Goal: Transaction & Acquisition: Purchase product/service

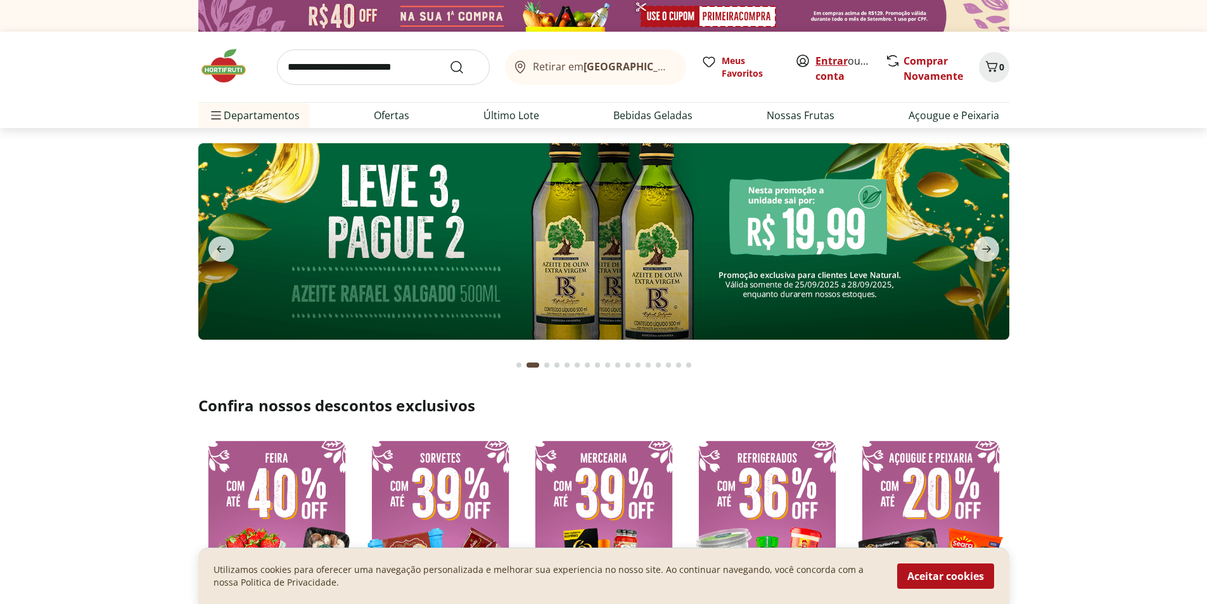
click at [830, 58] on link "Entrar" at bounding box center [831, 61] width 32 height 14
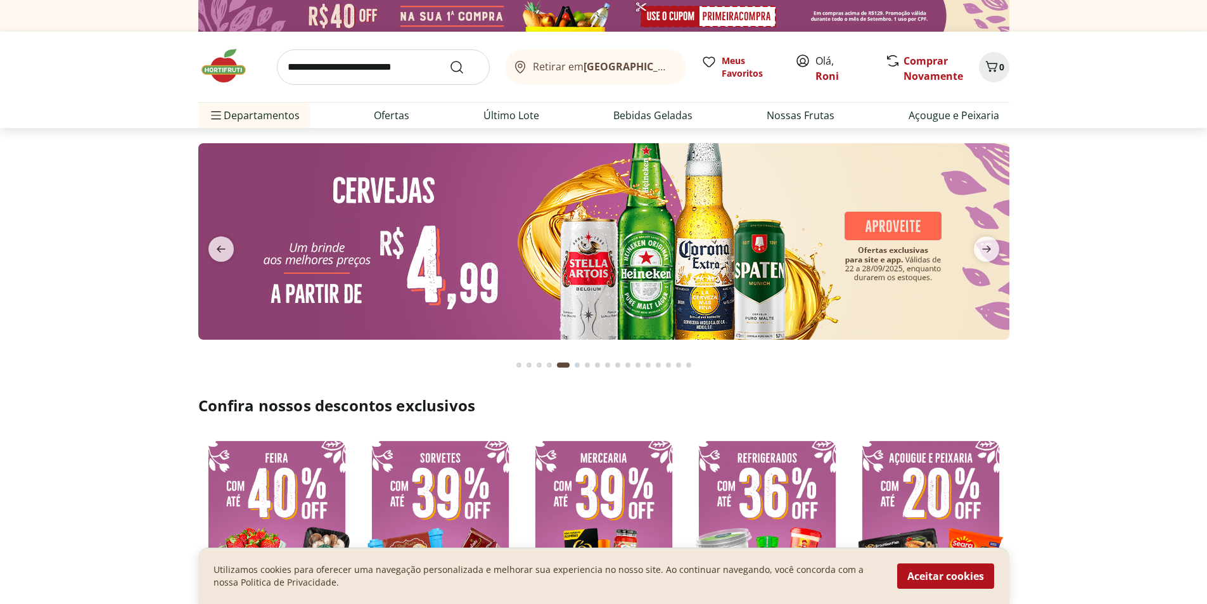
click at [337, 67] on input "search" at bounding box center [383, 66] width 213 height 35
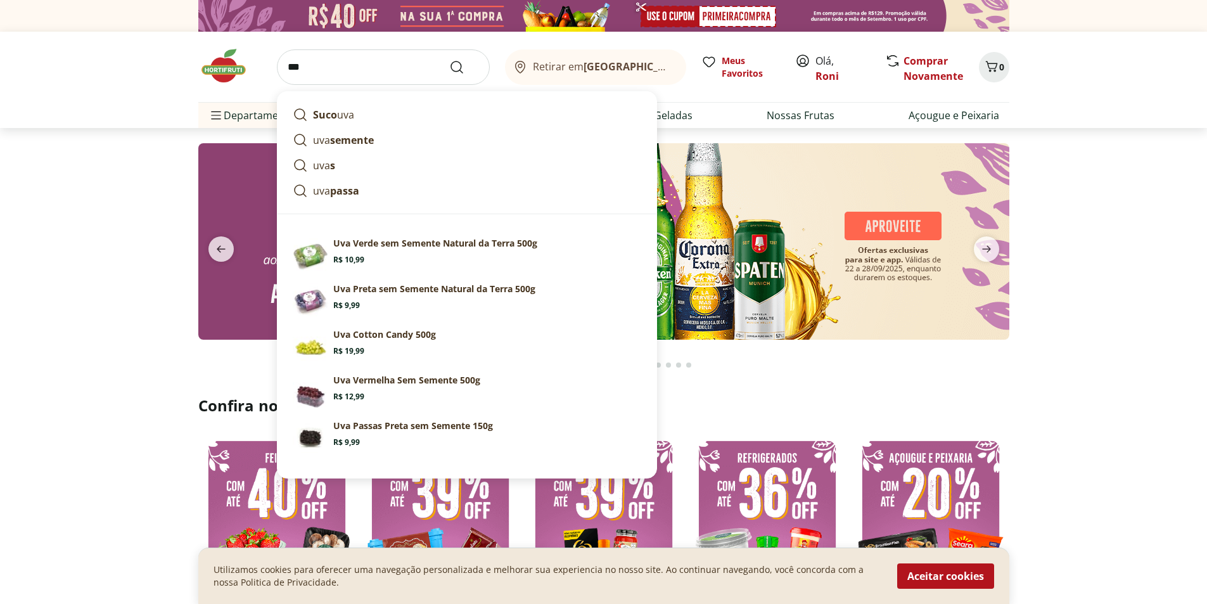
type input "***"
click at [449, 60] on button "Submit Search" at bounding box center [464, 67] width 30 height 15
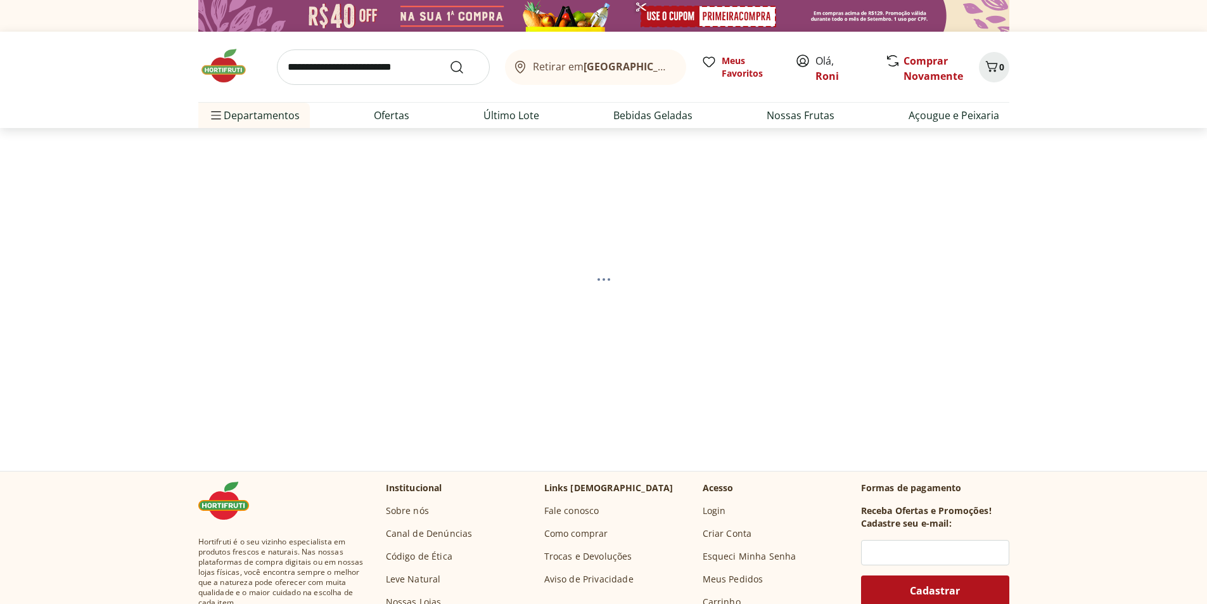
select select "**********"
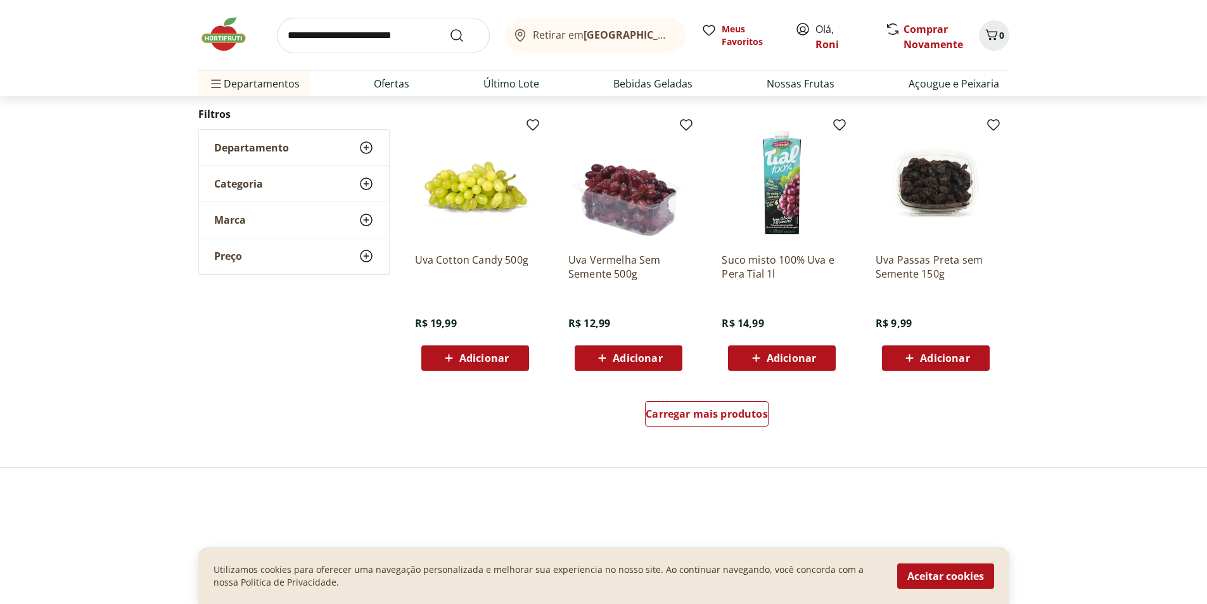
scroll to position [824, 0]
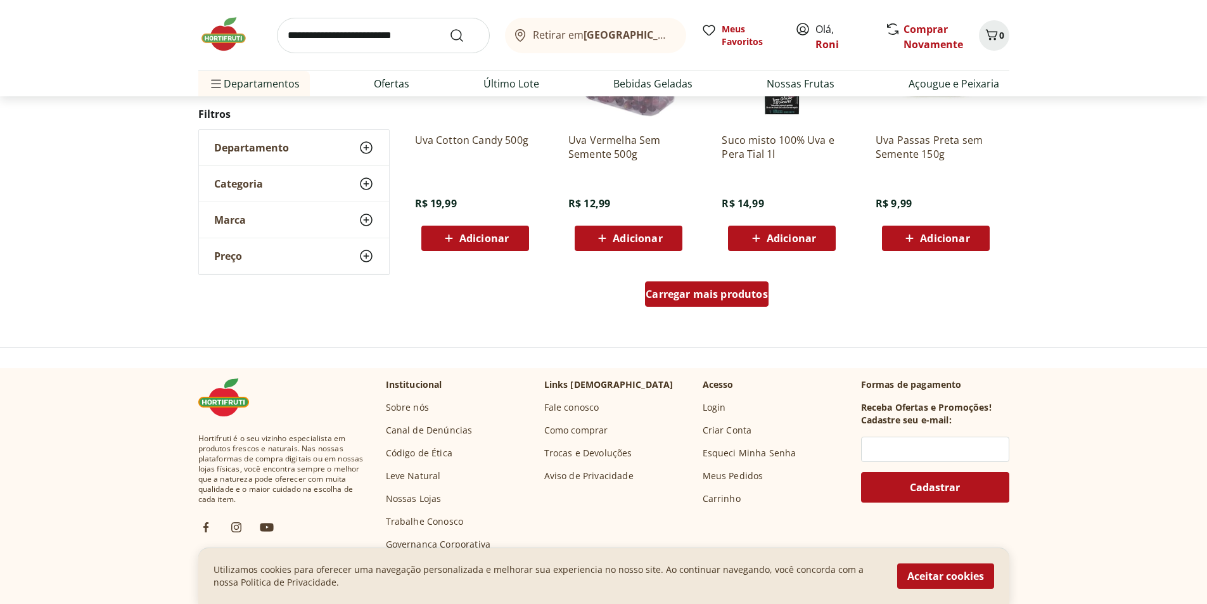
click at [696, 290] on span "Carregar mais produtos" at bounding box center [707, 294] width 122 height 10
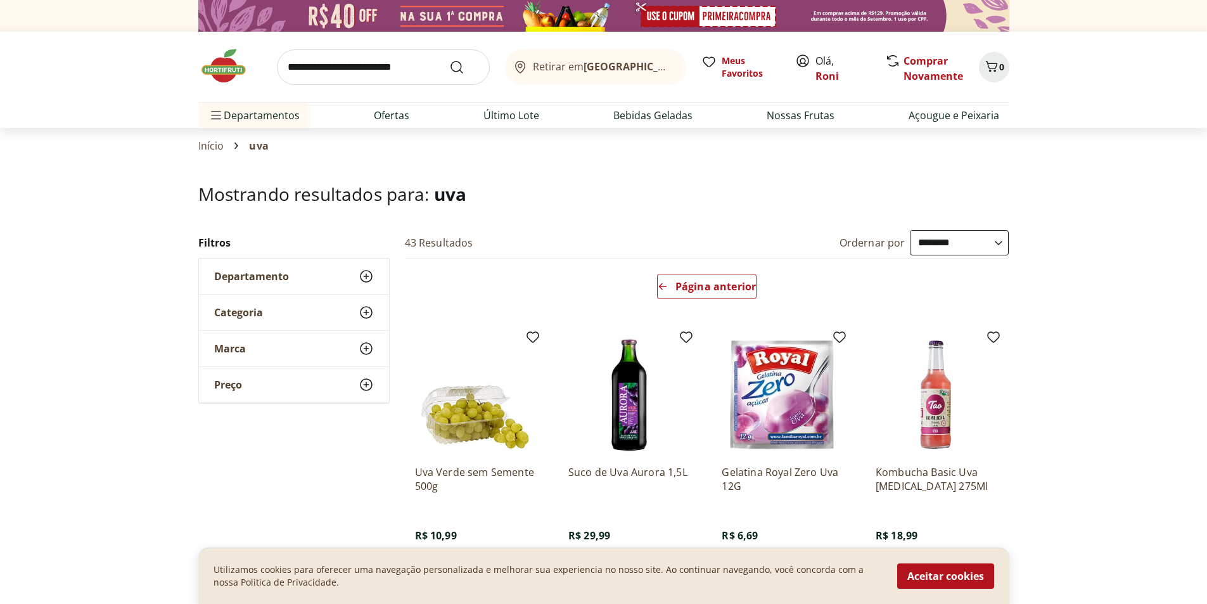
scroll to position [380, 0]
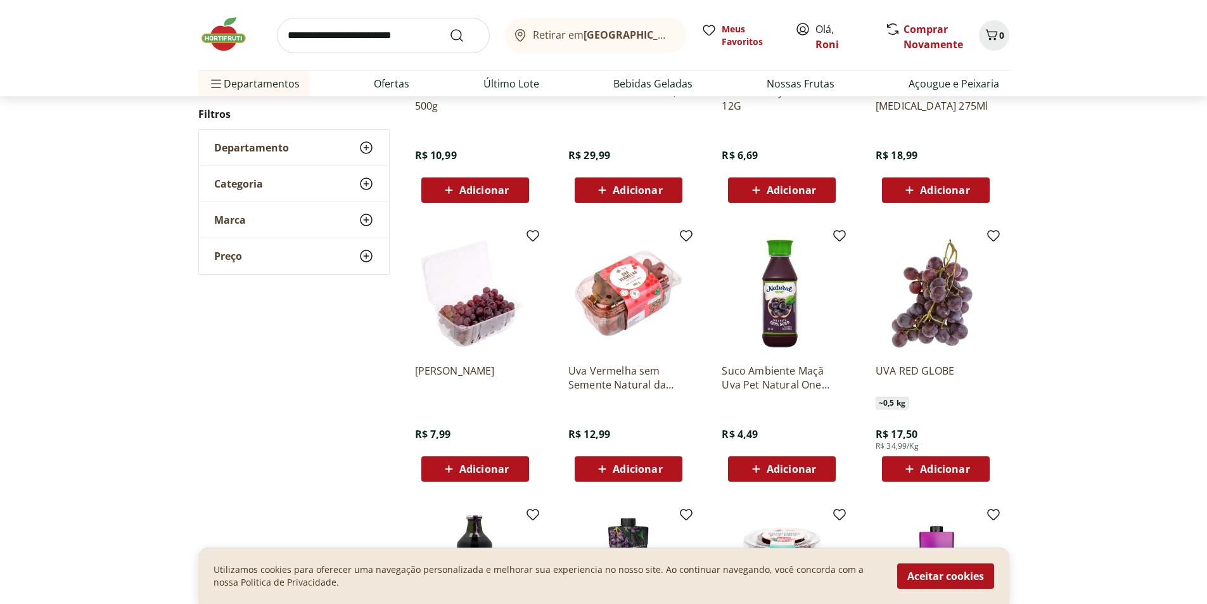
click at [642, 470] on span "Adicionar" at bounding box center [637, 469] width 49 height 10
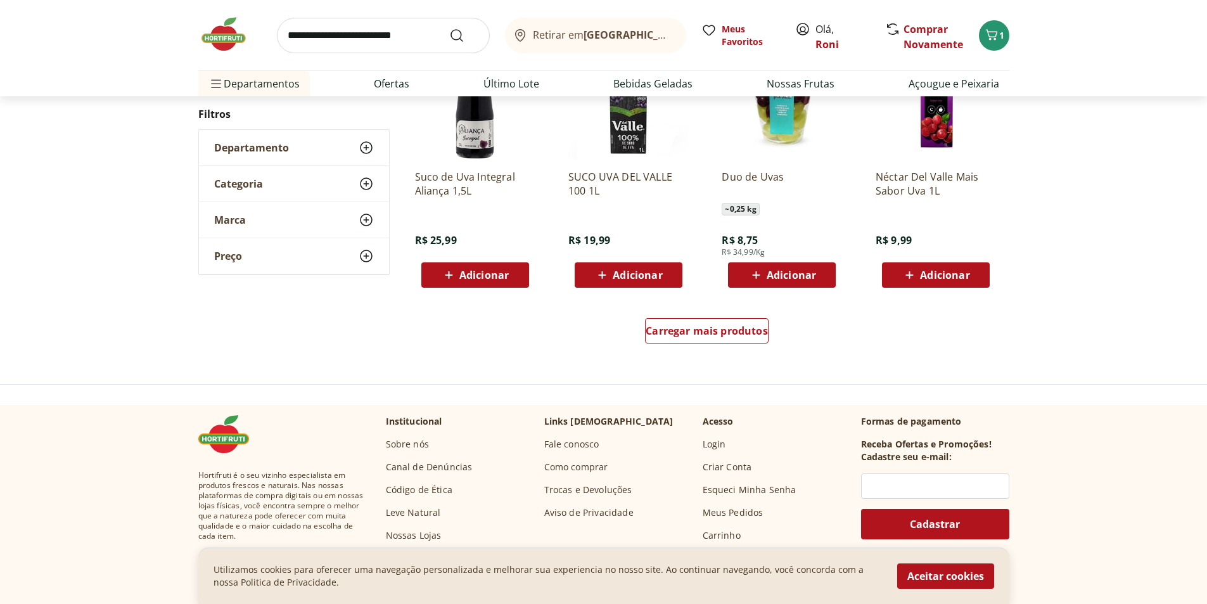
scroll to position [697, 0]
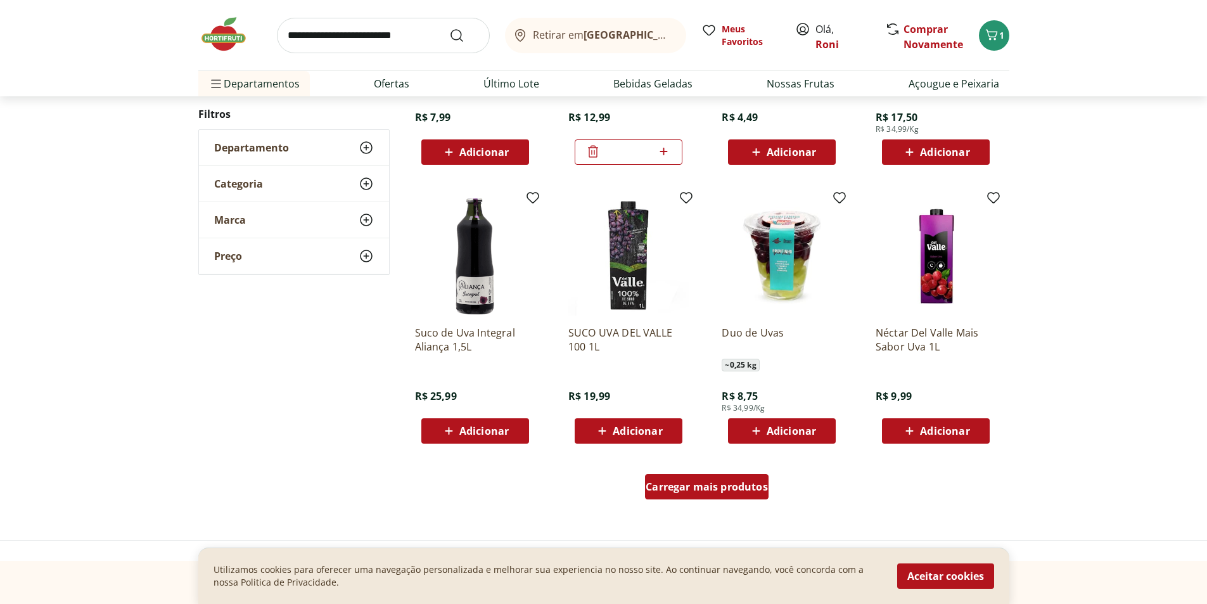
click at [739, 490] on span "Carregar mais produtos" at bounding box center [707, 487] width 122 height 10
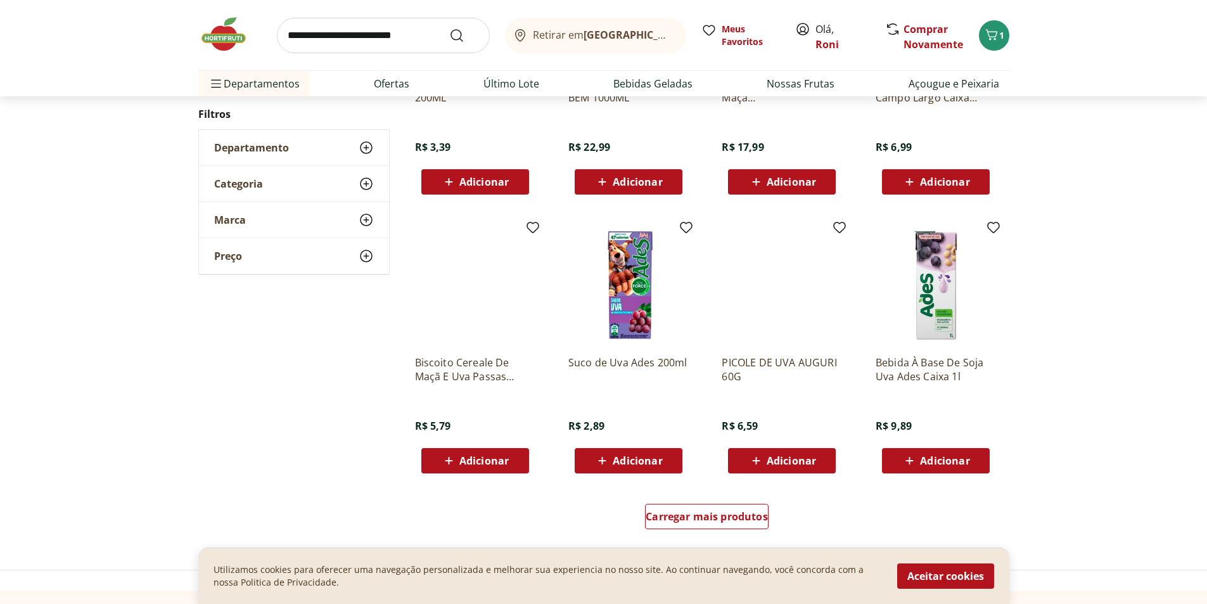
scroll to position [568, 0]
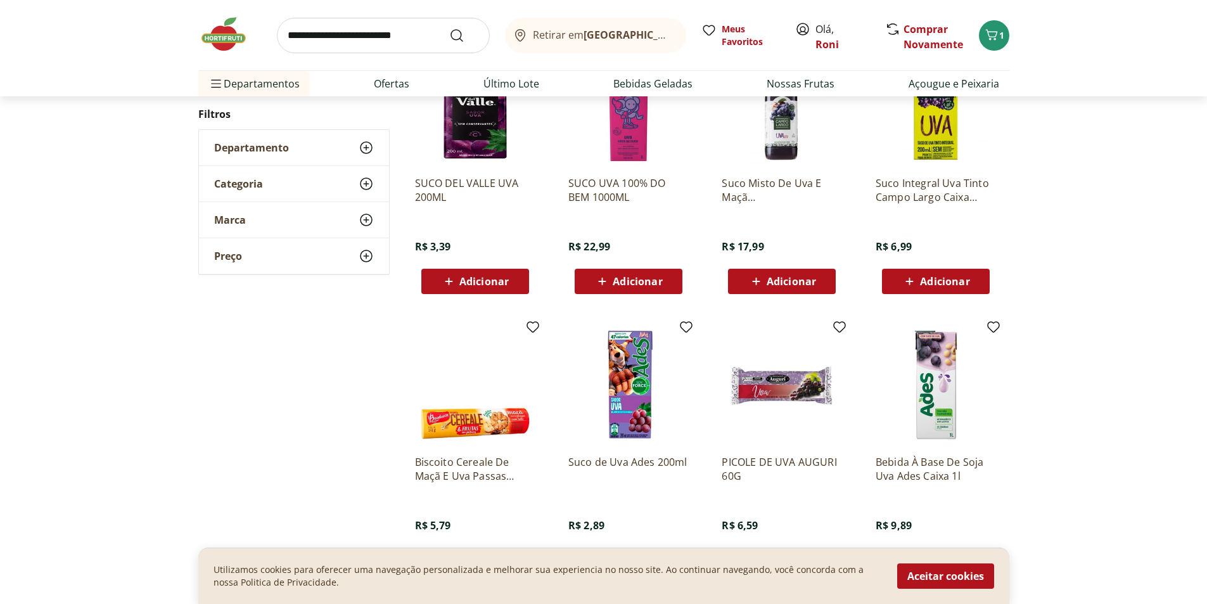
click at [404, 33] on input "search" at bounding box center [383, 35] width 213 height 35
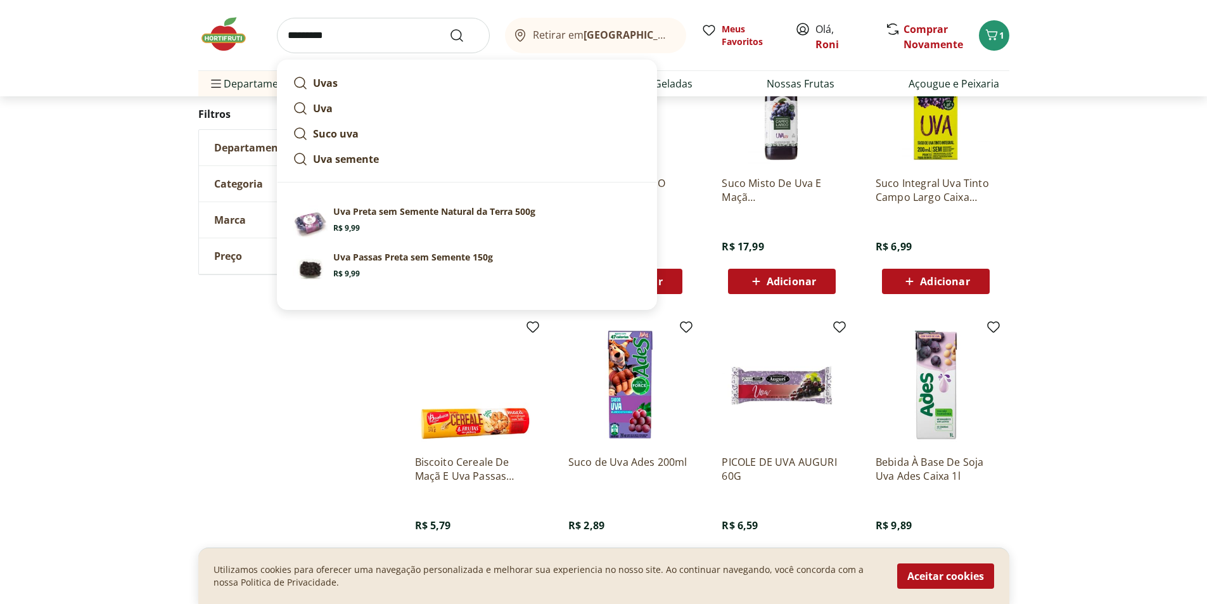
type input "*********"
click at [449, 28] on button "Submit Search" at bounding box center [464, 35] width 30 height 15
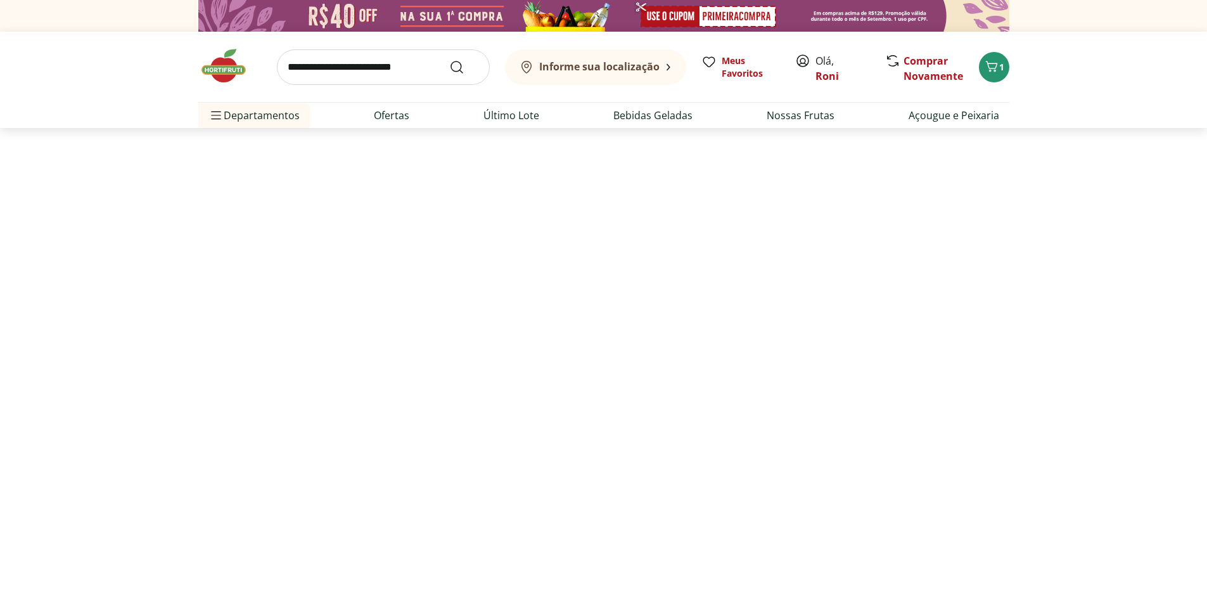
select select "**********"
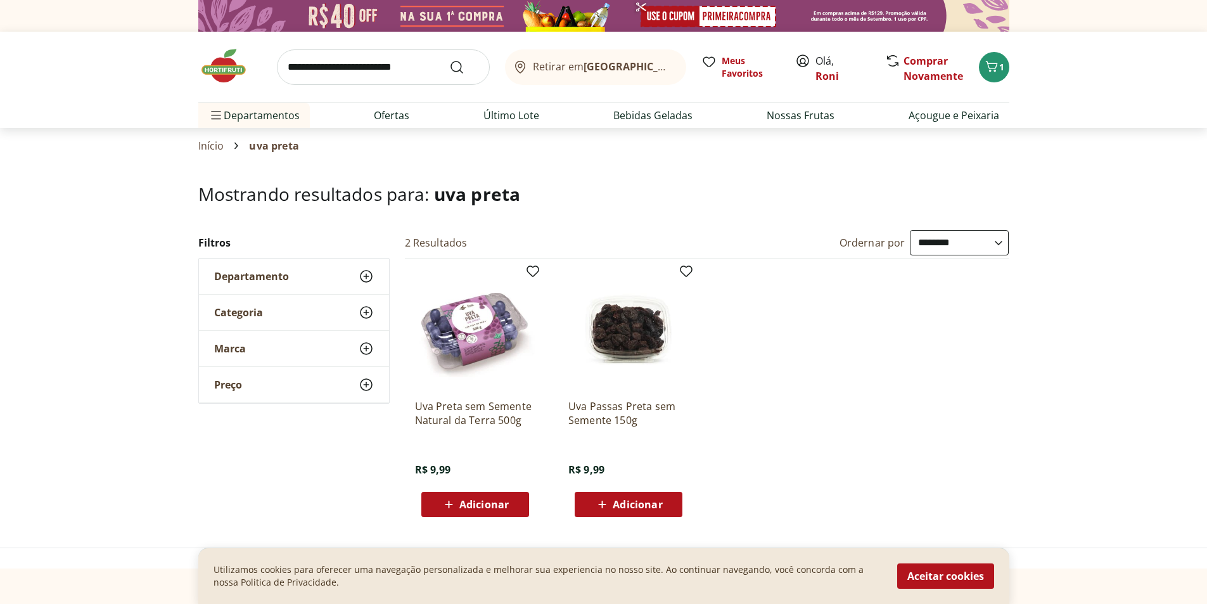
click at [474, 499] on span "Adicionar" at bounding box center [483, 504] width 49 height 10
click at [513, 508] on icon at bounding box center [510, 503] width 16 height 15
type input "*"
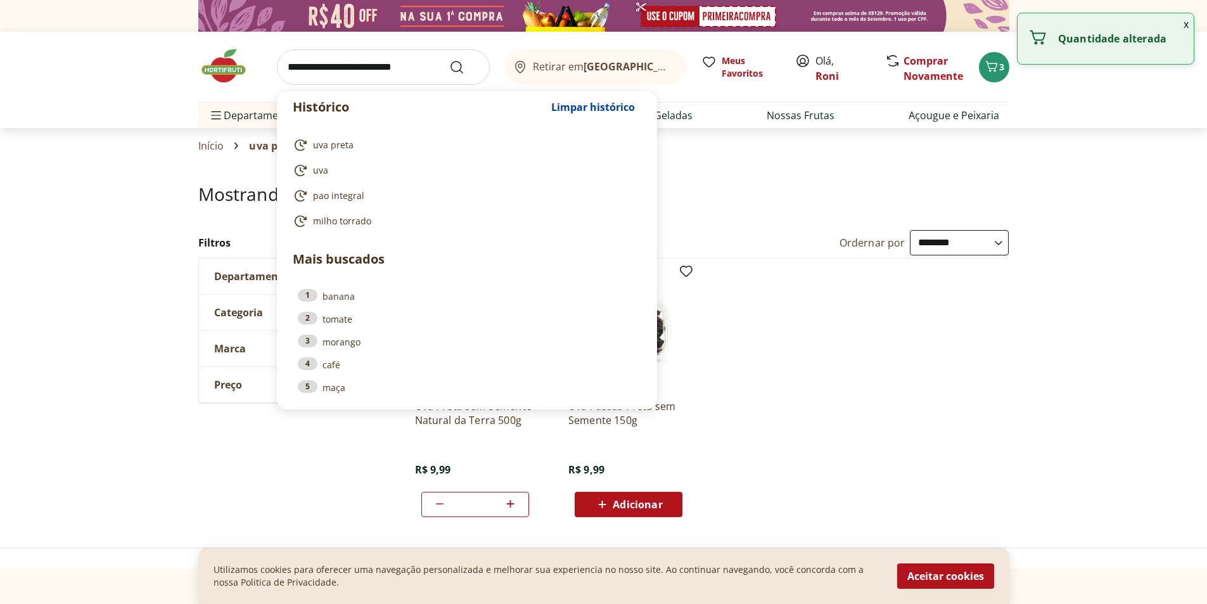
click at [399, 76] on input "search" at bounding box center [383, 66] width 213 height 35
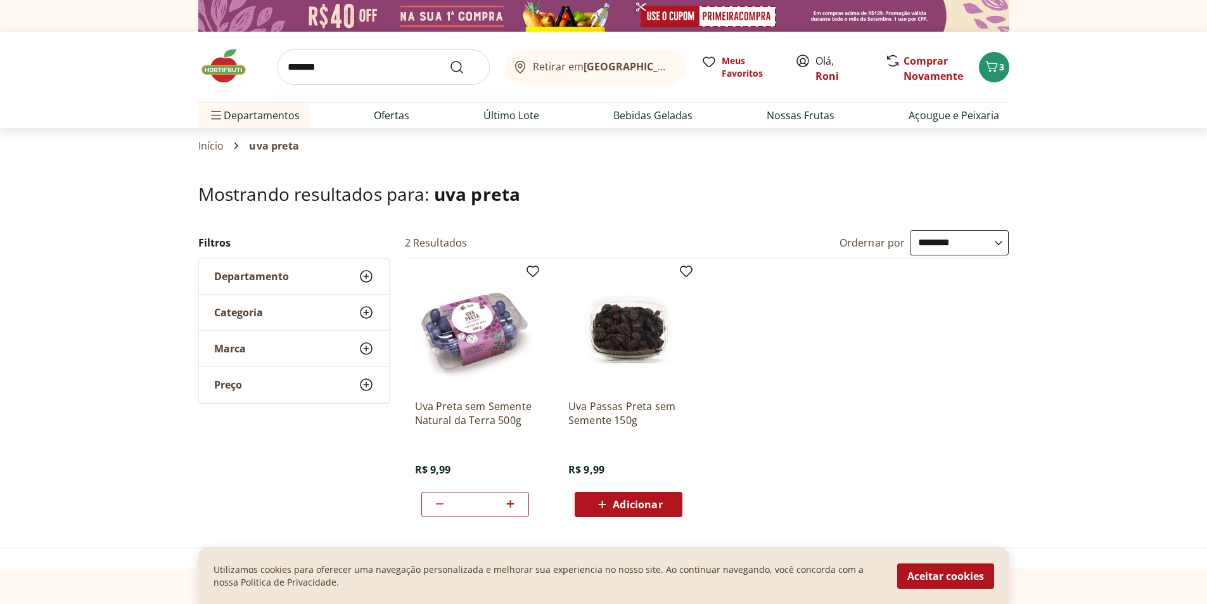
type input "*******"
click at [449, 60] on button "Submit Search" at bounding box center [464, 67] width 30 height 15
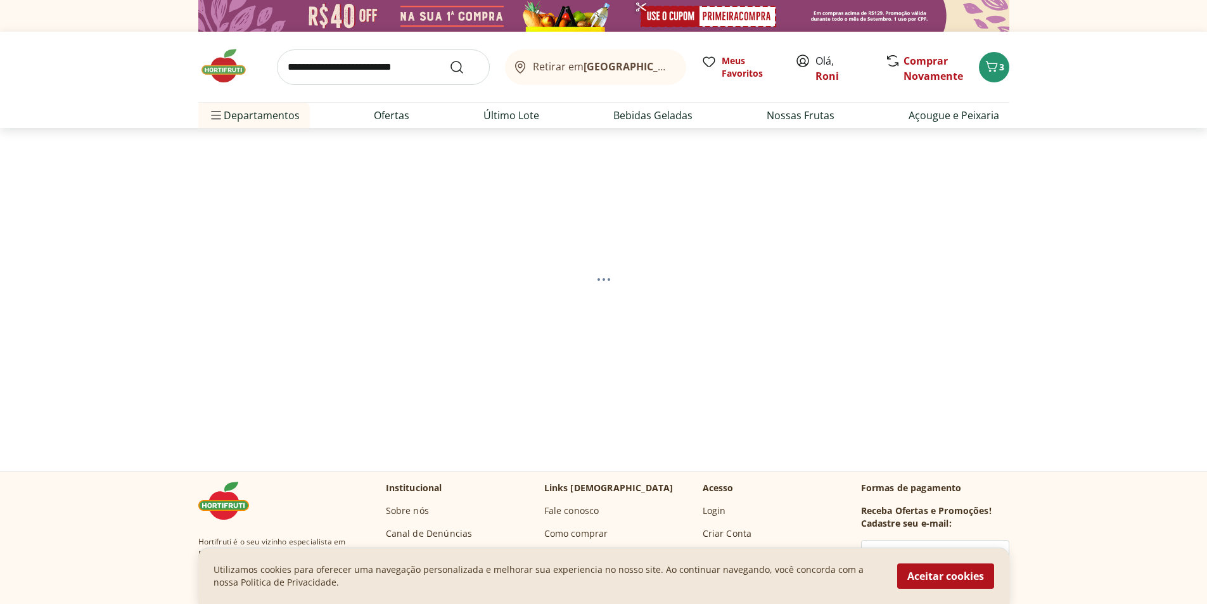
select select "**********"
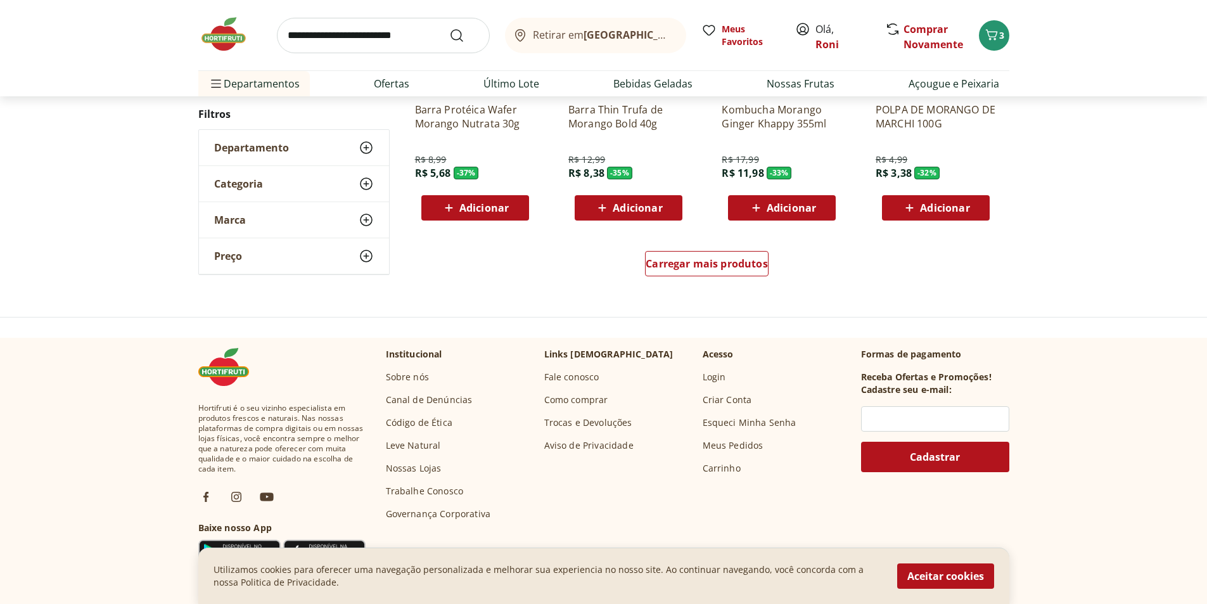
scroll to position [697, 0]
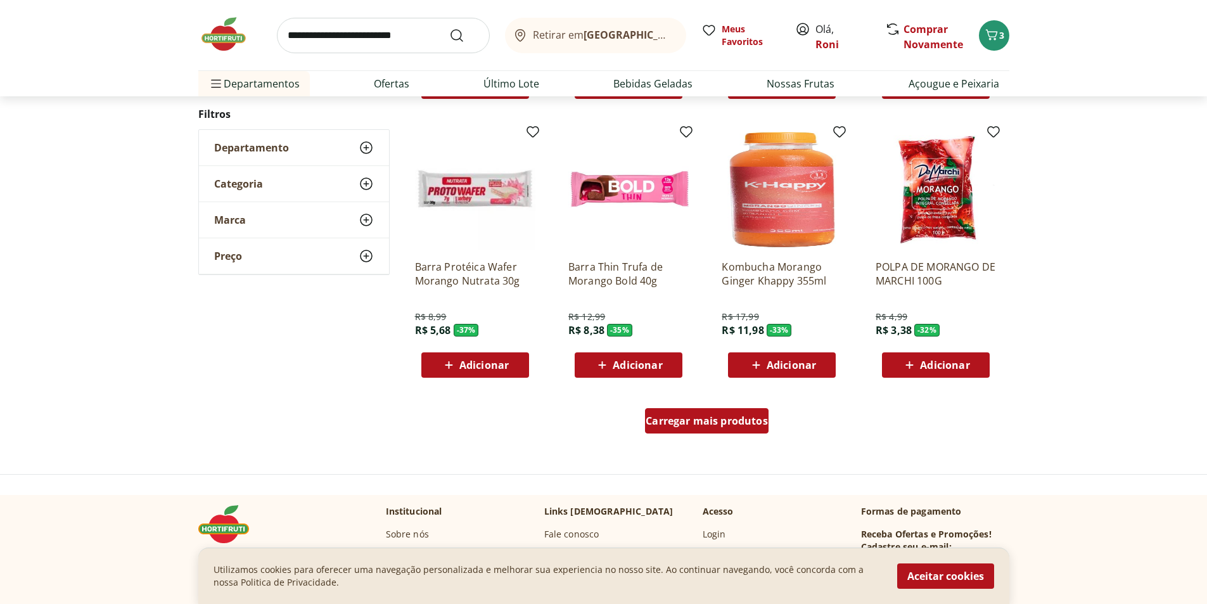
click at [722, 429] on div "Carregar mais produtos" at bounding box center [707, 420] width 124 height 25
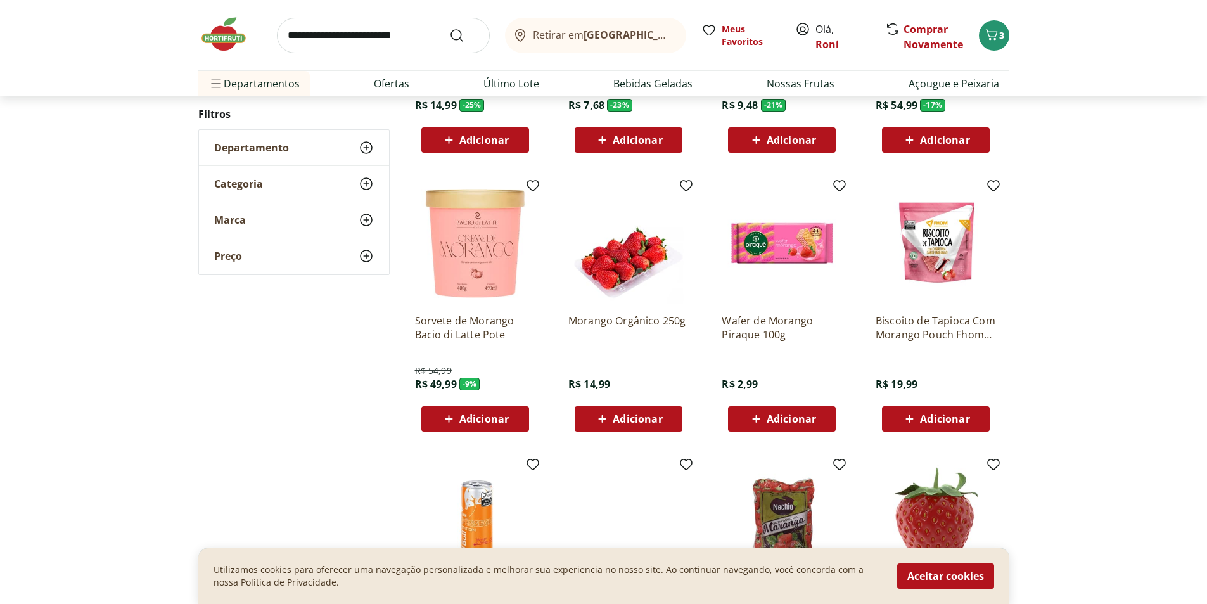
scroll to position [444, 0]
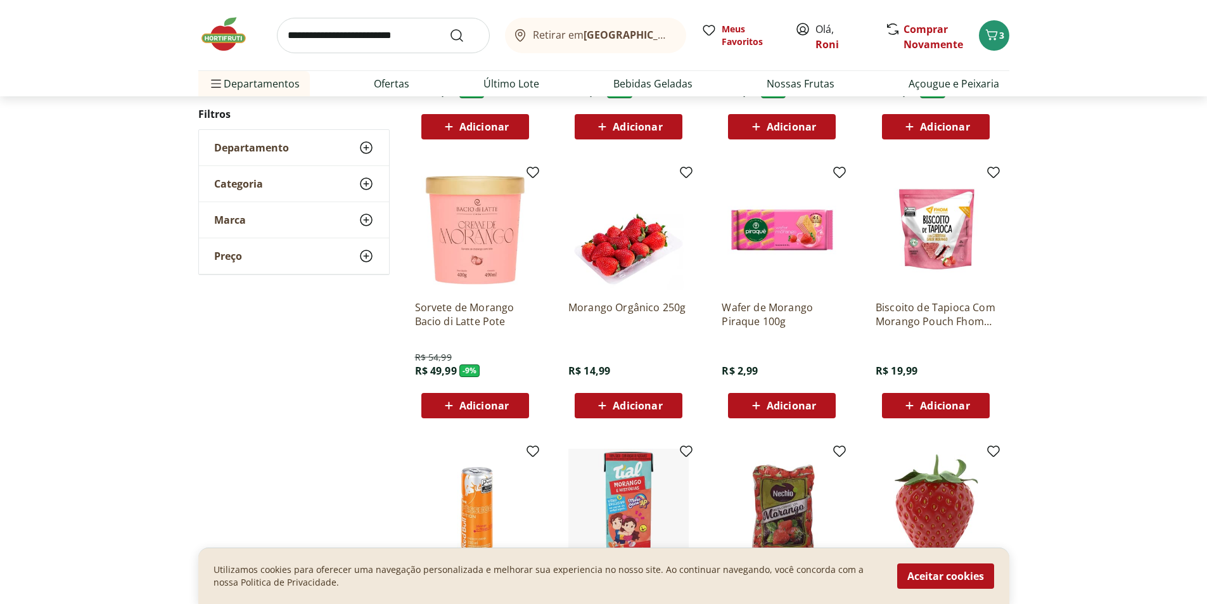
click at [621, 406] on span "Adicionar" at bounding box center [637, 405] width 49 height 10
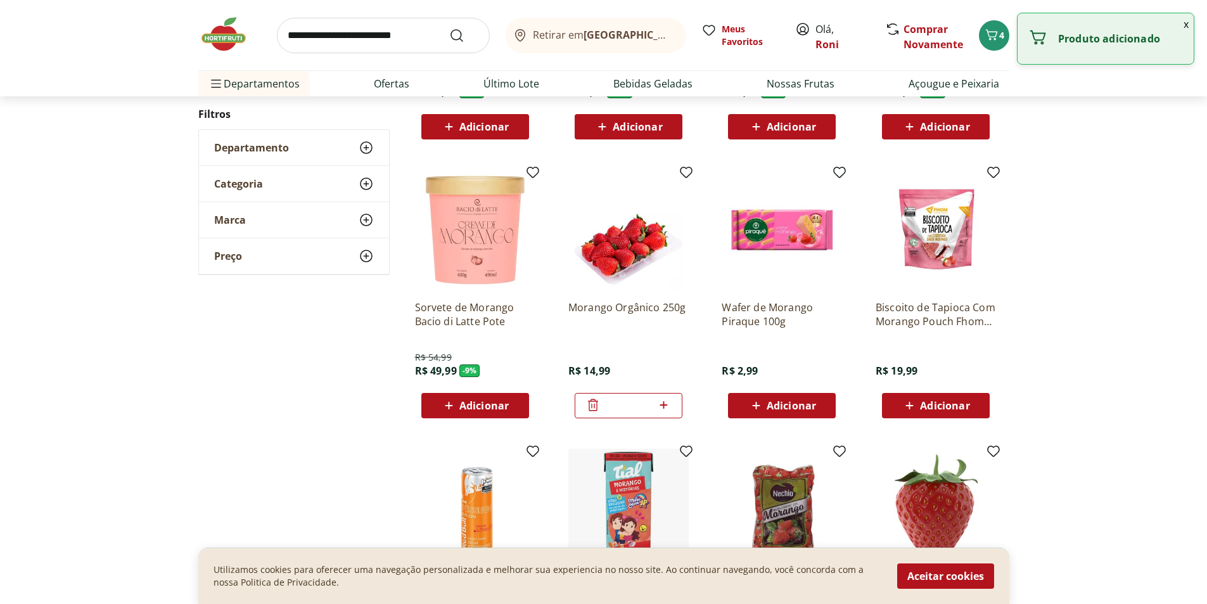
click at [667, 404] on icon at bounding box center [664, 405] width 8 height 8
type input "*"
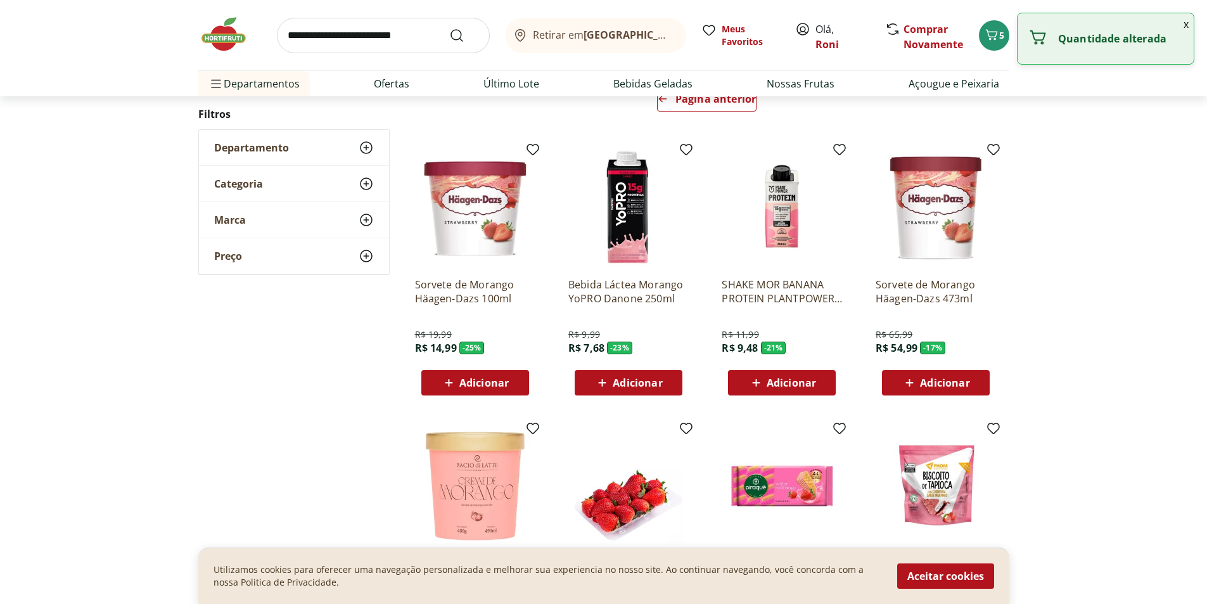
scroll to position [63, 0]
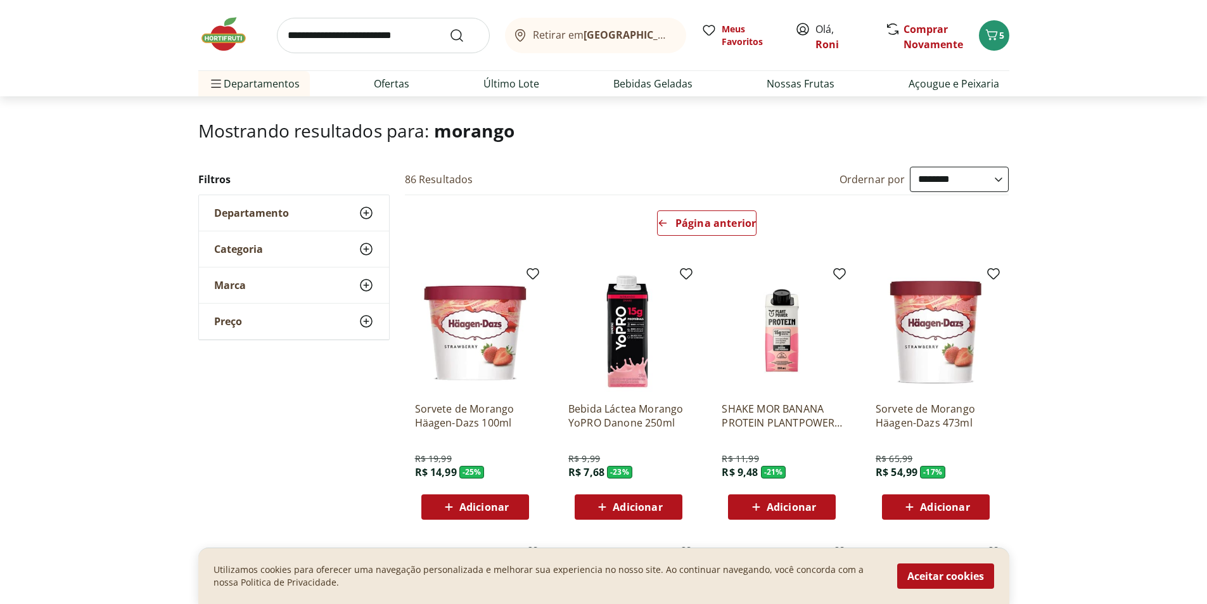
click at [366, 206] on icon at bounding box center [366, 212] width 15 height 15
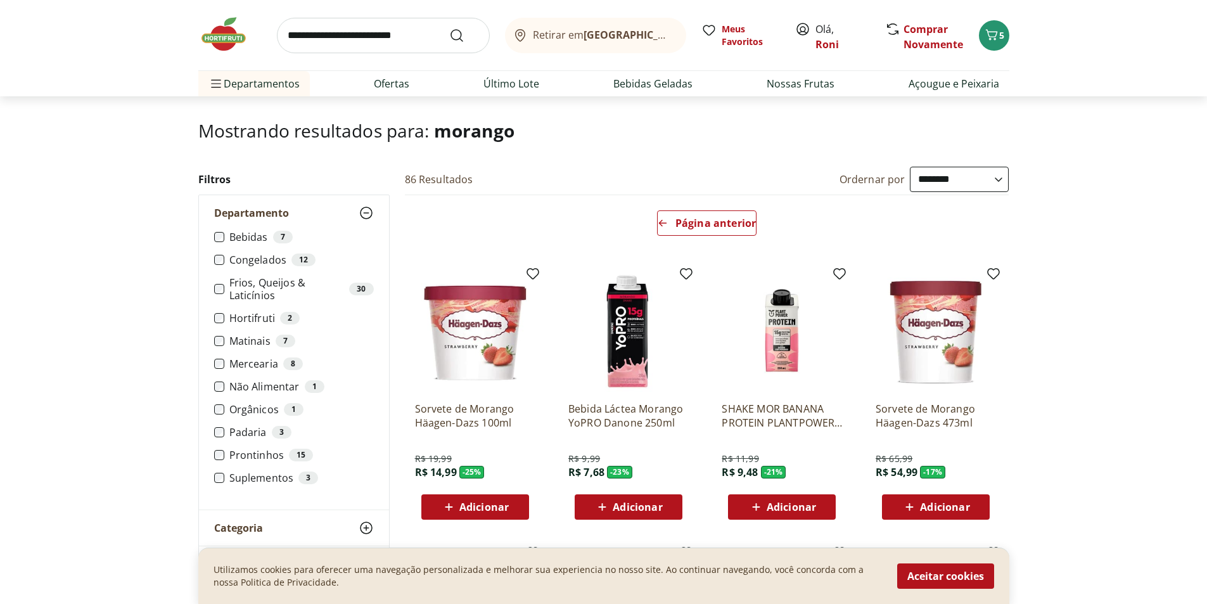
scroll to position [0, 0]
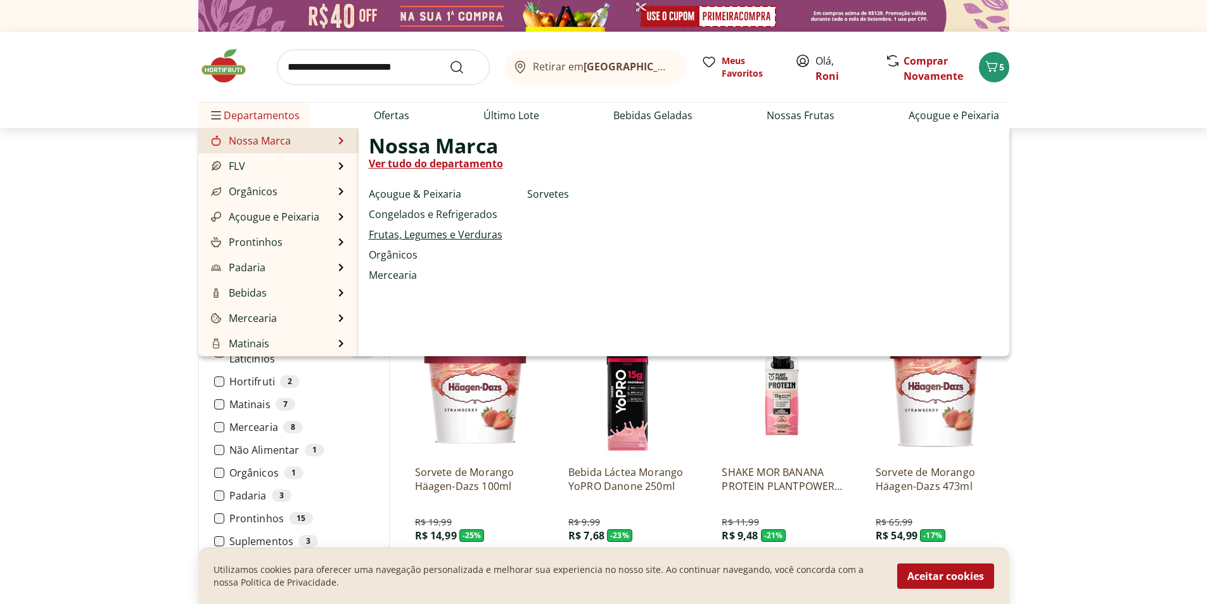
click at [450, 230] on link "Frutas, Legumes e Verduras" at bounding box center [436, 234] width 134 height 15
select select "**********"
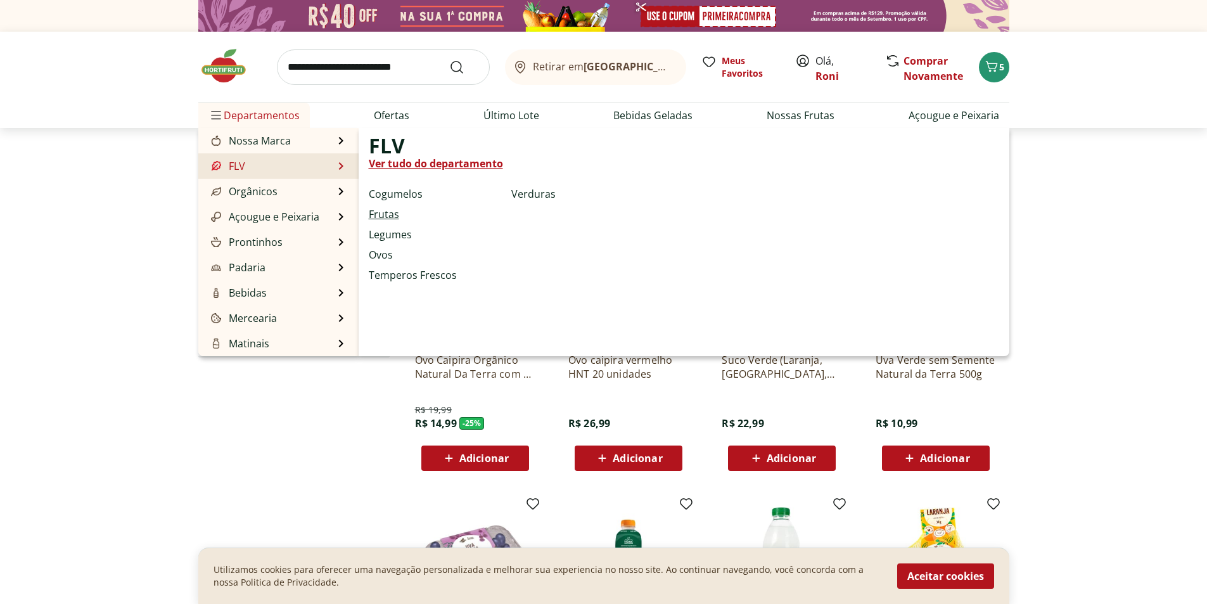
click at [378, 219] on link "Frutas" at bounding box center [384, 214] width 30 height 15
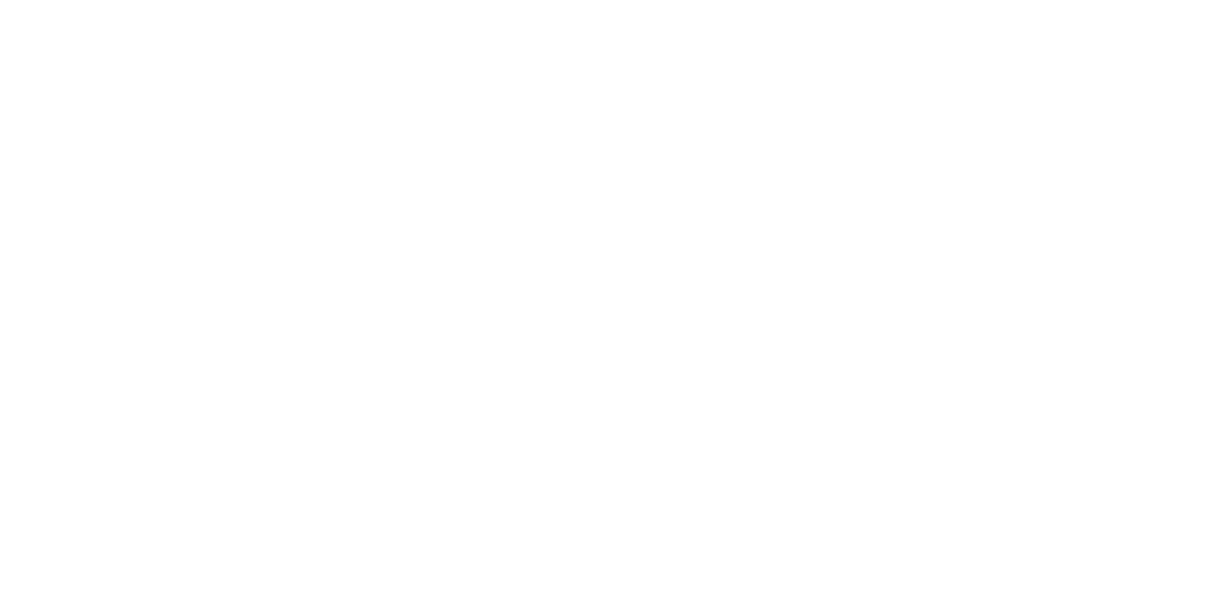
select select "**********"
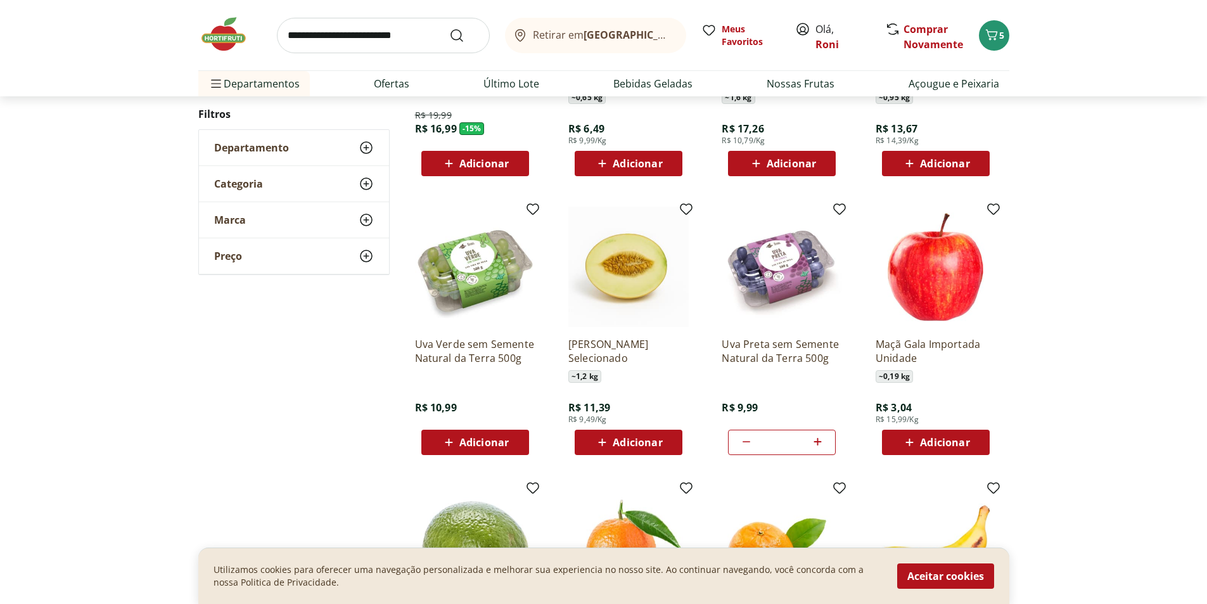
scroll to position [317, 0]
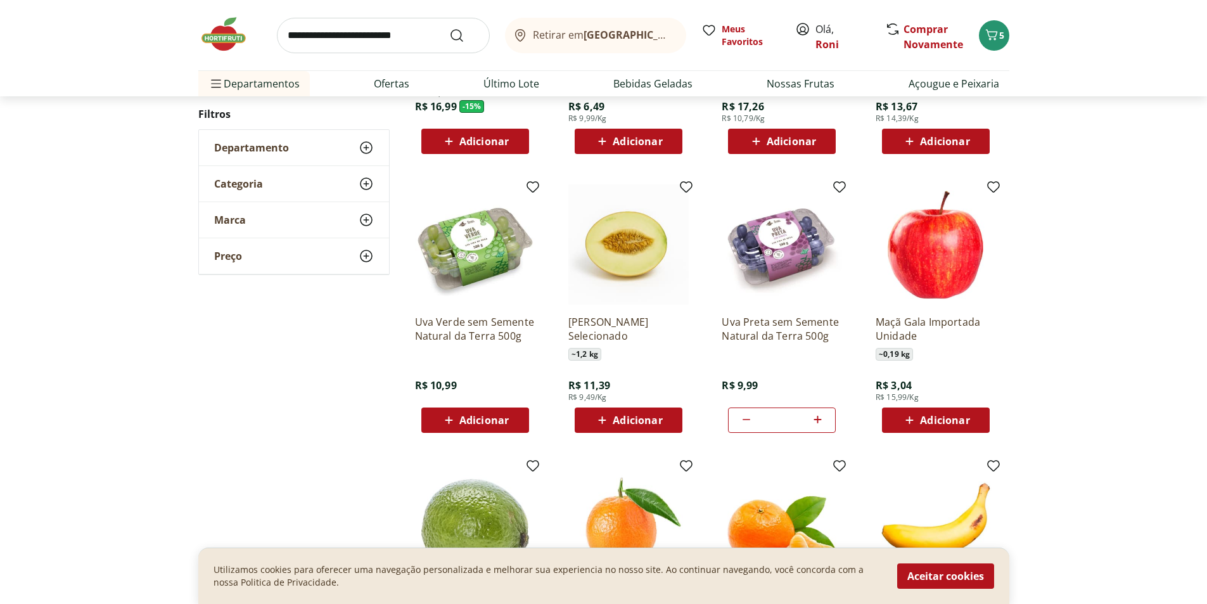
click at [924, 416] on span "Adicionar" at bounding box center [944, 420] width 49 height 10
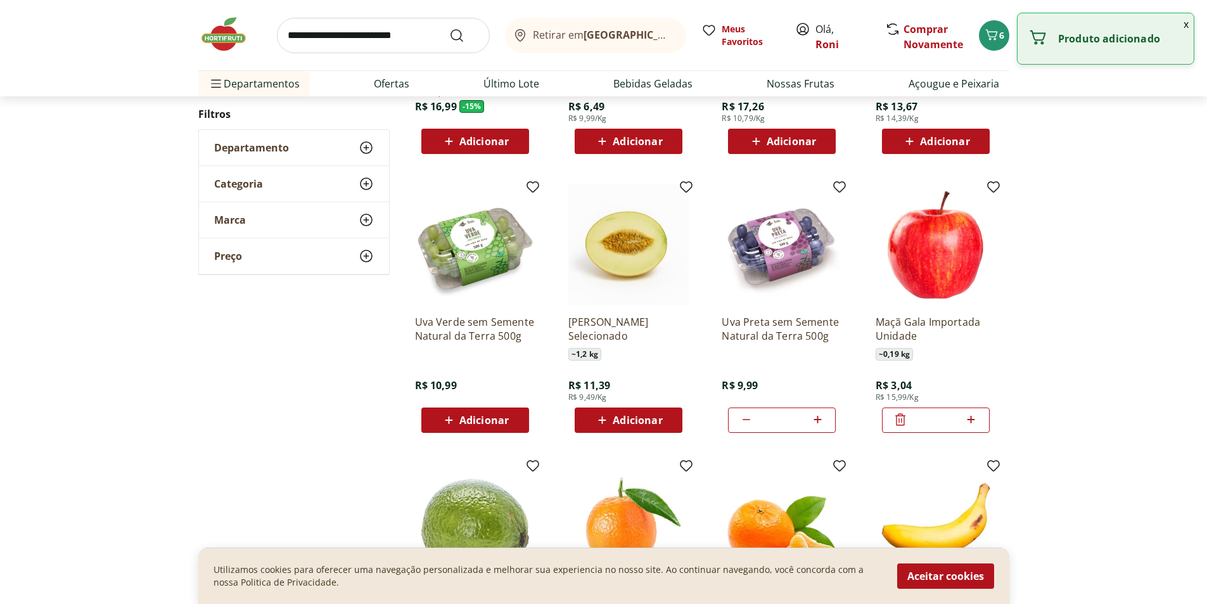
click at [975, 418] on icon at bounding box center [971, 419] width 16 height 15
type input "*"
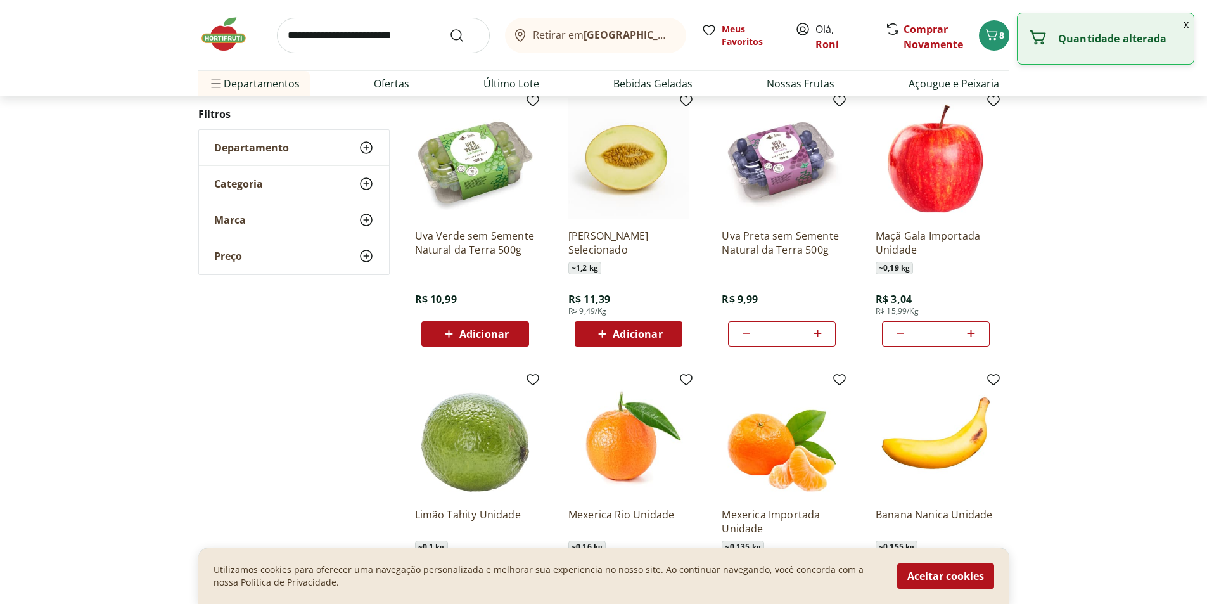
scroll to position [570, 0]
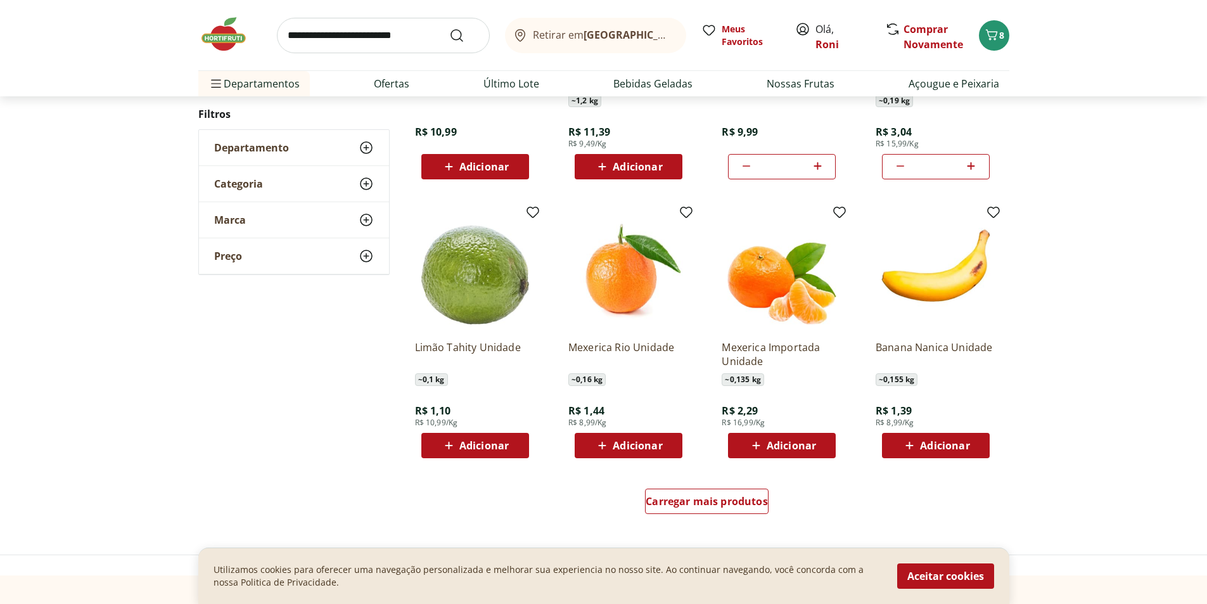
click at [653, 442] on span "Adicionar" at bounding box center [637, 445] width 49 height 10
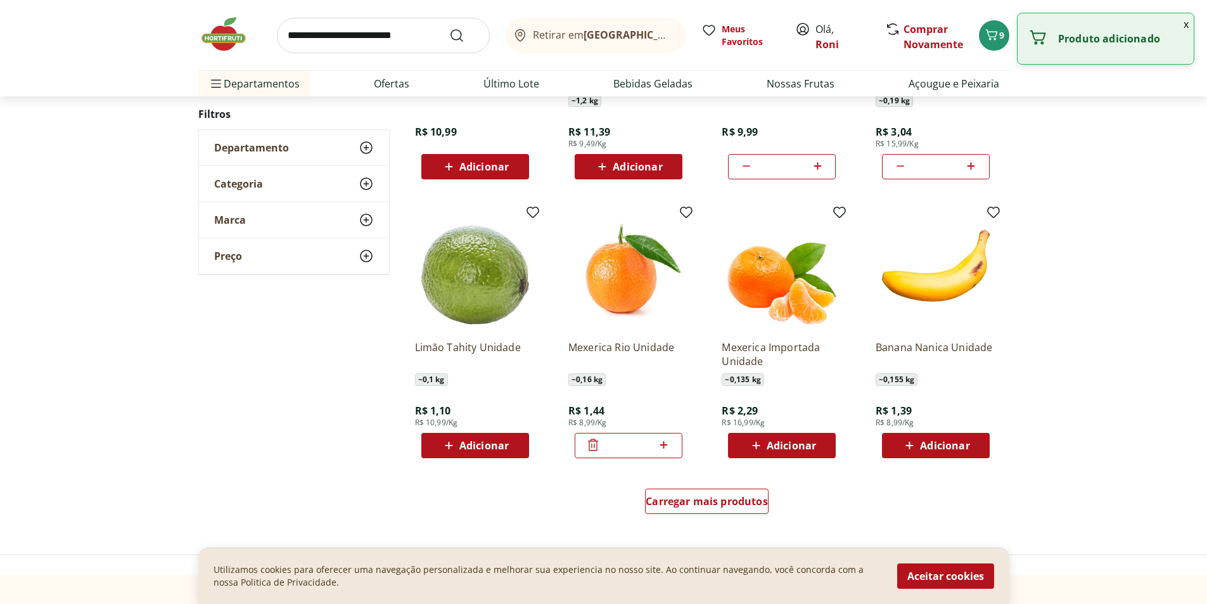
click at [667, 440] on icon at bounding box center [664, 444] width 16 height 15
type input "*"
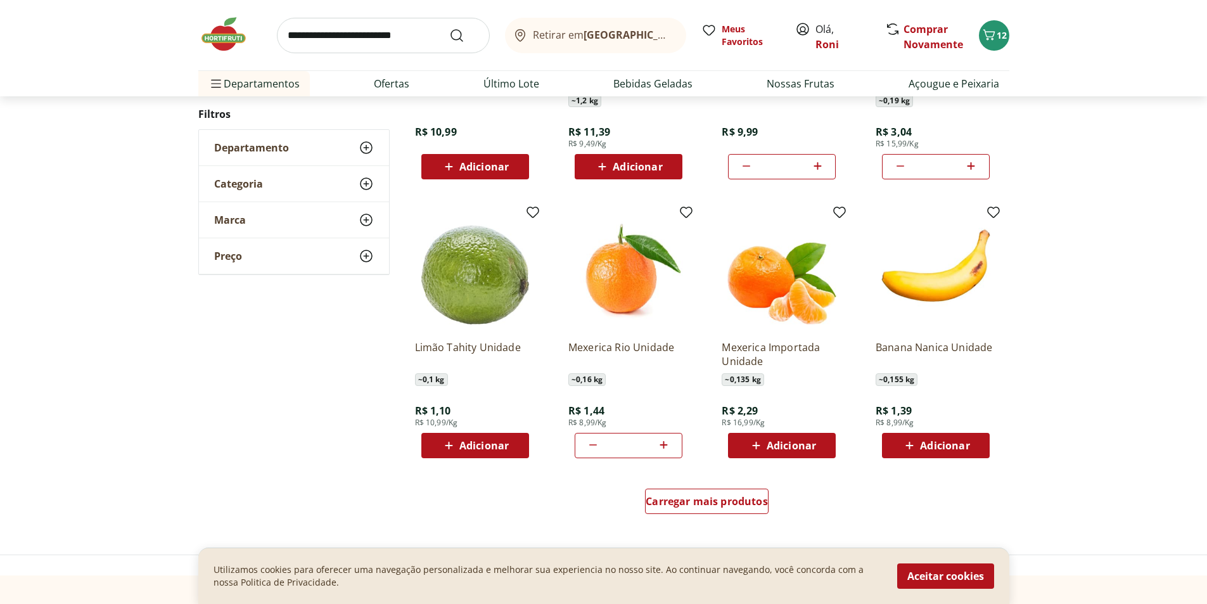
click at [475, 437] on div "Adicionar" at bounding box center [474, 445] width 87 height 23
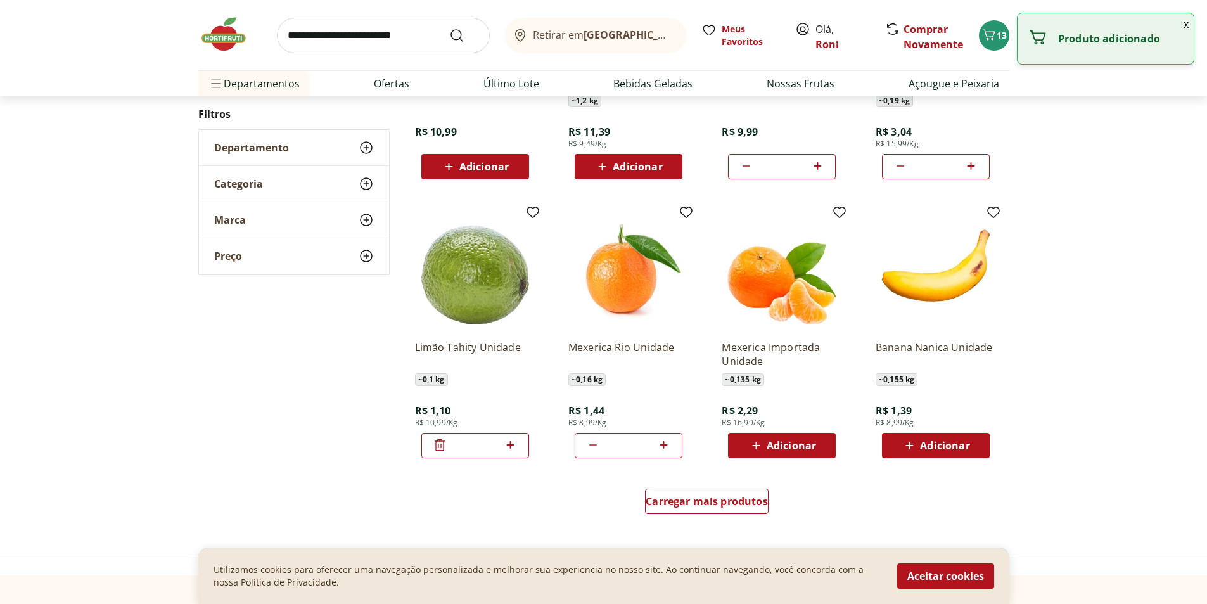
click at [514, 448] on icon at bounding box center [510, 444] width 16 height 15
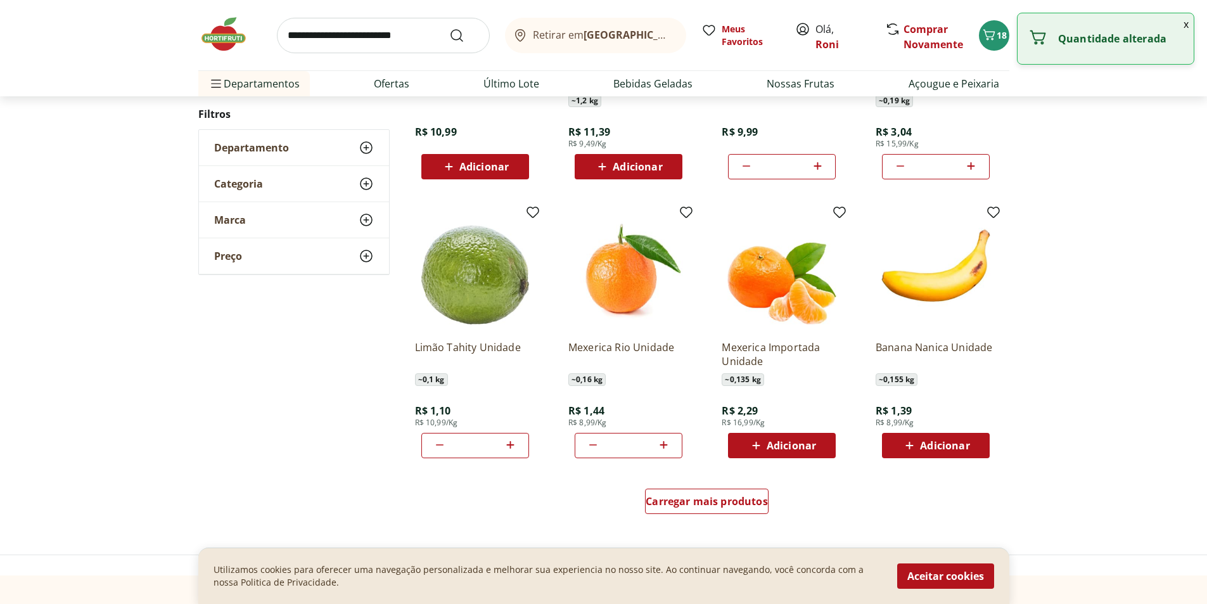
click at [514, 448] on icon at bounding box center [510, 444] width 16 height 15
click at [513, 449] on icon at bounding box center [510, 444] width 16 height 15
type input "*"
click at [656, 496] on span "Carregar mais produtos" at bounding box center [707, 501] width 122 height 10
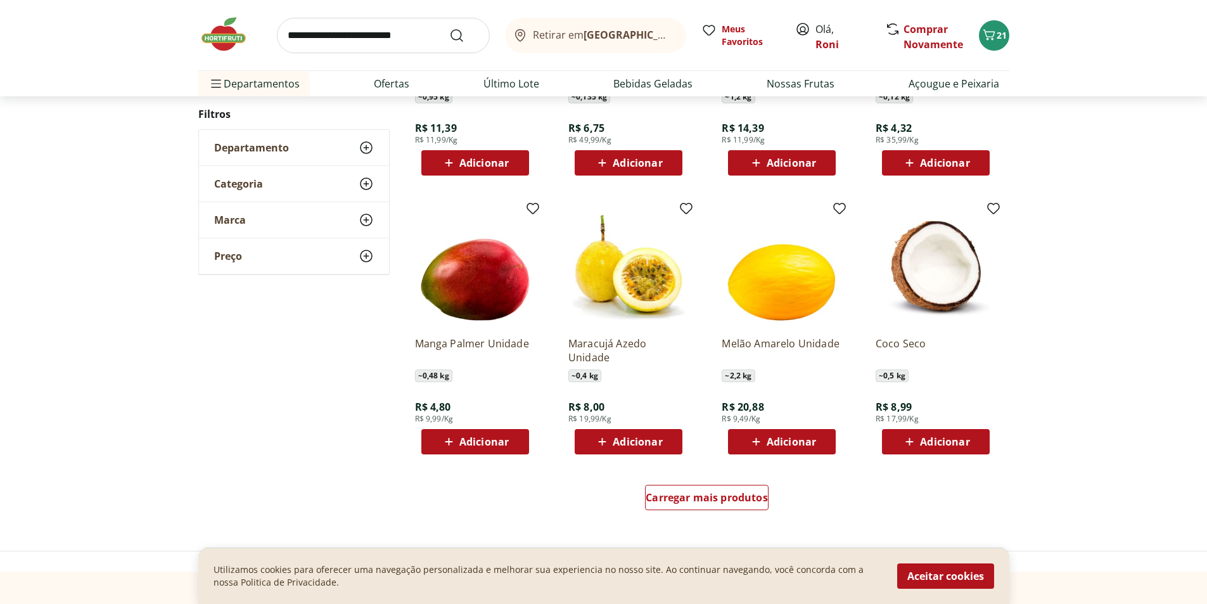
scroll to position [760, 0]
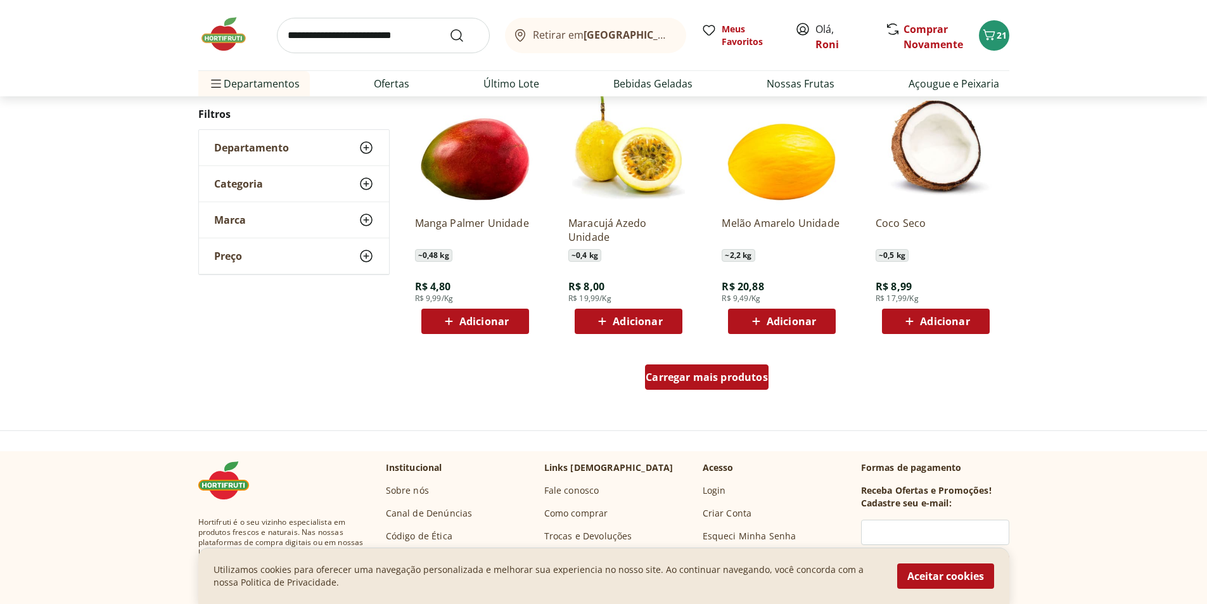
click at [731, 378] on span "Carregar mais produtos" at bounding box center [707, 377] width 122 height 10
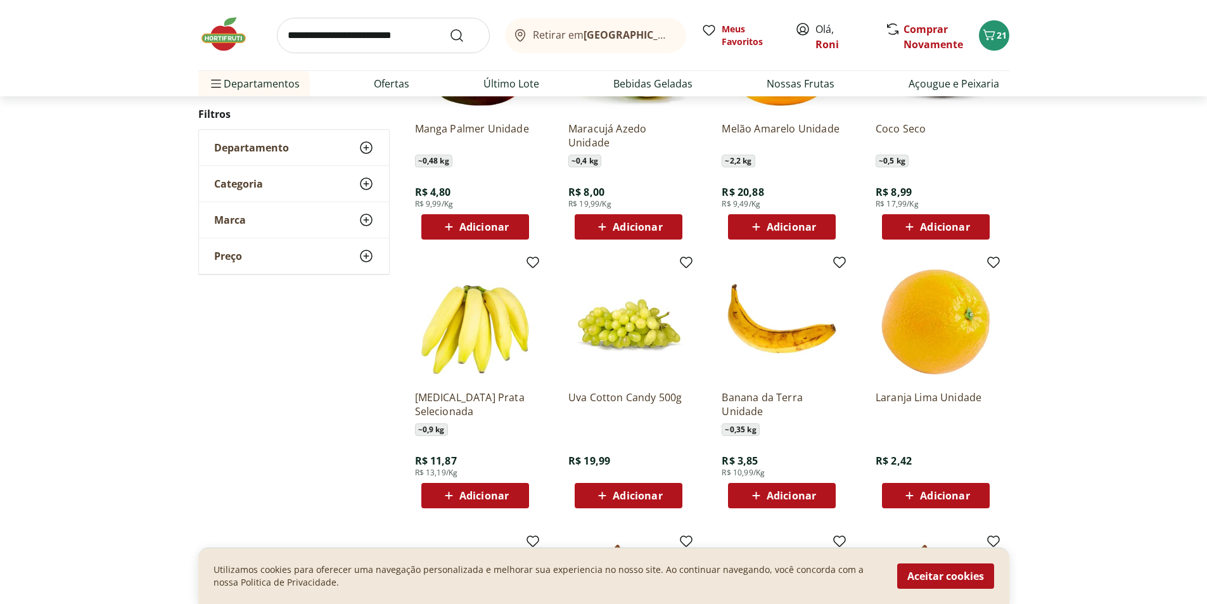
scroll to position [950, 0]
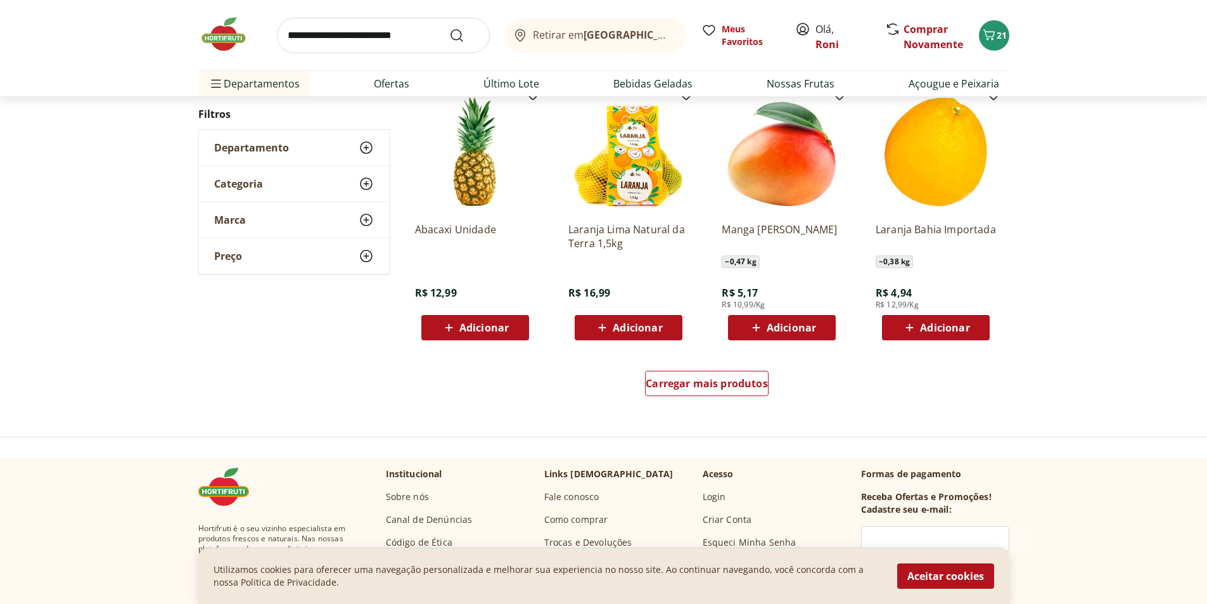
scroll to position [758, 0]
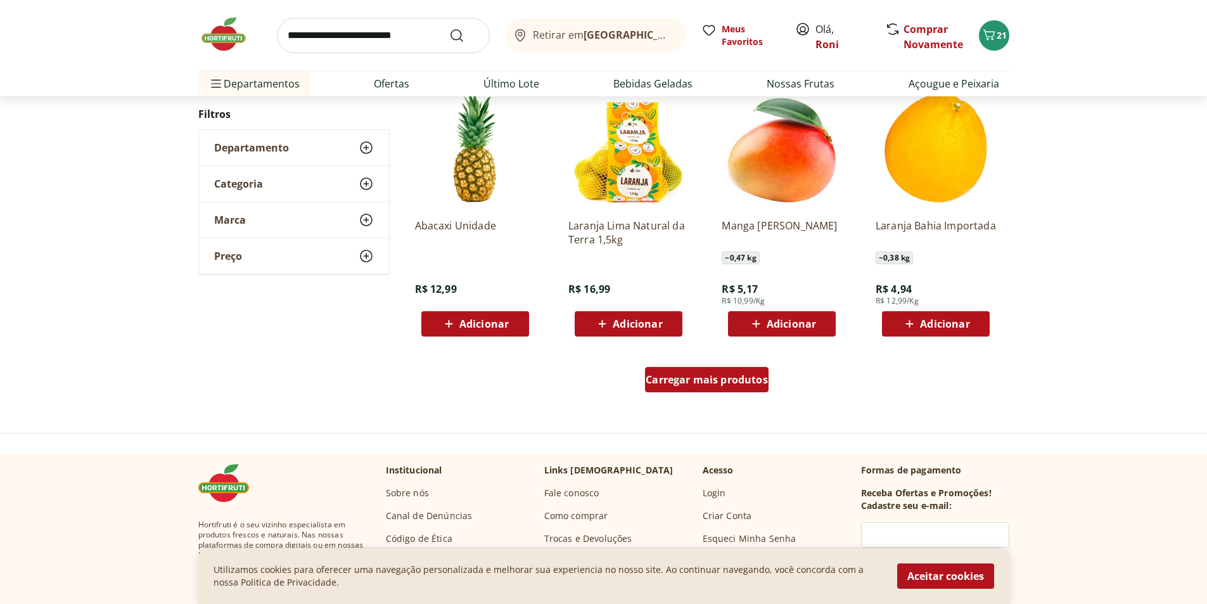
click at [729, 383] on span "Carregar mais produtos" at bounding box center [707, 379] width 122 height 10
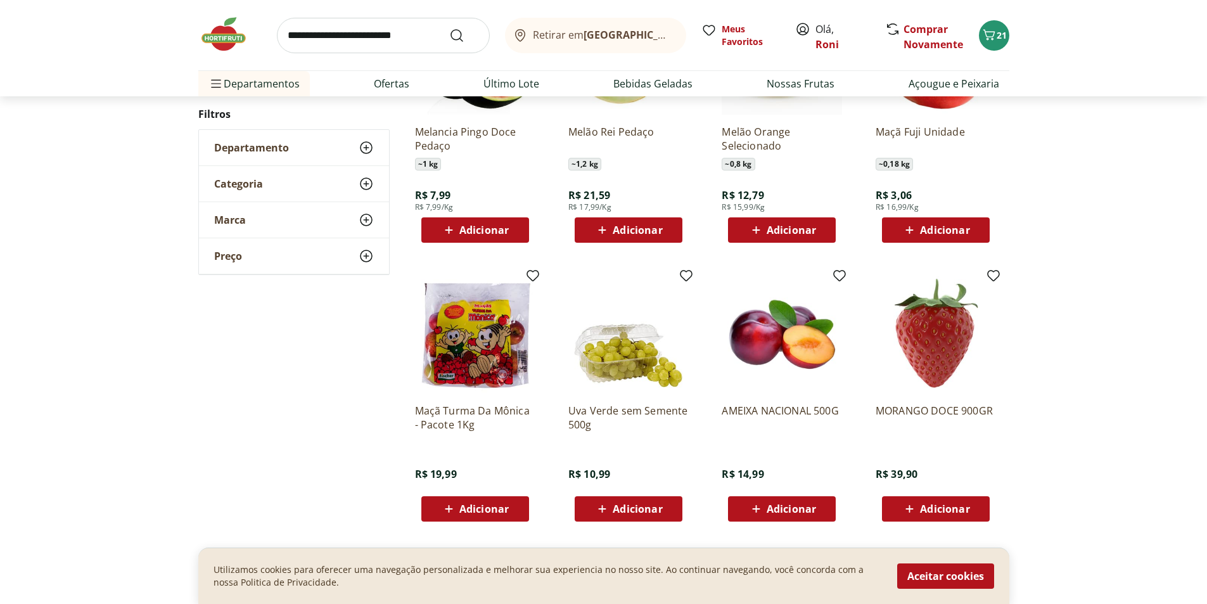
scroll to position [629, 0]
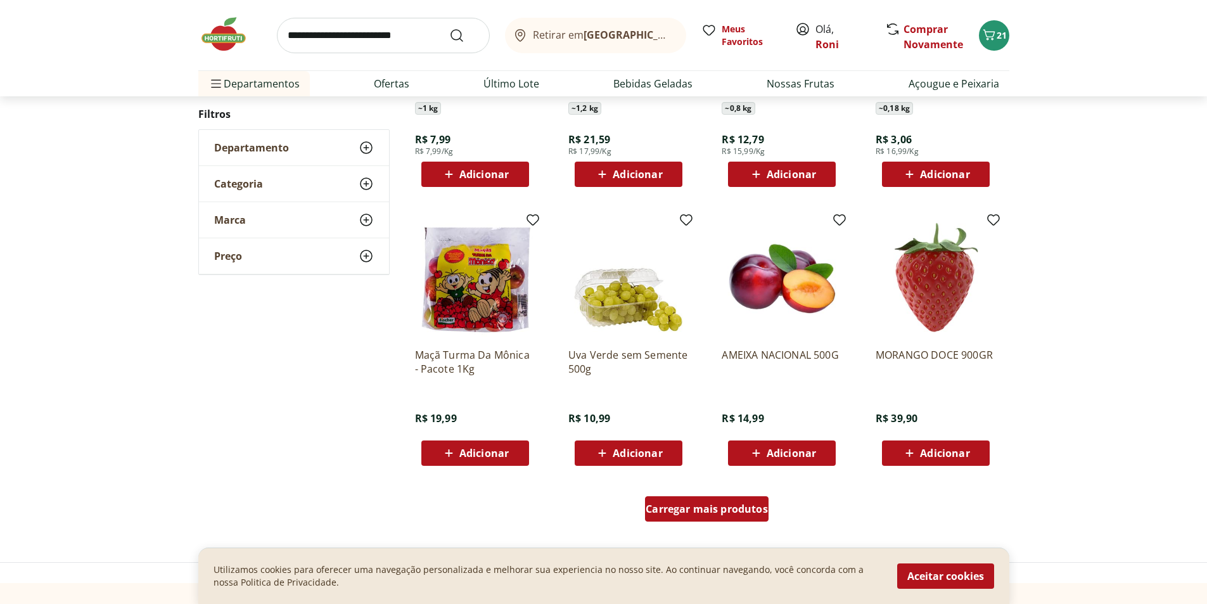
click at [689, 519] on div "Carregar mais produtos" at bounding box center [707, 508] width 124 height 25
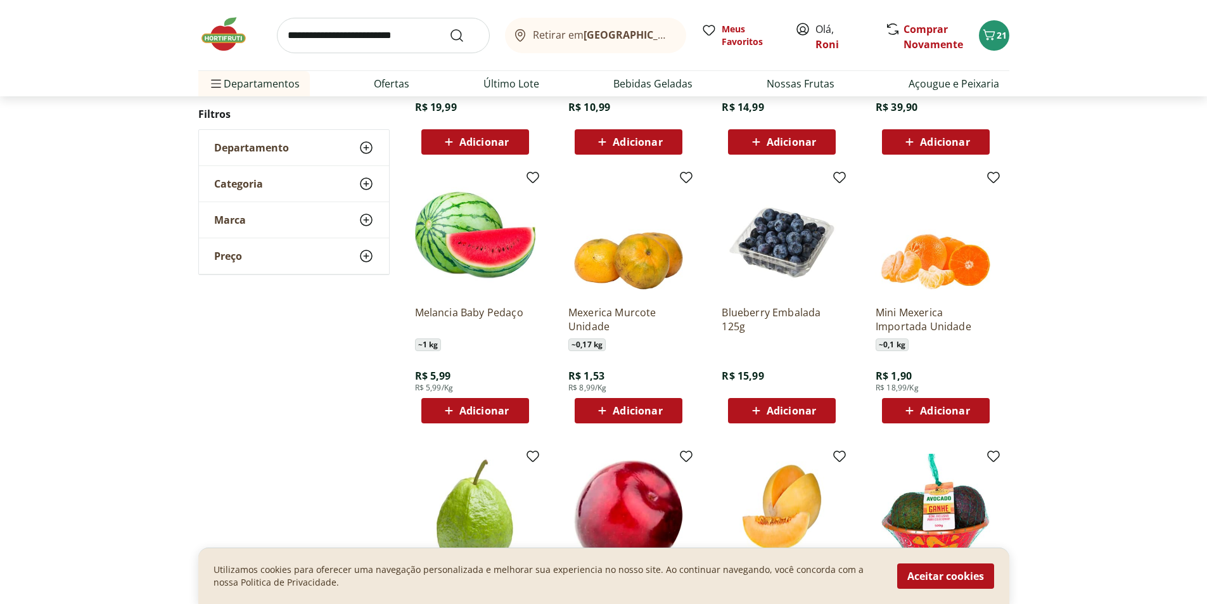
scroll to position [1009, 0]
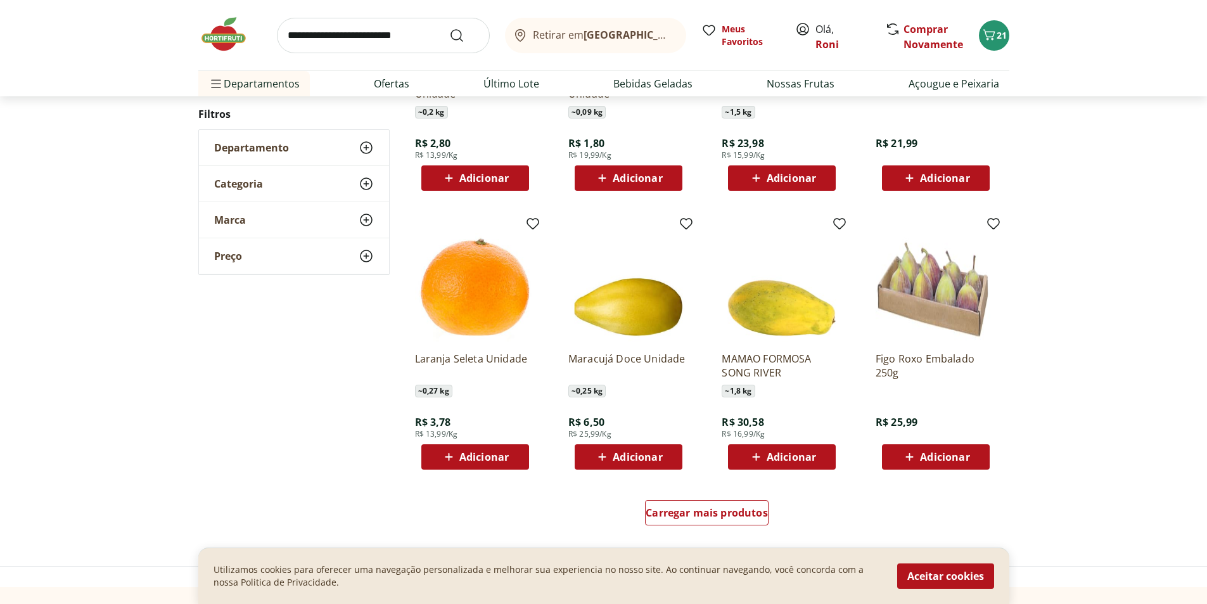
scroll to position [626, 0]
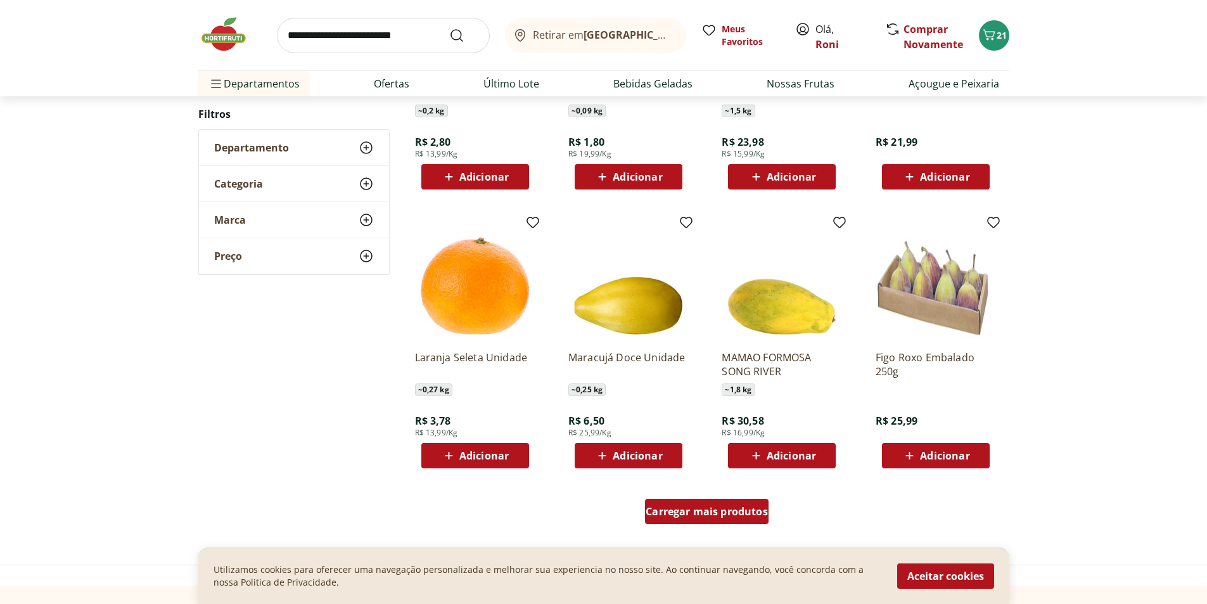
click at [691, 507] on span "Carregar mais produtos" at bounding box center [707, 511] width 122 height 10
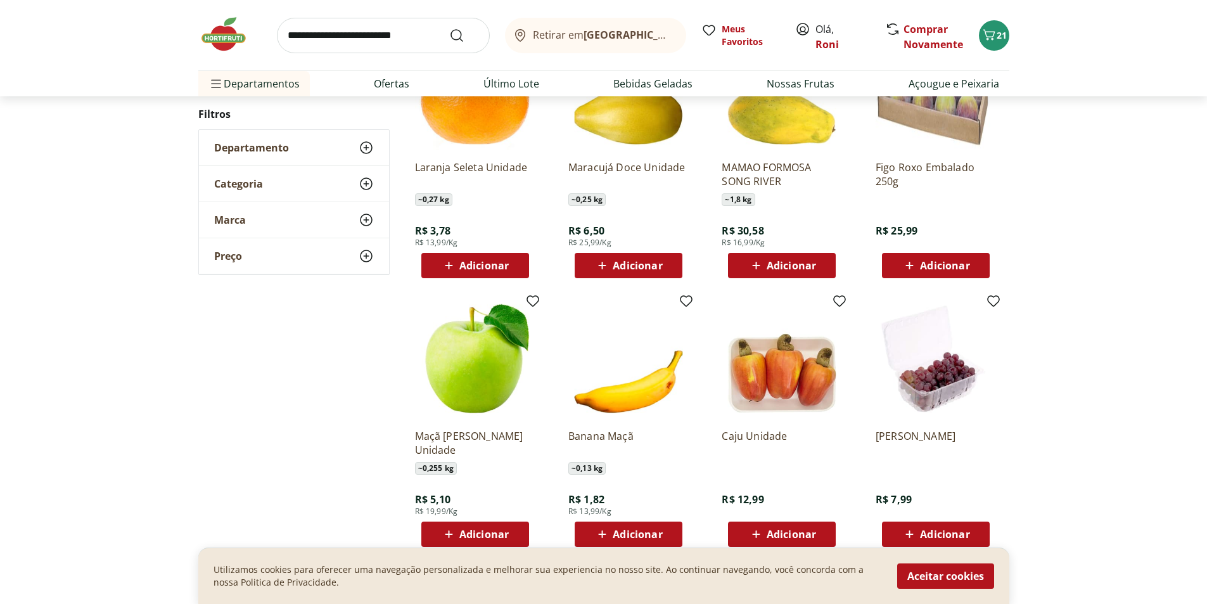
scroll to position [879, 0]
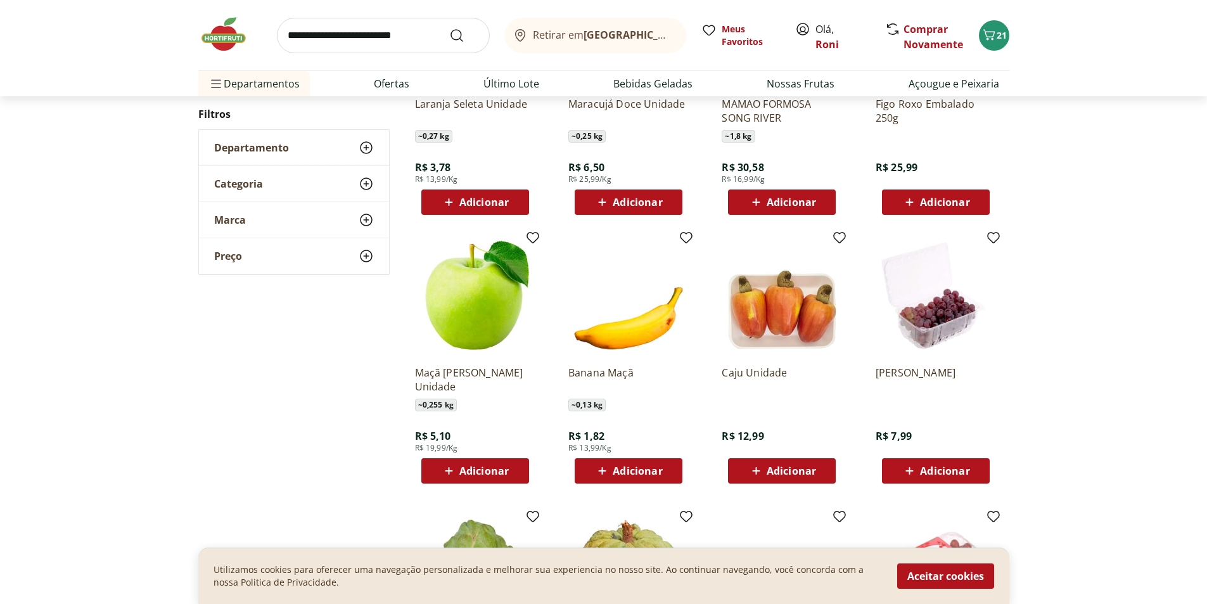
click at [783, 463] on div "Adicionar" at bounding box center [781, 470] width 87 height 23
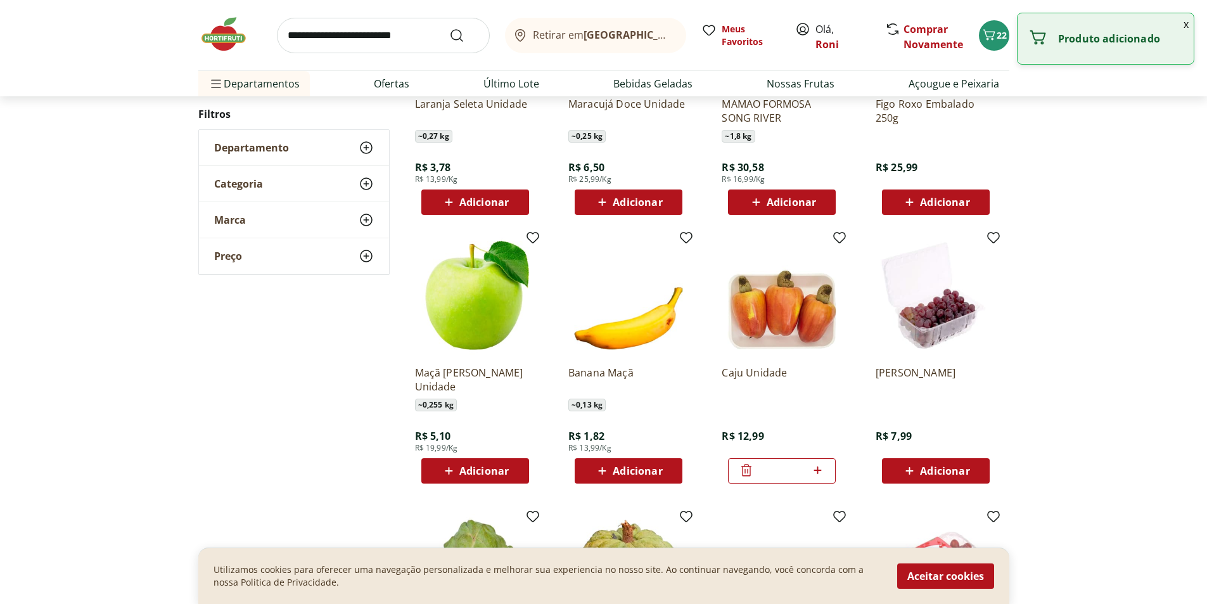
click at [815, 470] on icon at bounding box center [818, 470] width 16 height 15
type input "*"
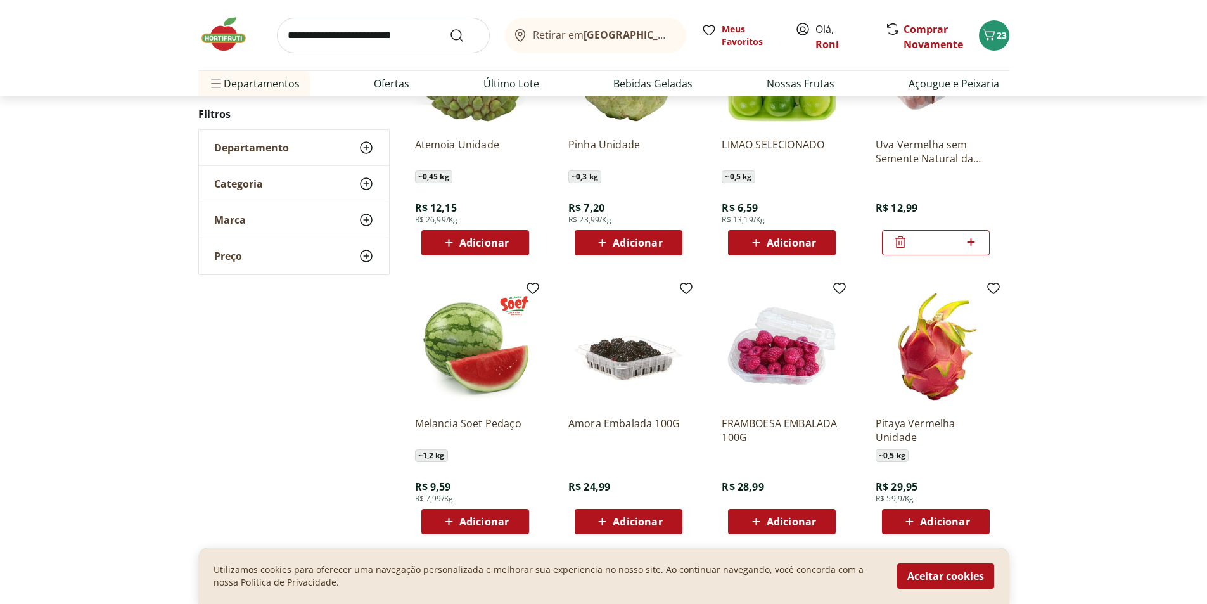
scroll to position [877, 0]
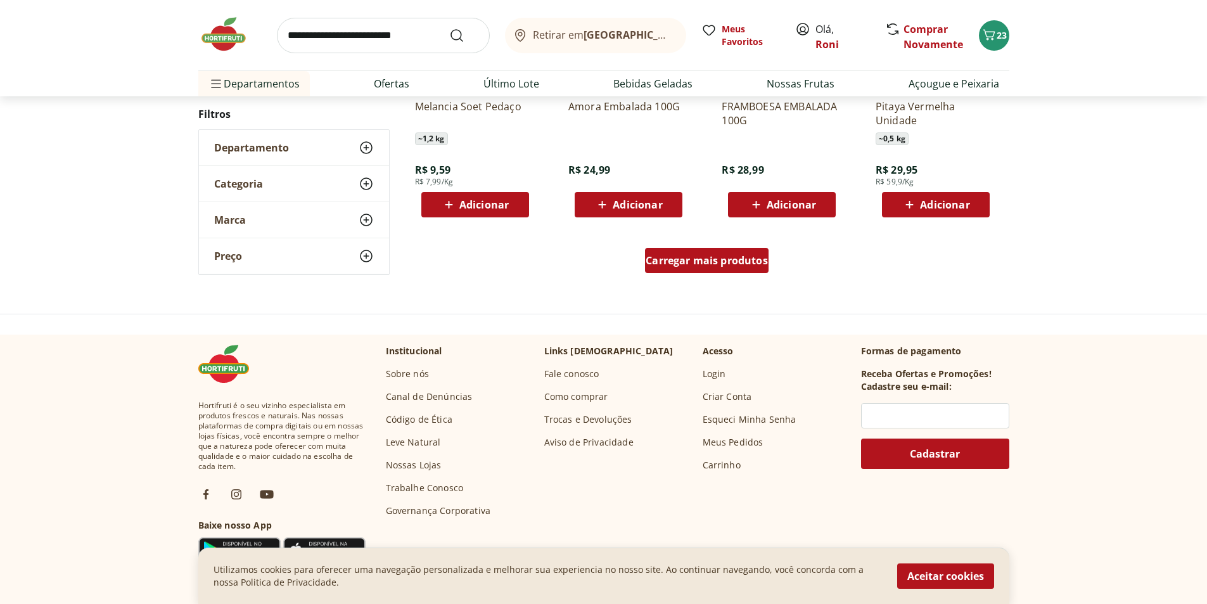
click at [709, 267] on div "Carregar mais produtos" at bounding box center [707, 260] width 124 height 25
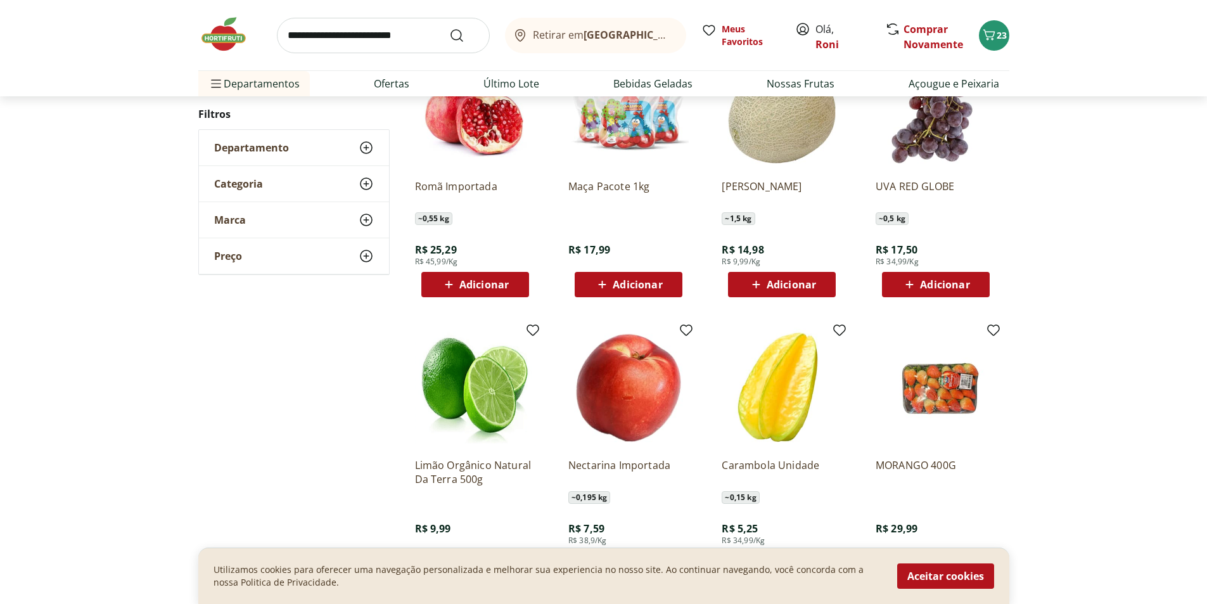
scroll to position [1067, 0]
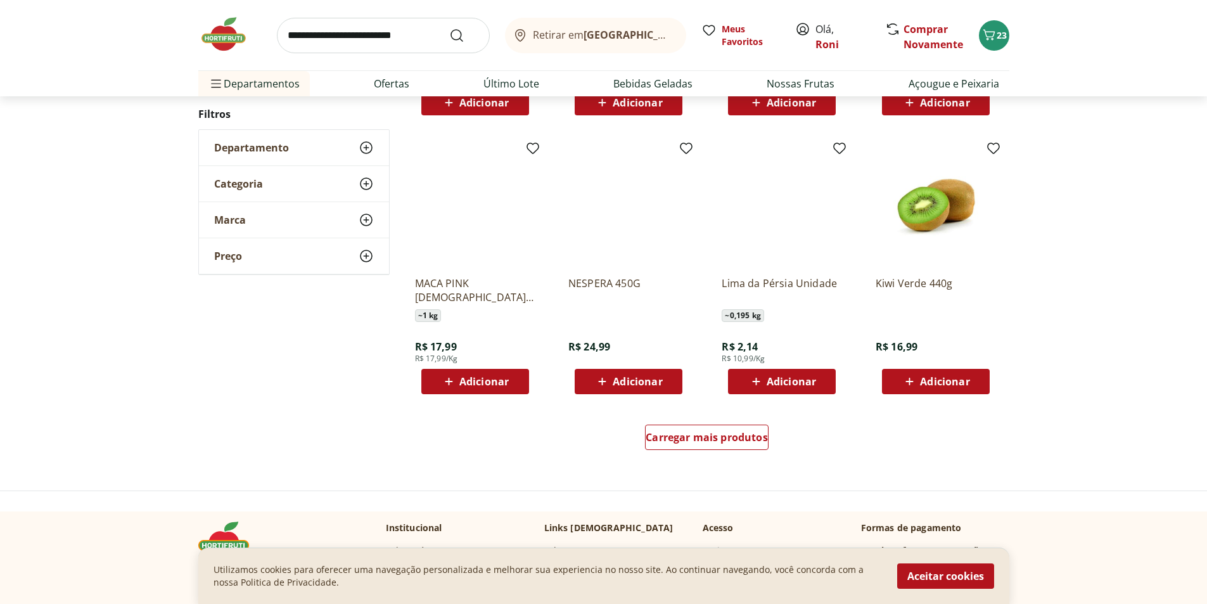
scroll to position [811, 0]
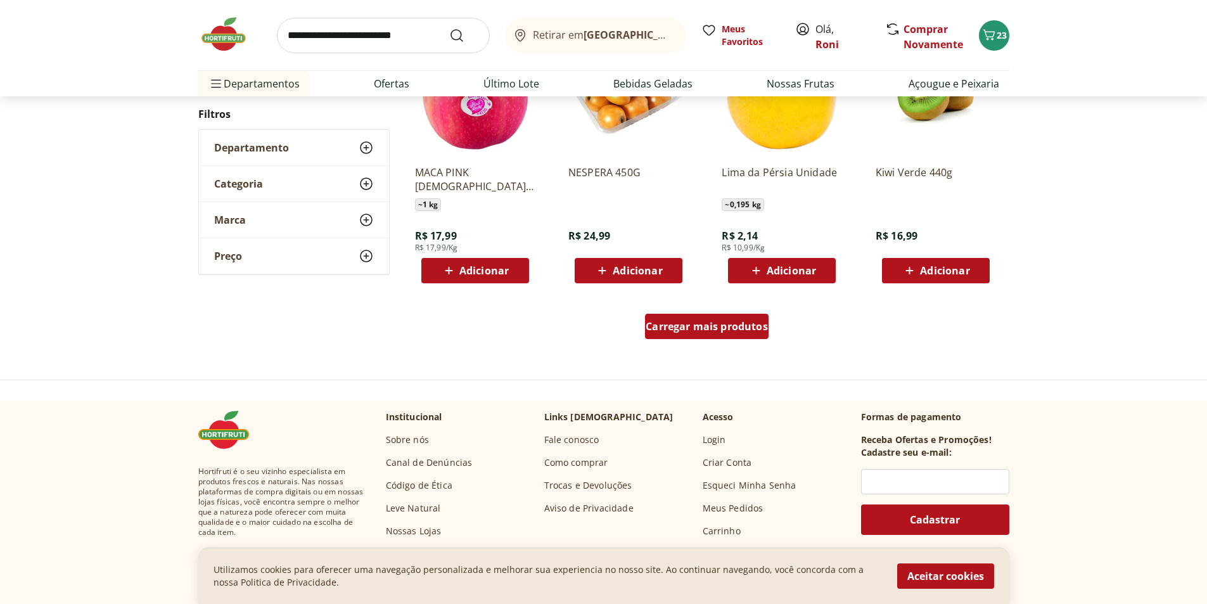
click at [692, 327] on span "Carregar mais produtos" at bounding box center [707, 326] width 122 height 10
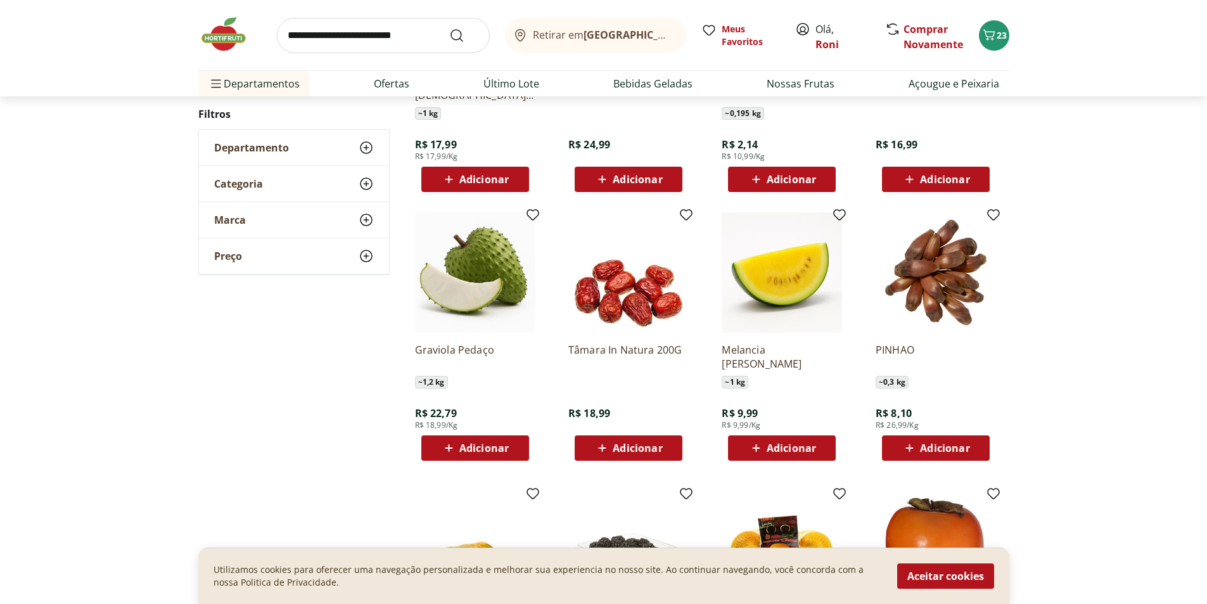
scroll to position [1001, 0]
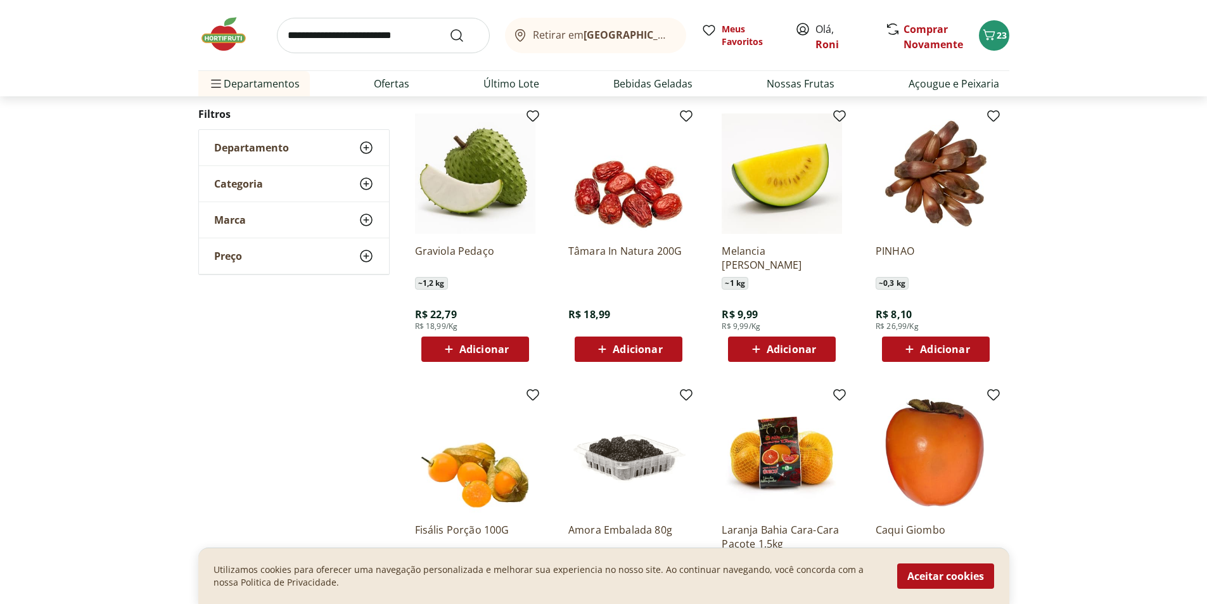
click at [622, 344] on span "Adicionar" at bounding box center [637, 349] width 49 height 10
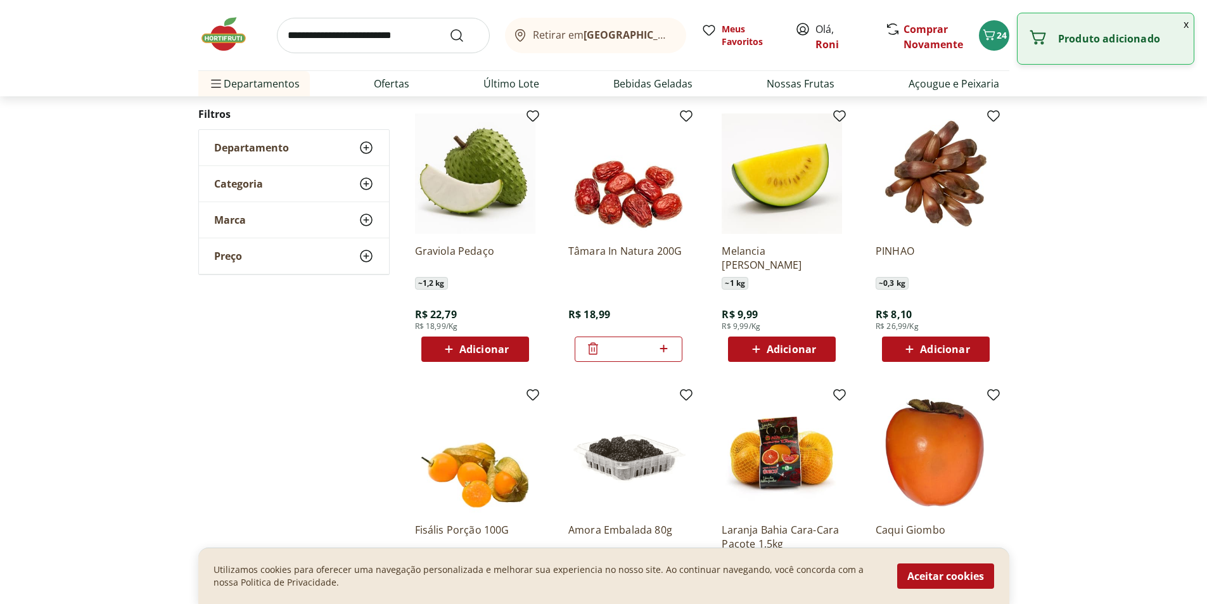
click at [588, 346] on icon at bounding box center [592, 348] width 15 height 15
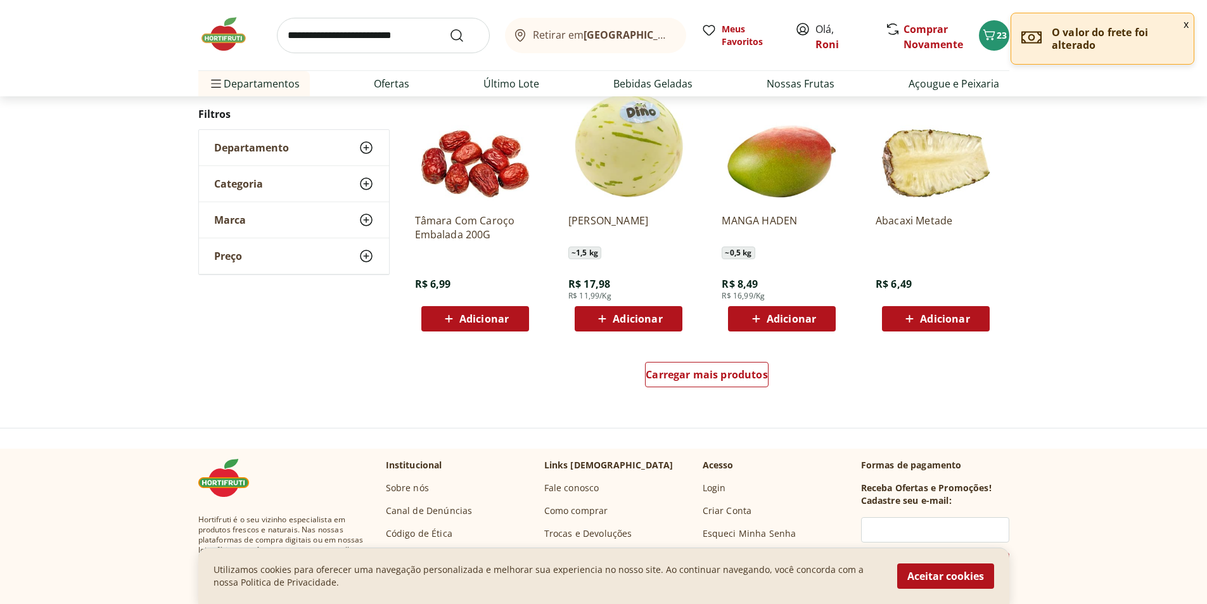
scroll to position [935, 0]
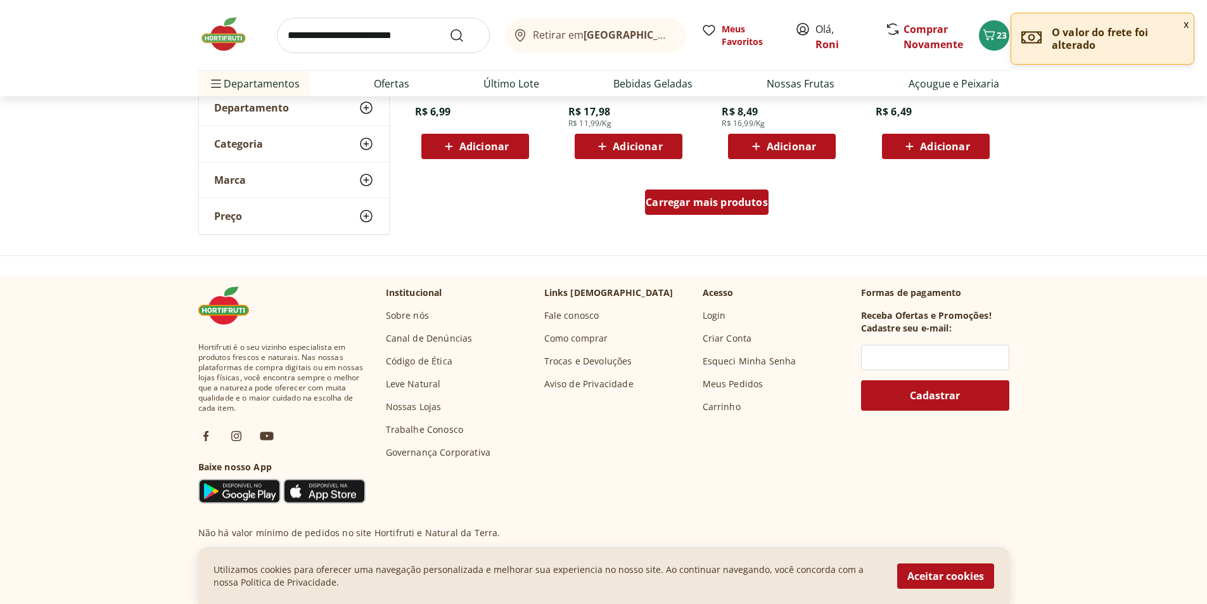
click at [689, 195] on div "Carregar mais produtos" at bounding box center [707, 201] width 124 height 25
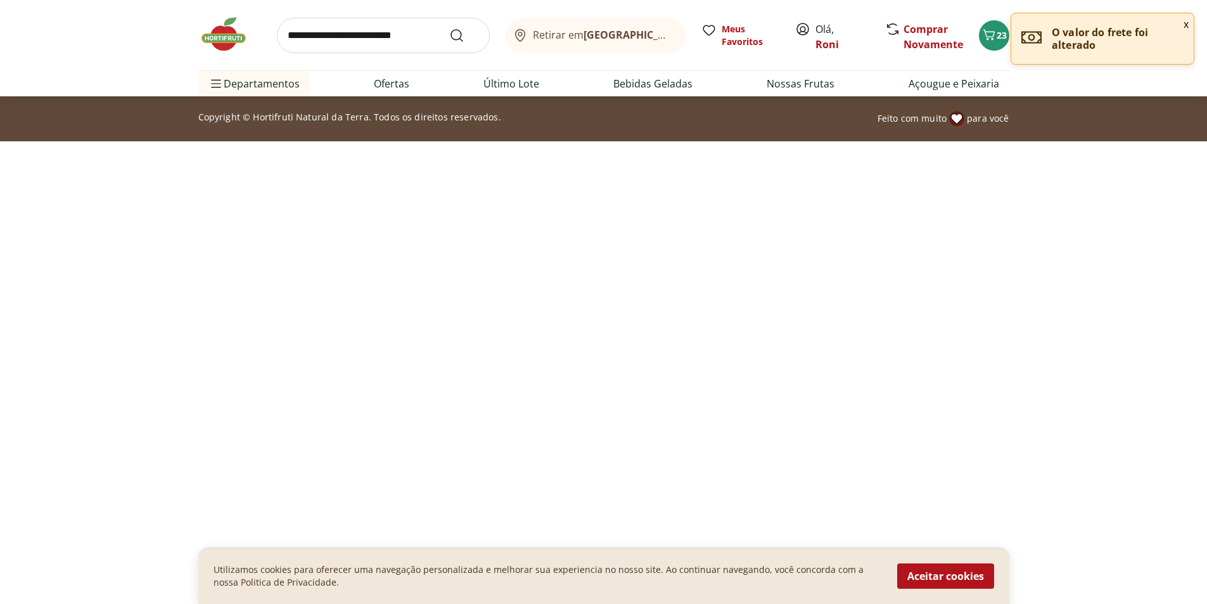
scroll to position [109, 0]
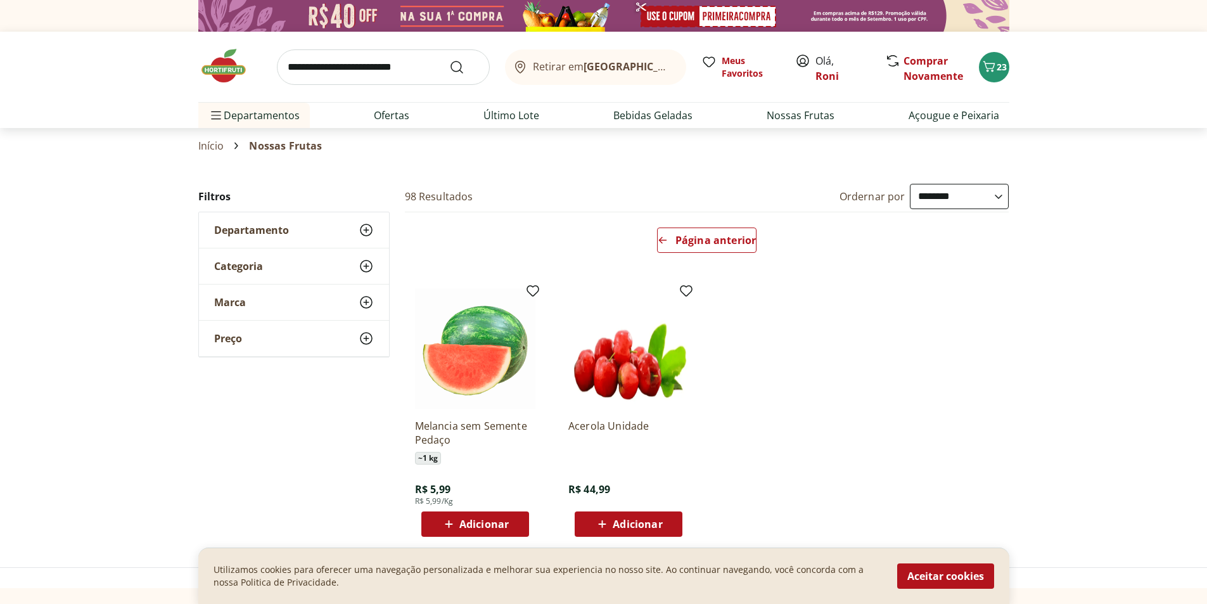
select select "**********"
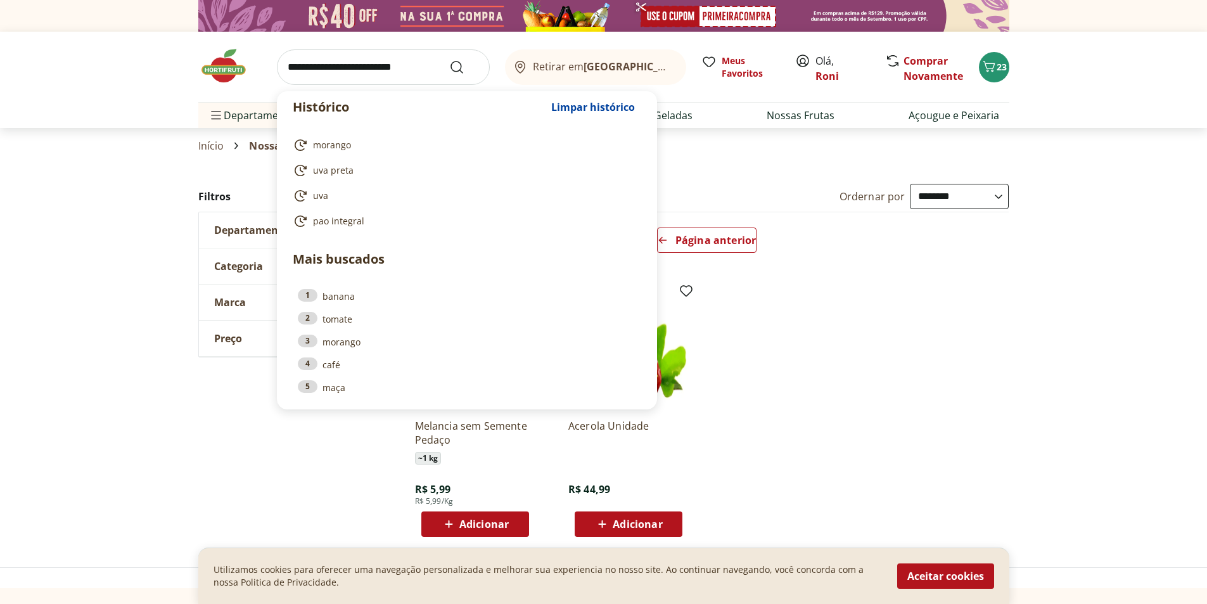
click at [409, 61] on input "search" at bounding box center [383, 66] width 213 height 35
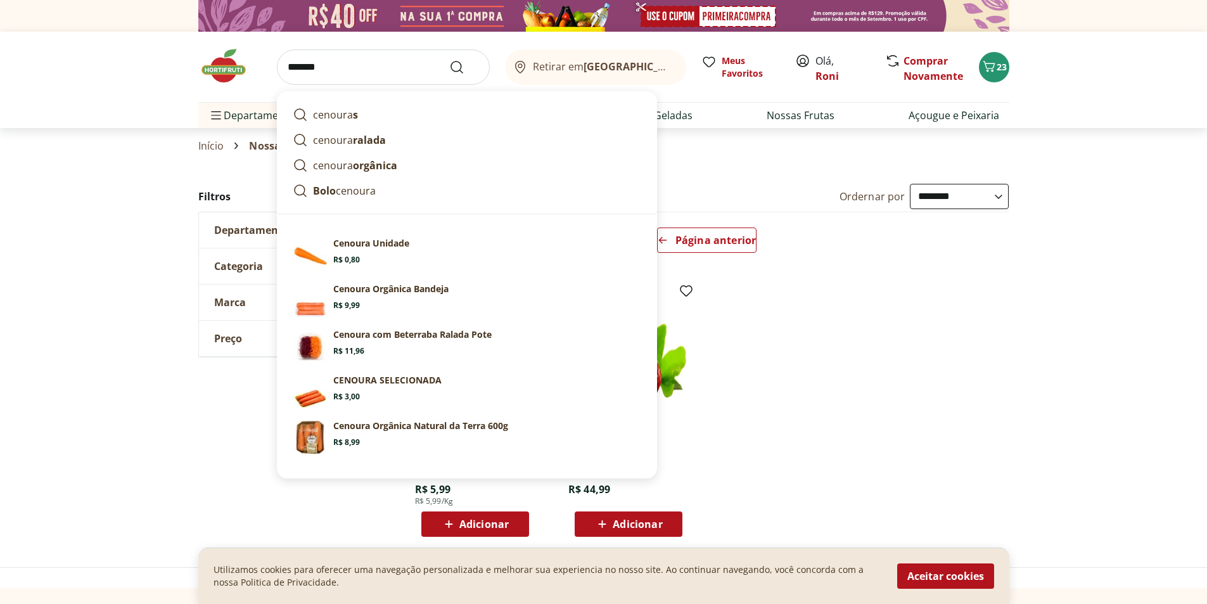
type input "*******"
click at [449, 60] on button "Submit Search" at bounding box center [464, 67] width 30 height 15
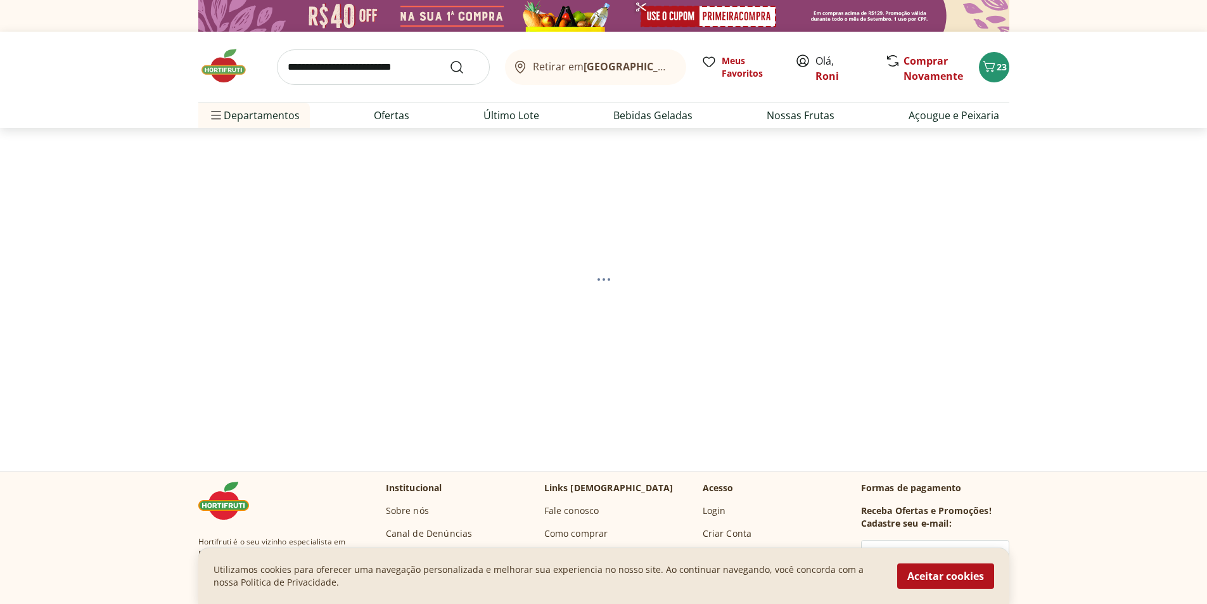
select select "**********"
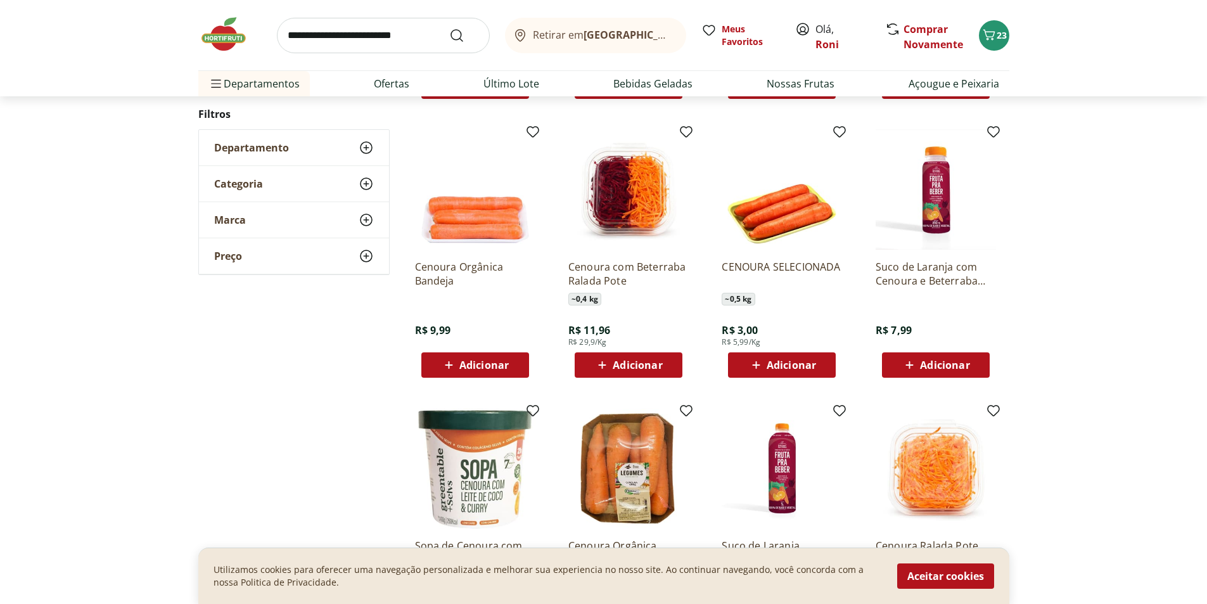
scroll to position [253, 0]
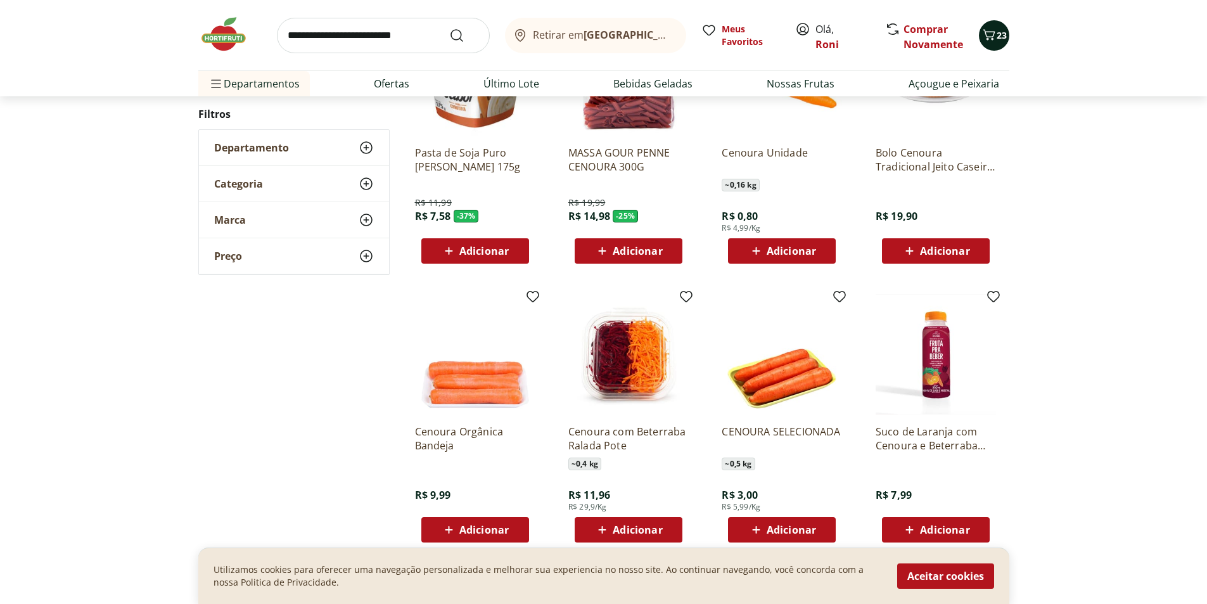
click at [990, 43] on span "Carrinho" at bounding box center [988, 35] width 15 height 16
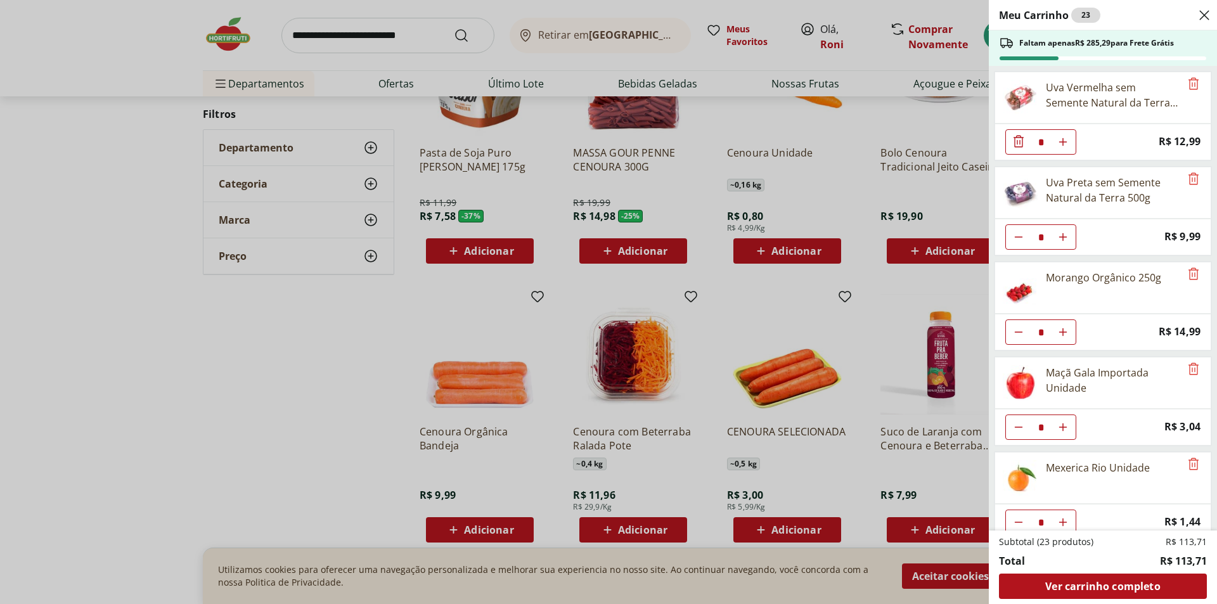
click at [378, 41] on div "Meu Carrinho 23 Faltam apenas R$ 285,29 para Frete Grátis Uva Vermelha sem Seme…" at bounding box center [608, 302] width 1217 height 604
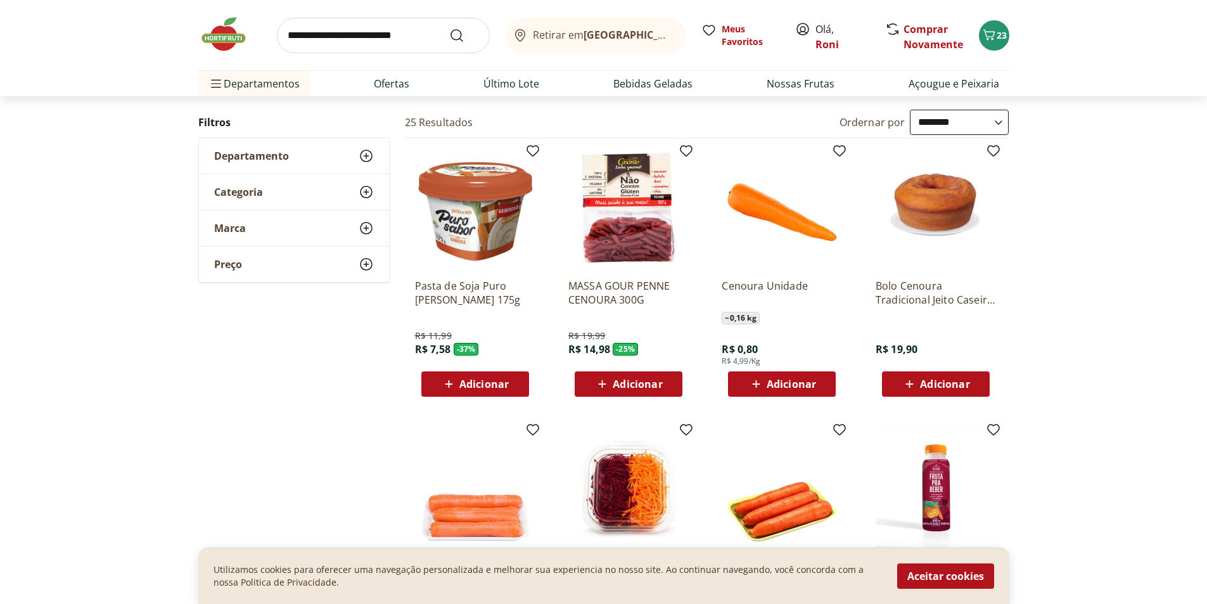
scroll to position [0, 0]
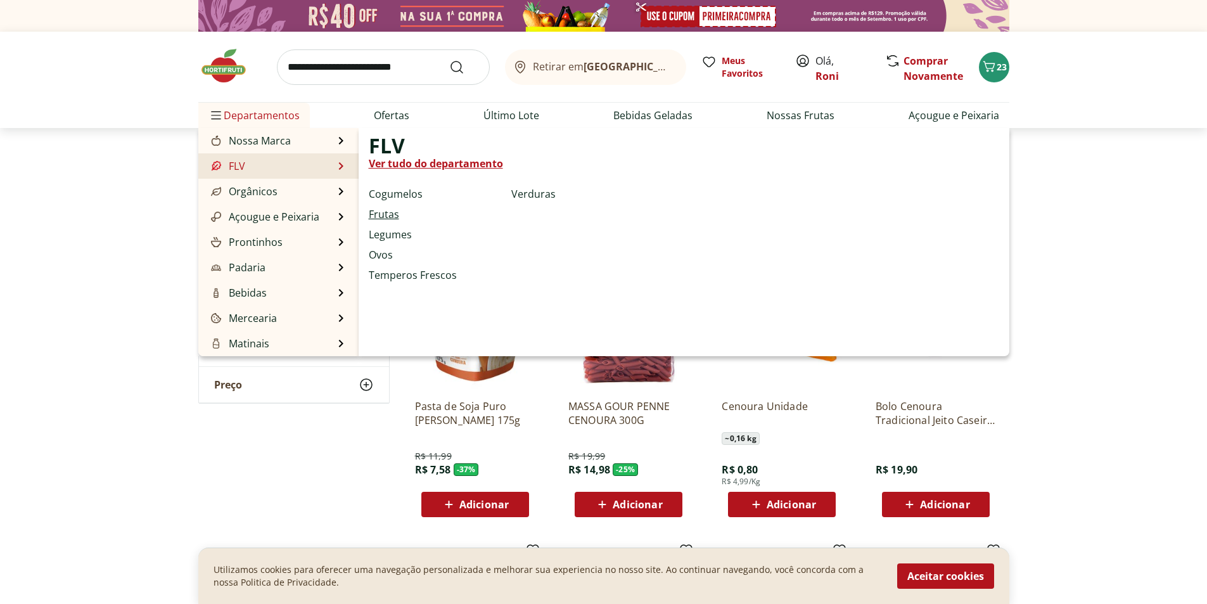
click at [388, 217] on link "Frutas" at bounding box center [384, 214] width 30 height 15
select select "**********"
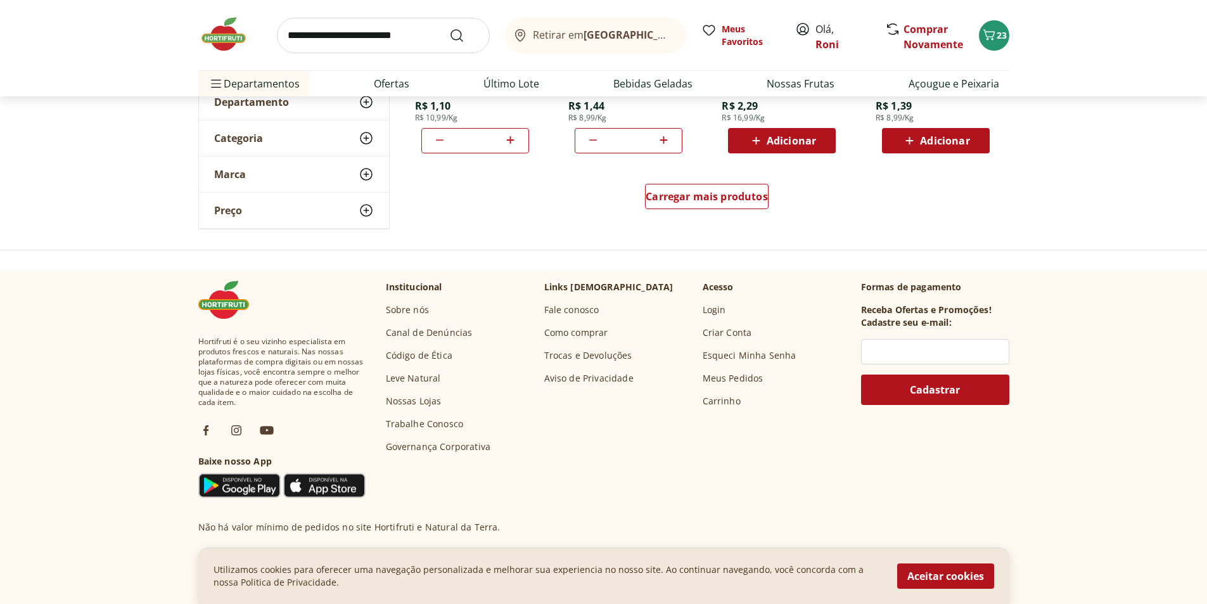
scroll to position [706, 0]
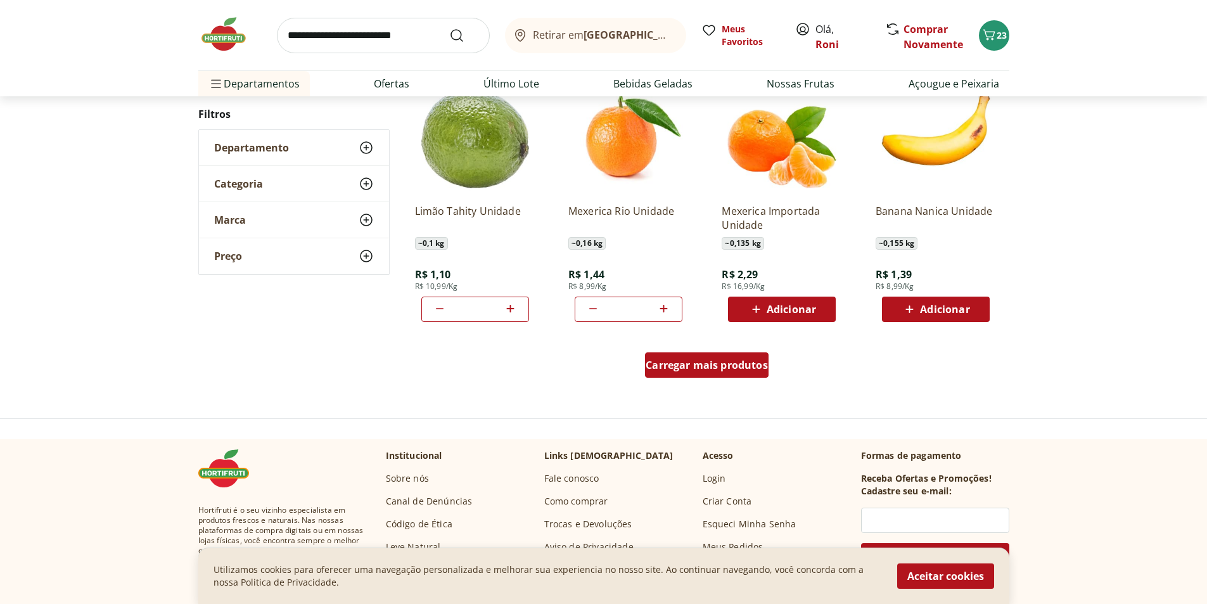
click at [713, 368] on span "Carregar mais produtos" at bounding box center [707, 365] width 122 height 10
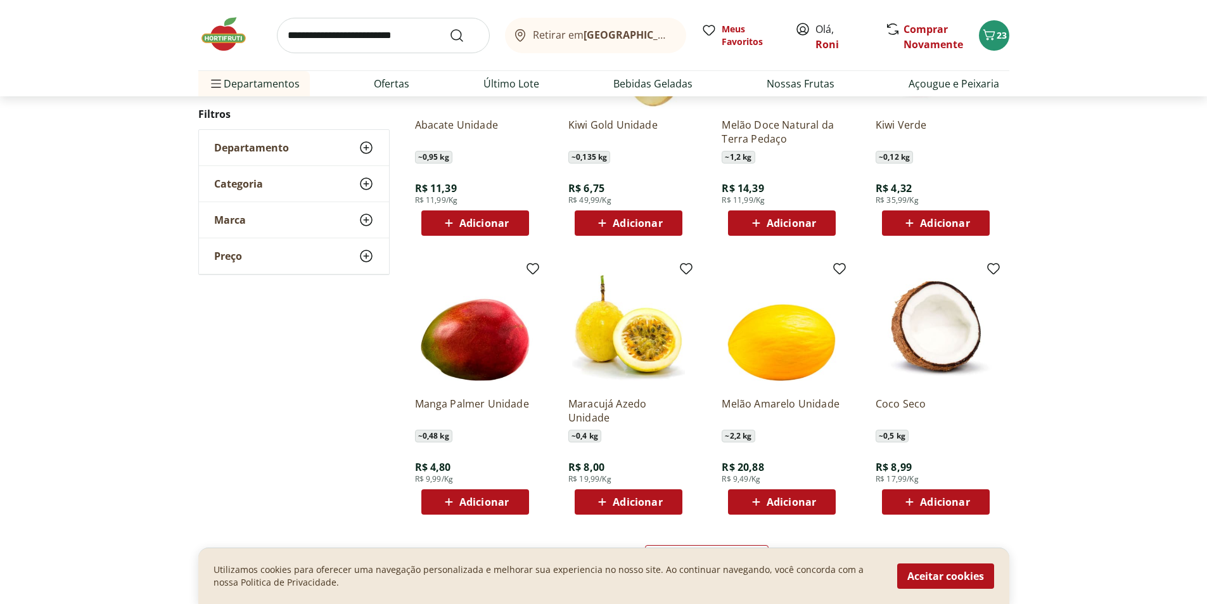
scroll to position [833, 0]
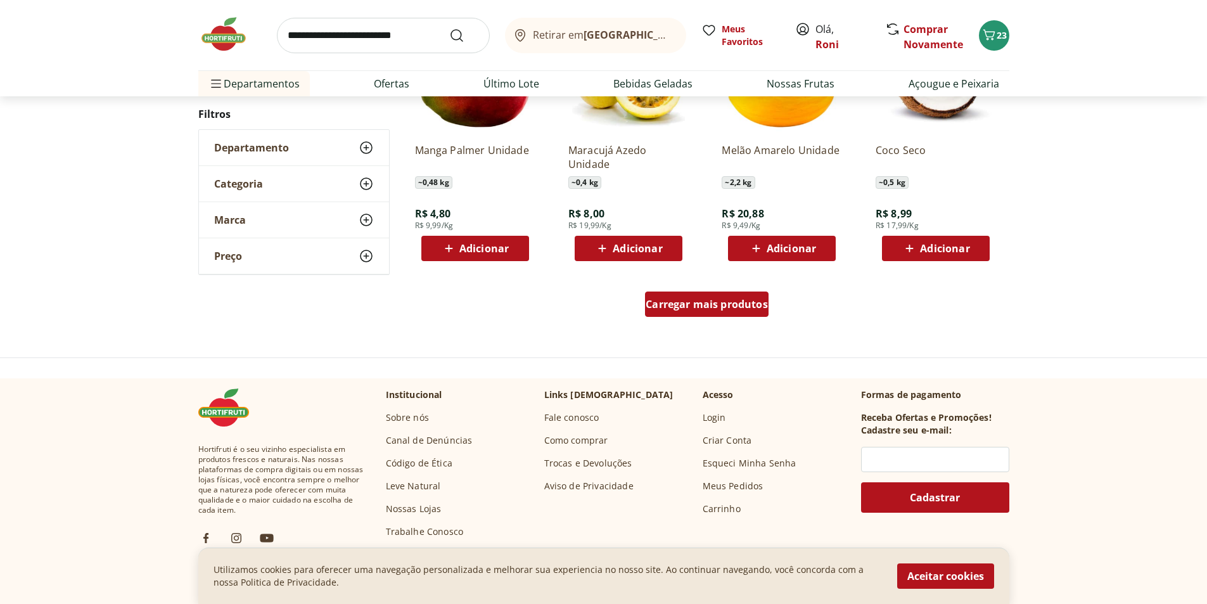
click at [746, 307] on span "Carregar mais produtos" at bounding box center [707, 304] width 122 height 10
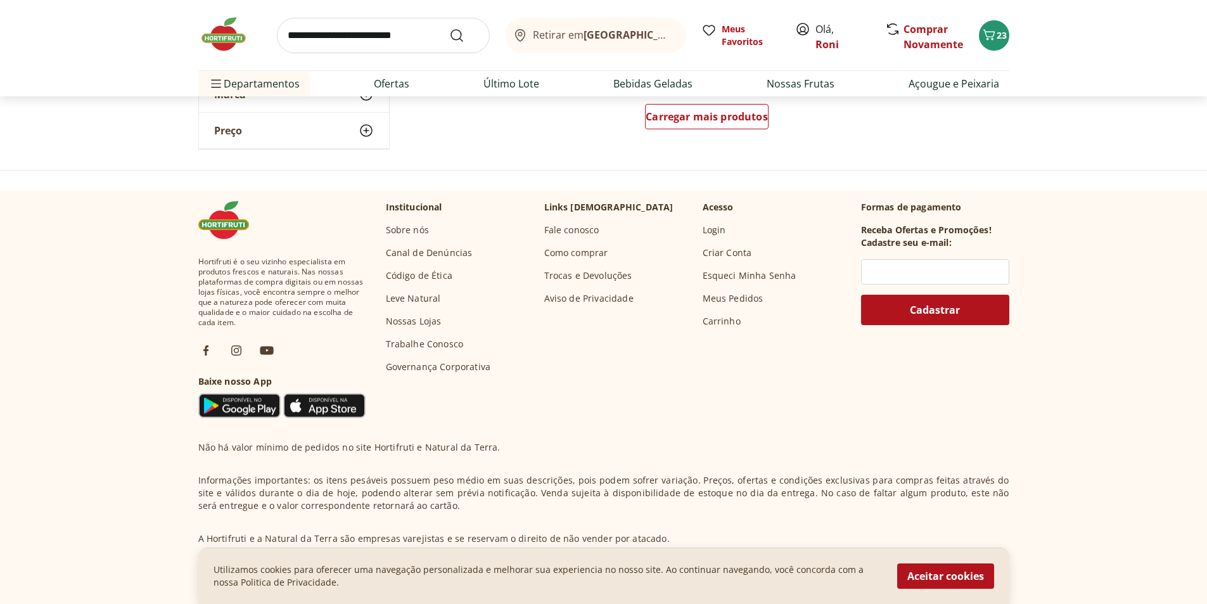
scroll to position [767, 0]
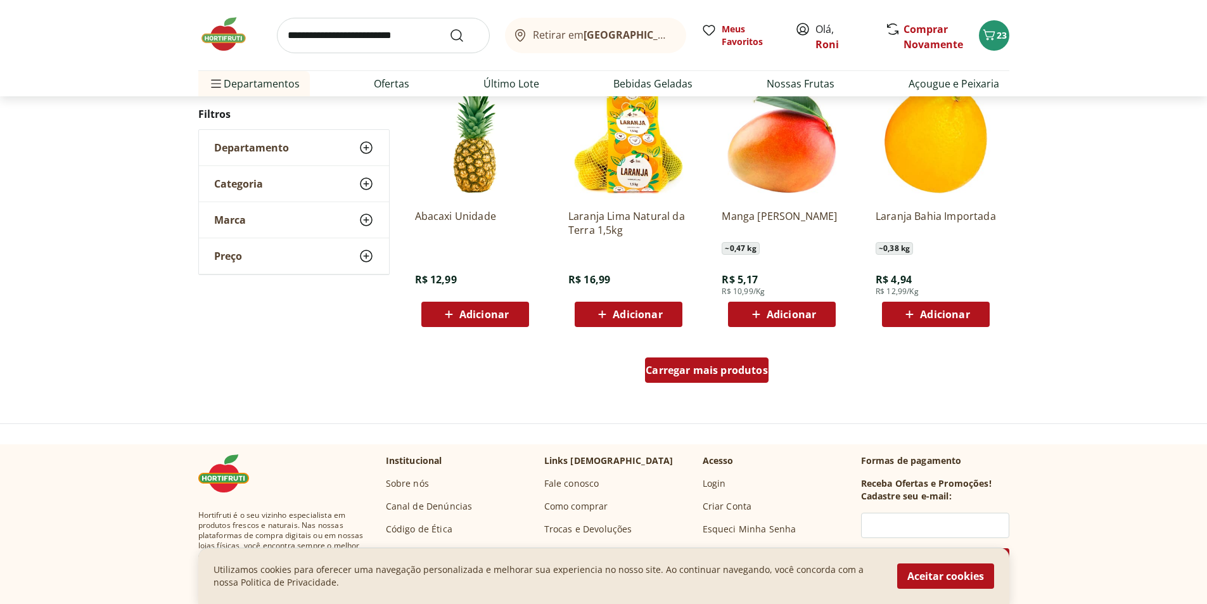
click at [743, 373] on span "Carregar mais produtos" at bounding box center [707, 370] width 122 height 10
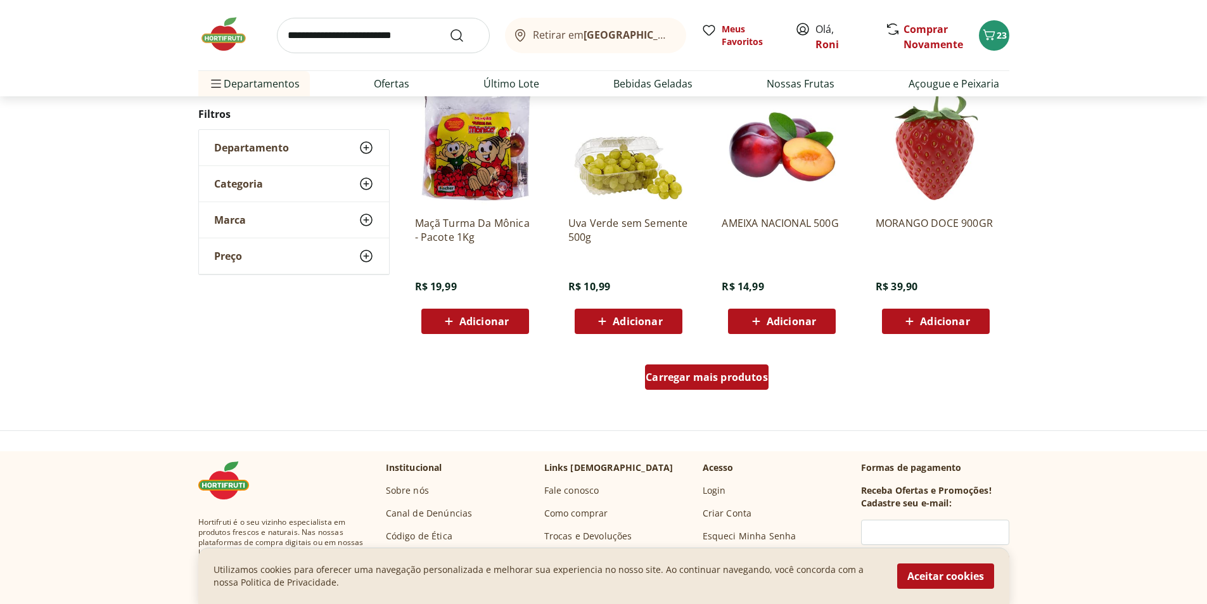
scroll to position [765, 0]
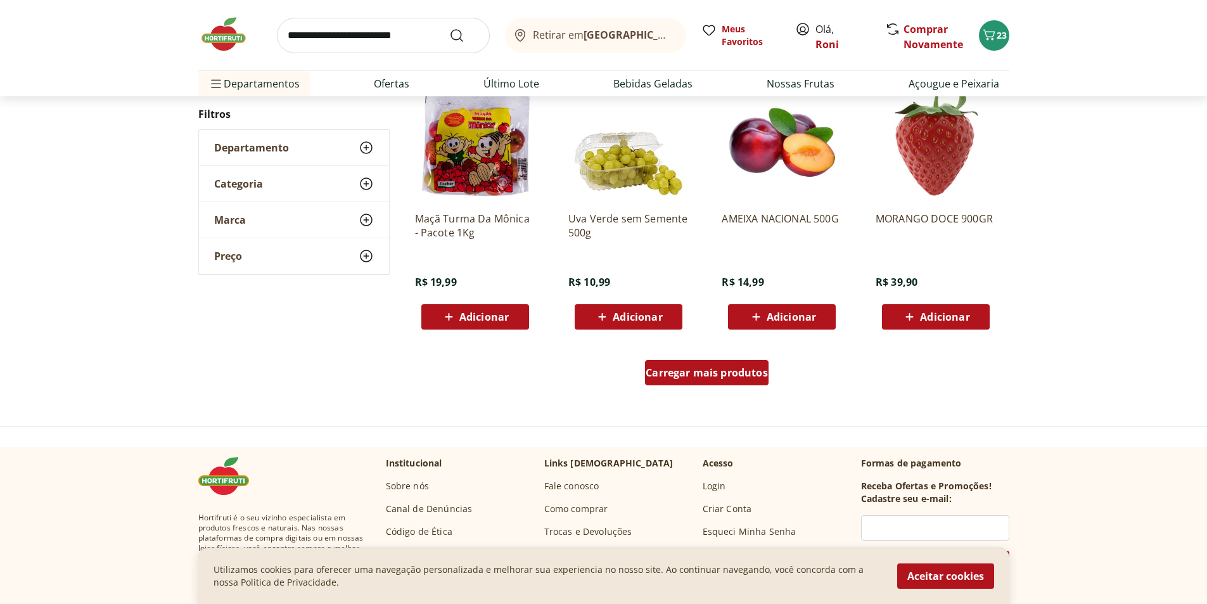
click at [734, 377] on span "Carregar mais produtos" at bounding box center [707, 373] width 122 height 10
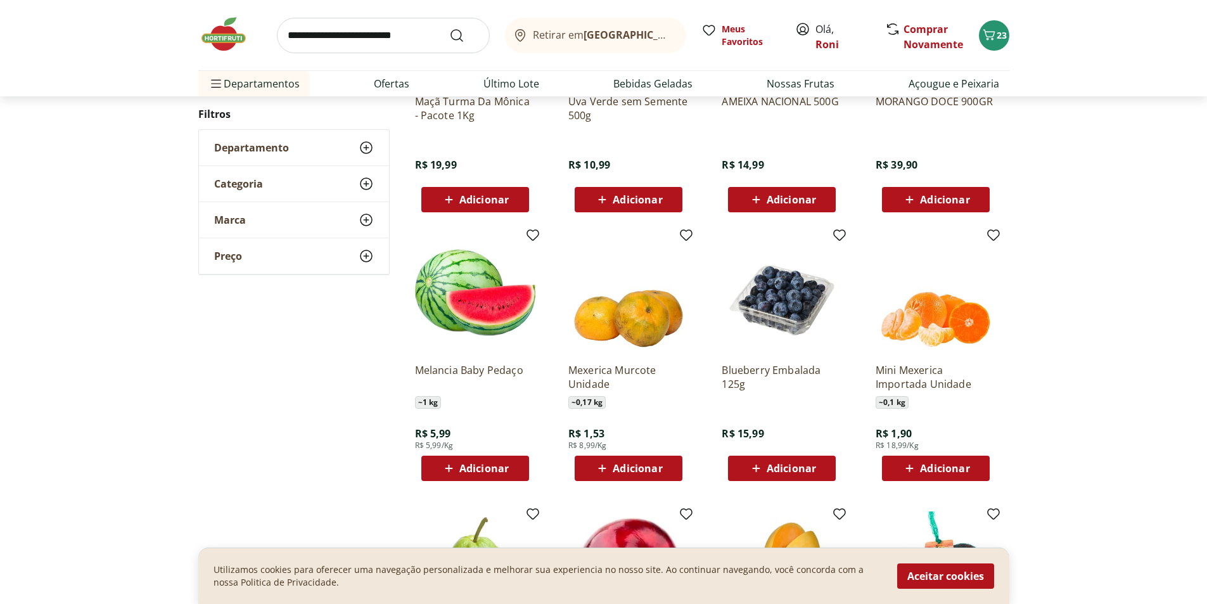
scroll to position [955, 0]
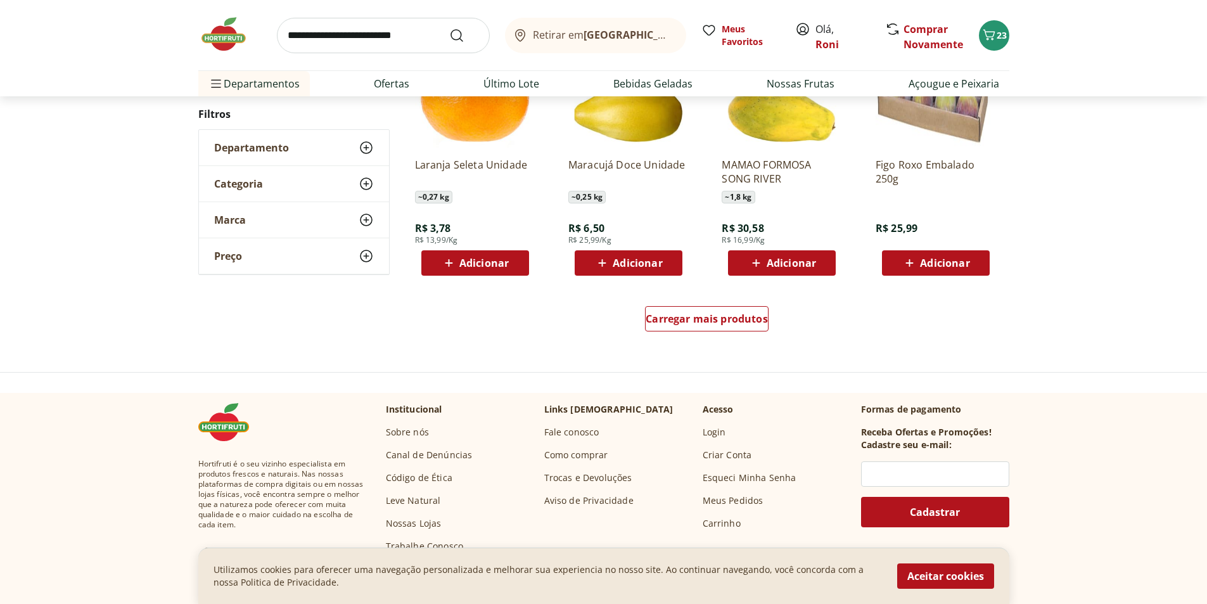
scroll to position [826, 0]
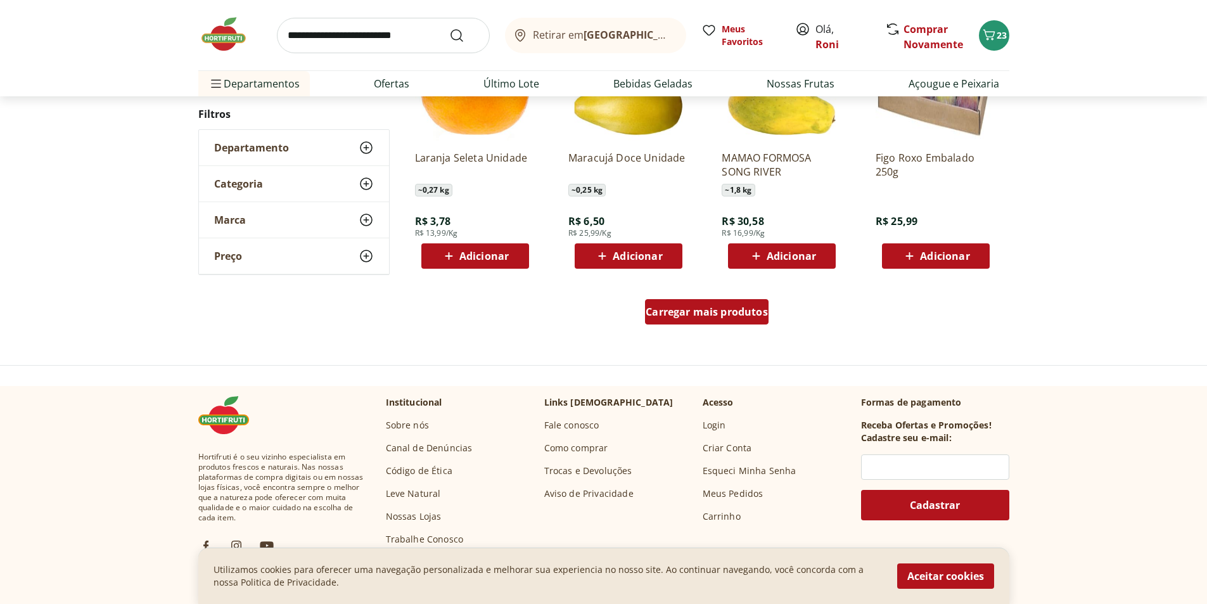
click at [713, 307] on span "Carregar mais produtos" at bounding box center [707, 312] width 122 height 10
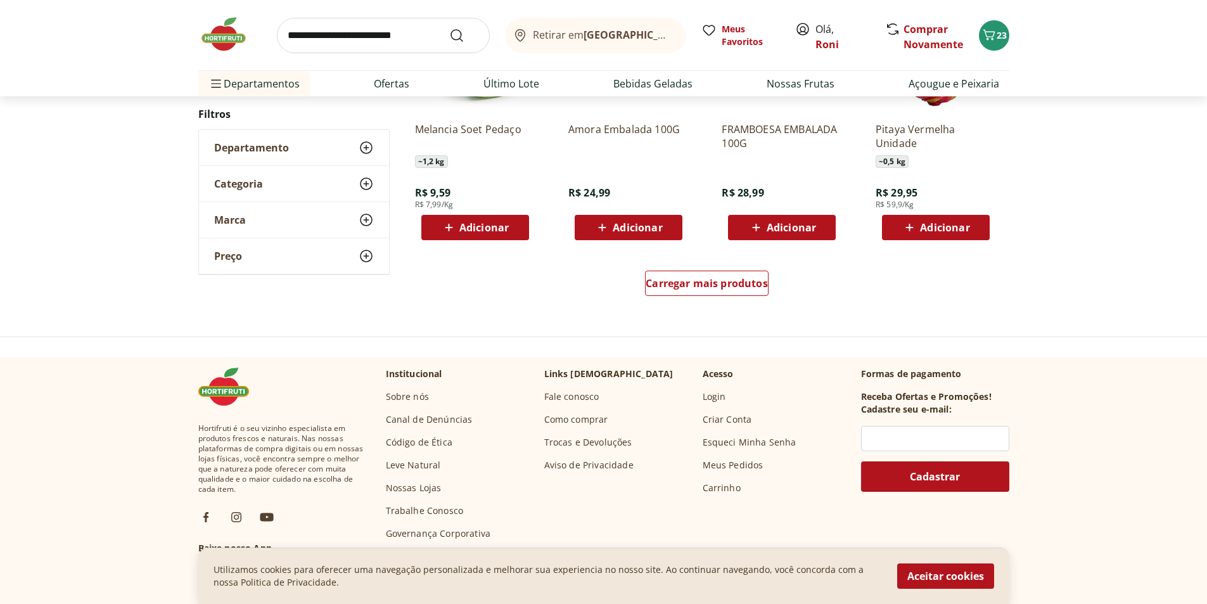
scroll to position [886, 0]
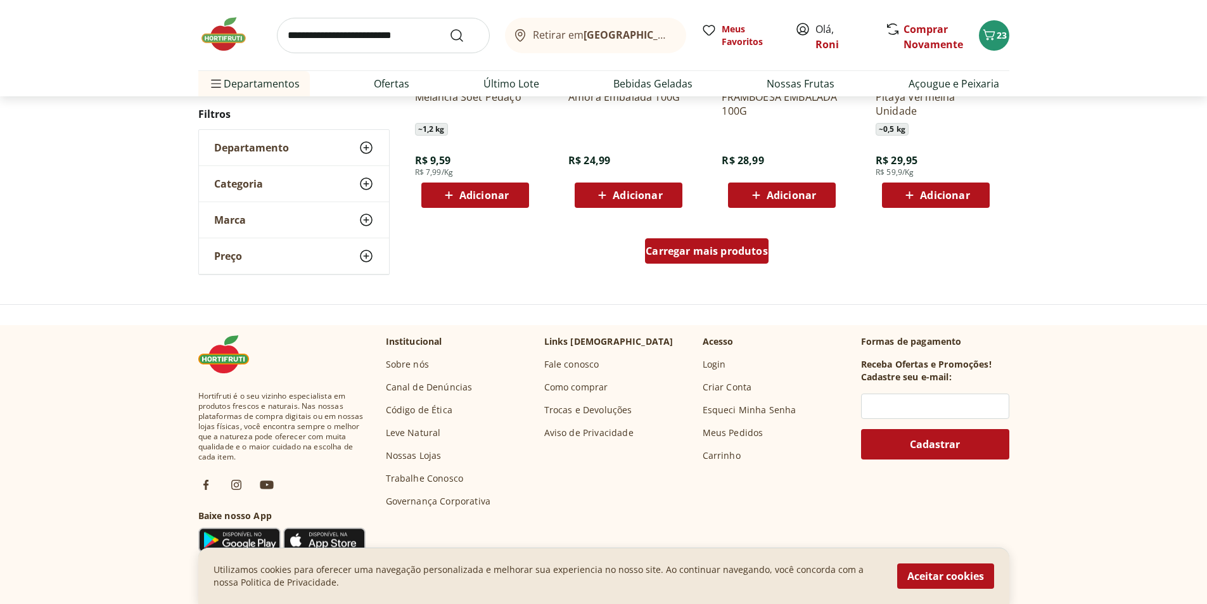
click at [703, 243] on div "Carregar mais produtos" at bounding box center [707, 250] width 124 height 25
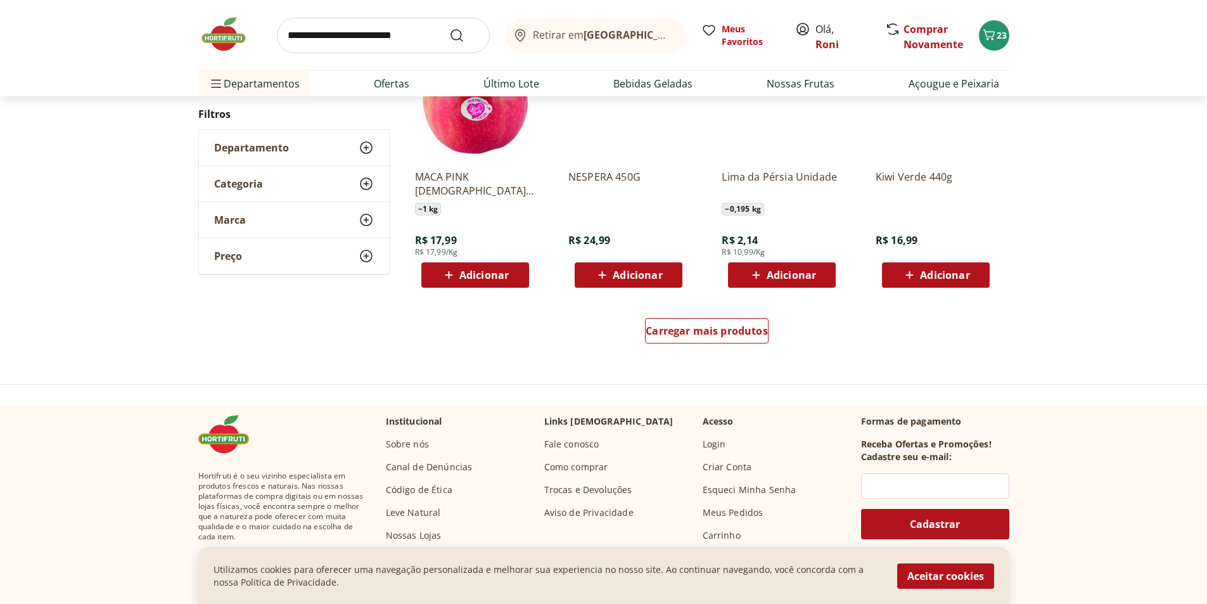
scroll to position [821, 0]
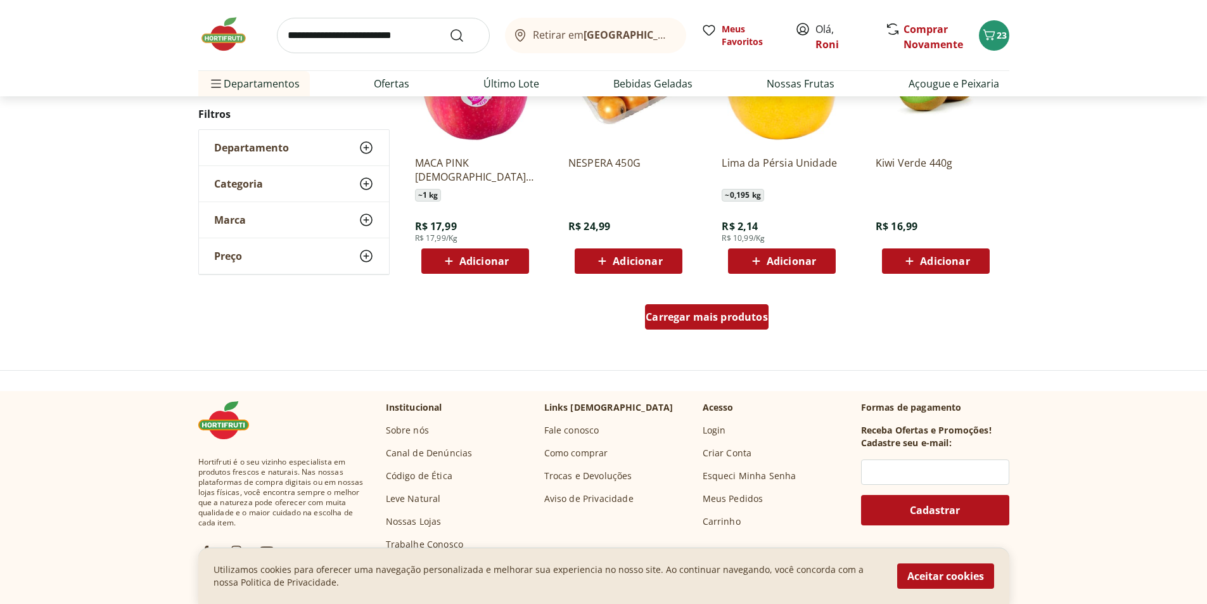
click at [755, 326] on div "Carregar mais produtos" at bounding box center [707, 316] width 124 height 25
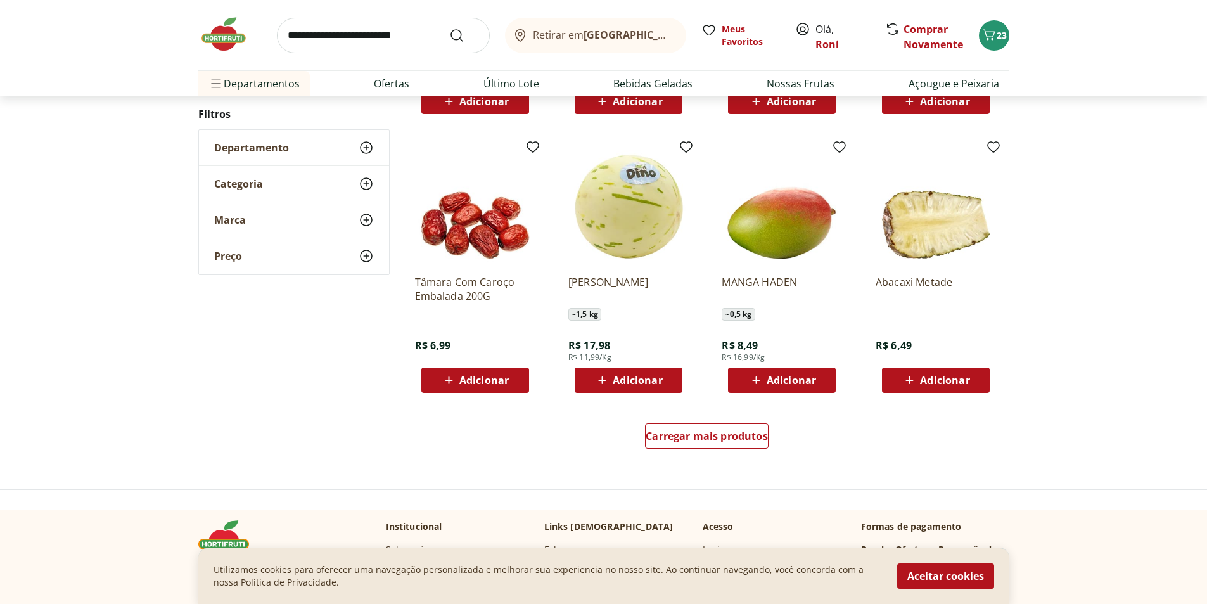
scroll to position [881, 0]
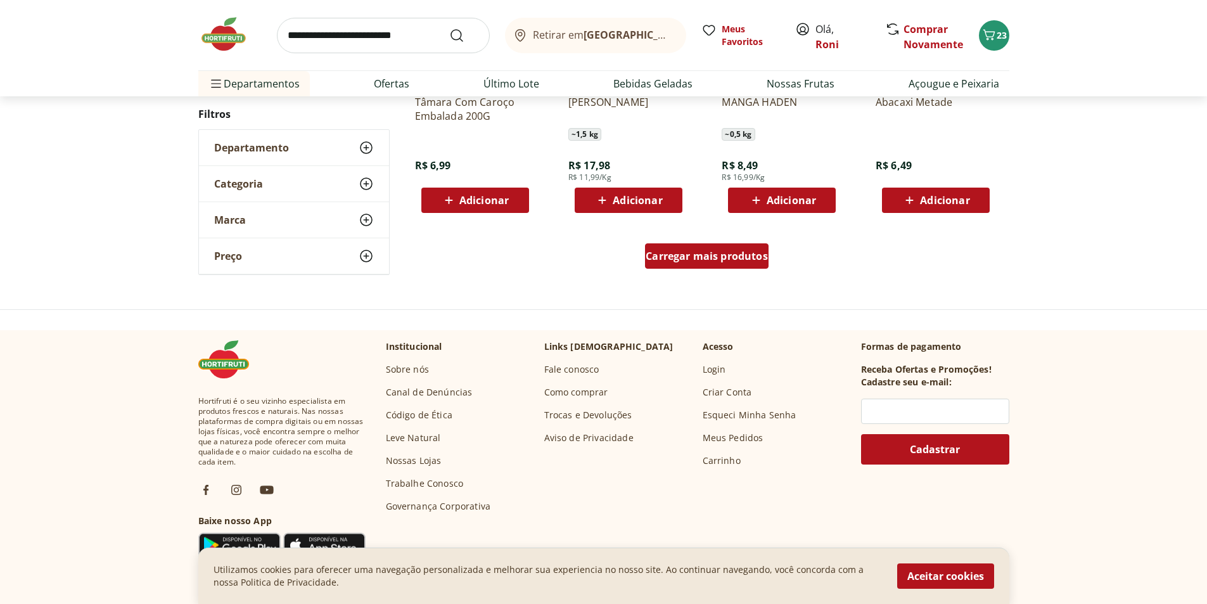
click at [724, 261] on span "Carregar mais produtos" at bounding box center [707, 256] width 122 height 10
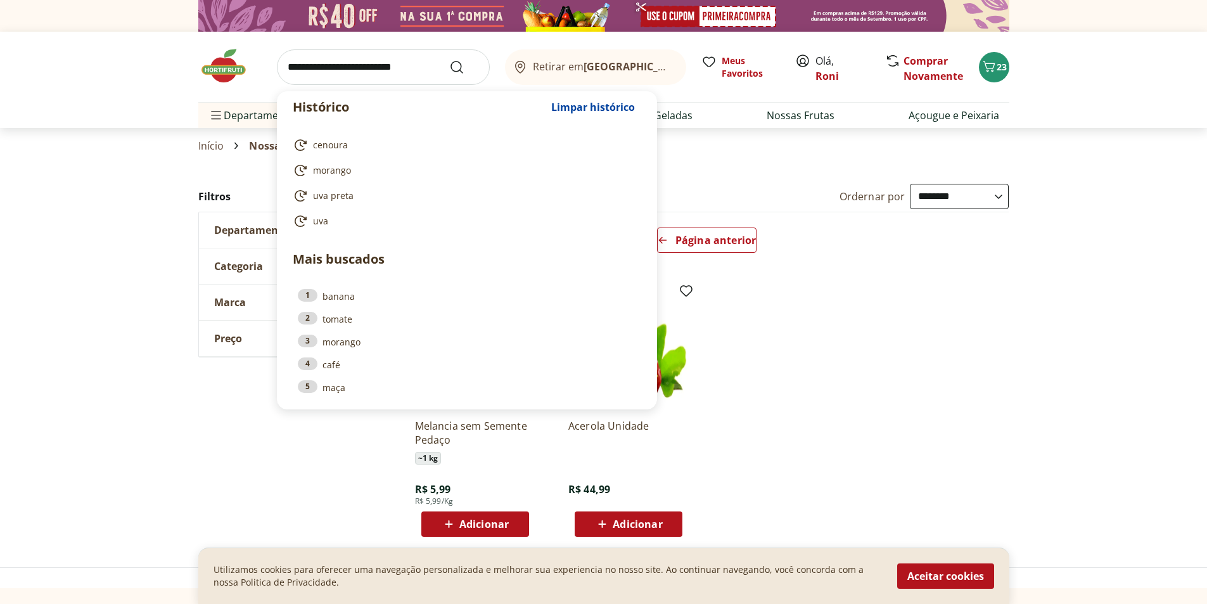
click at [388, 64] on input "search" at bounding box center [383, 66] width 213 height 35
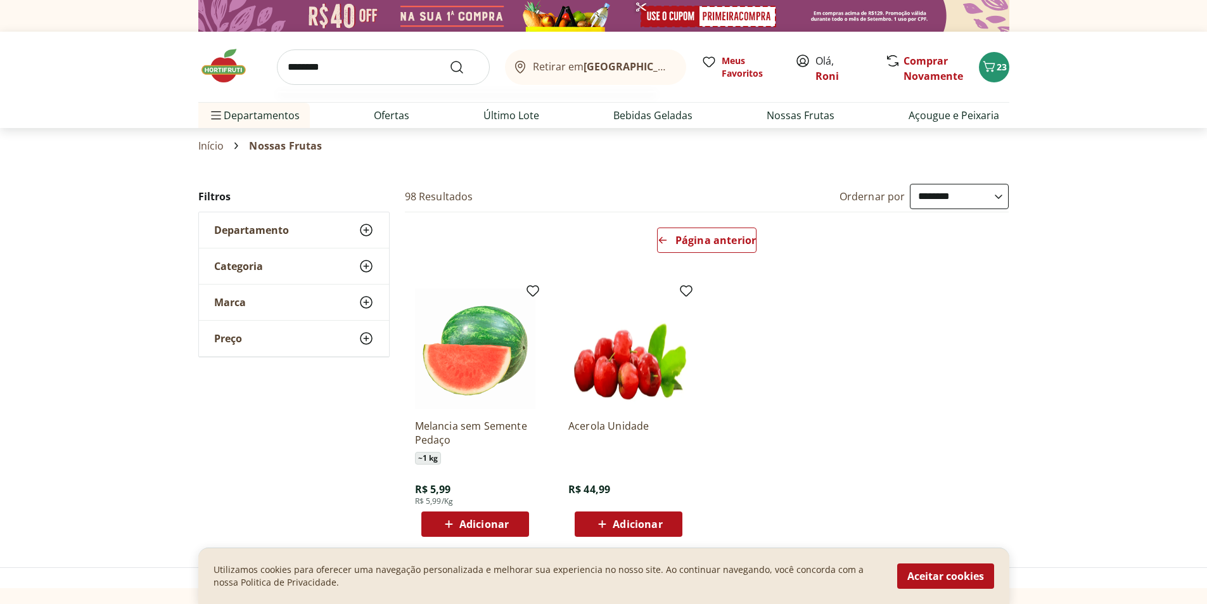
type input "********"
click at [449, 60] on button "Submit Search" at bounding box center [464, 67] width 30 height 15
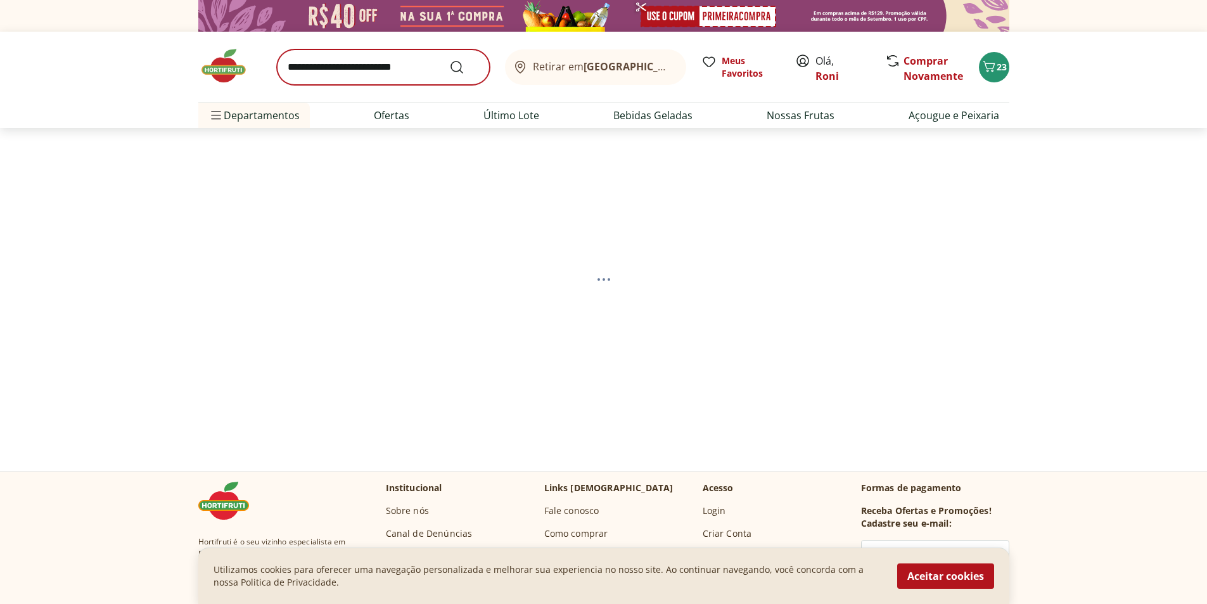
select select "**********"
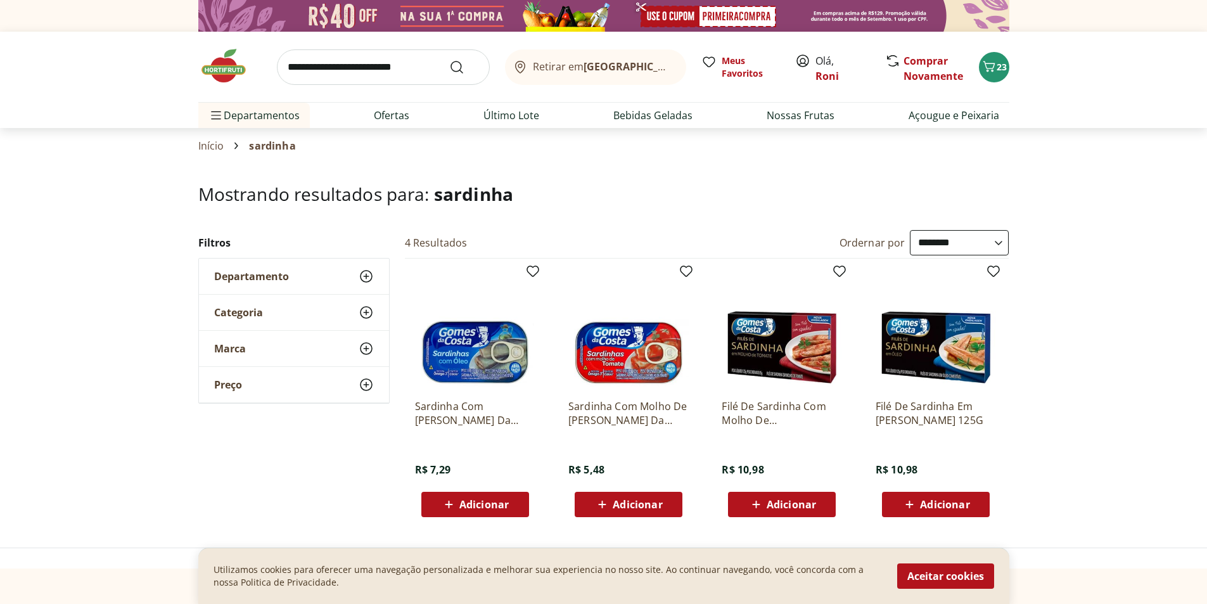
click at [485, 500] on span "Adicionar" at bounding box center [483, 504] width 49 height 10
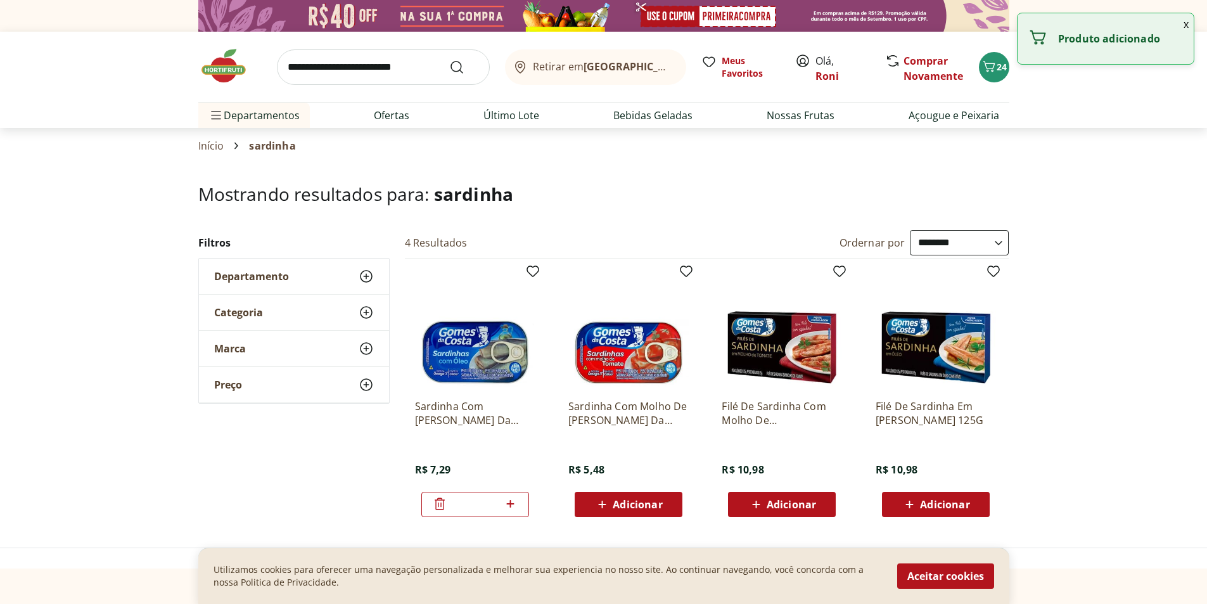
click at [509, 501] on icon at bounding box center [510, 503] width 16 height 15
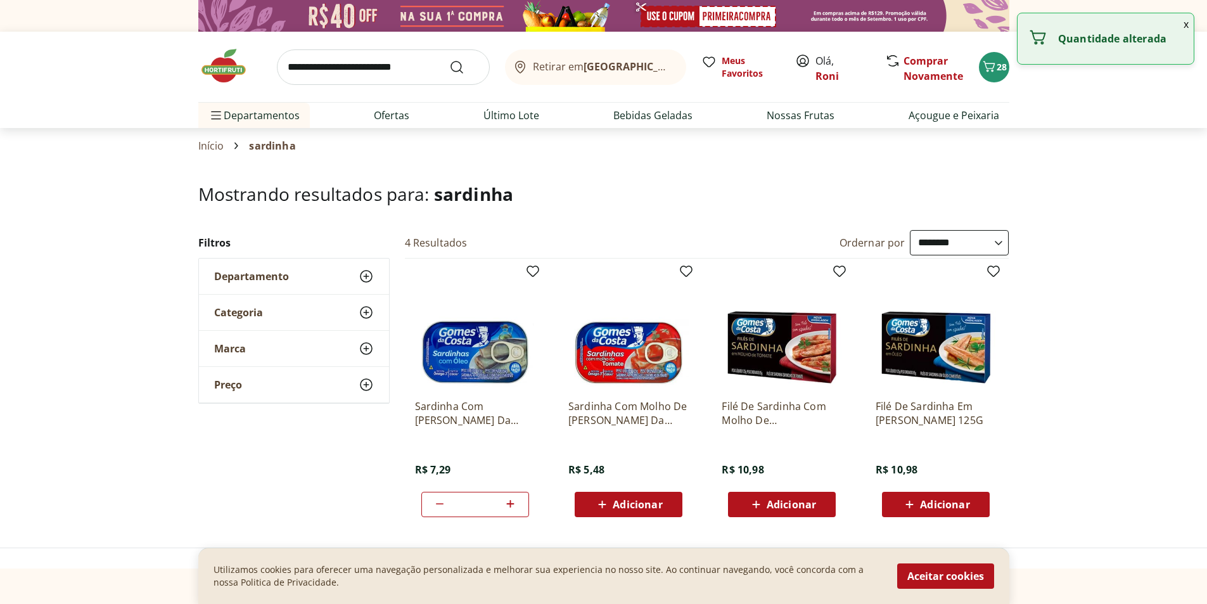
type input "*"
click at [384, 63] on input "search" at bounding box center [383, 66] width 213 height 35
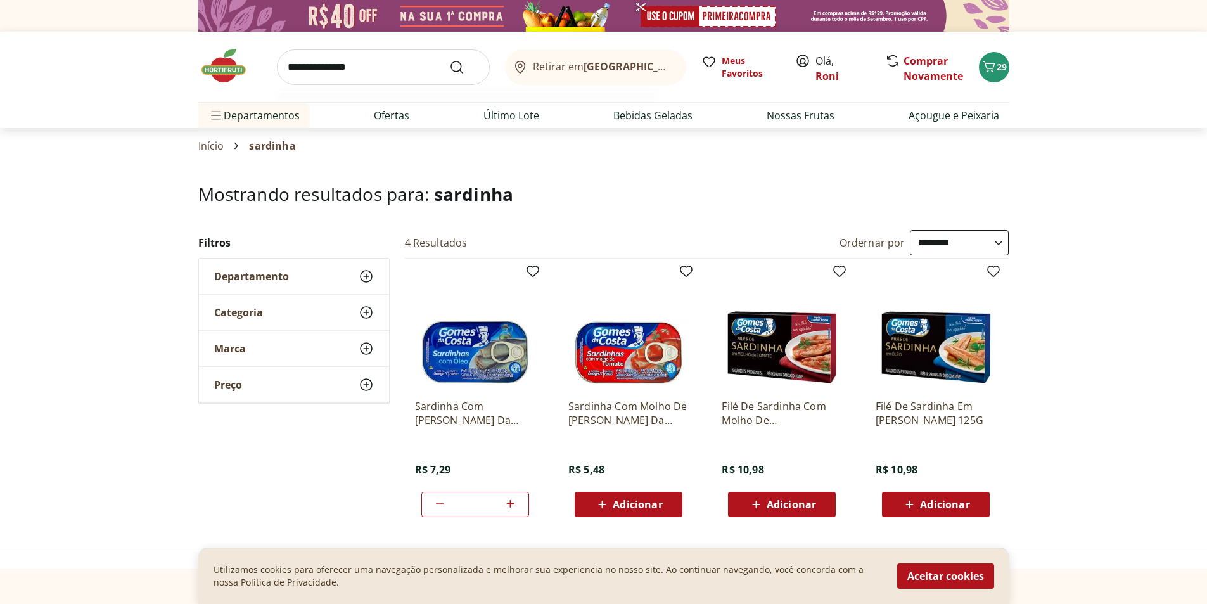
type input "**********"
click at [449, 60] on button "Submit Search" at bounding box center [464, 67] width 30 height 15
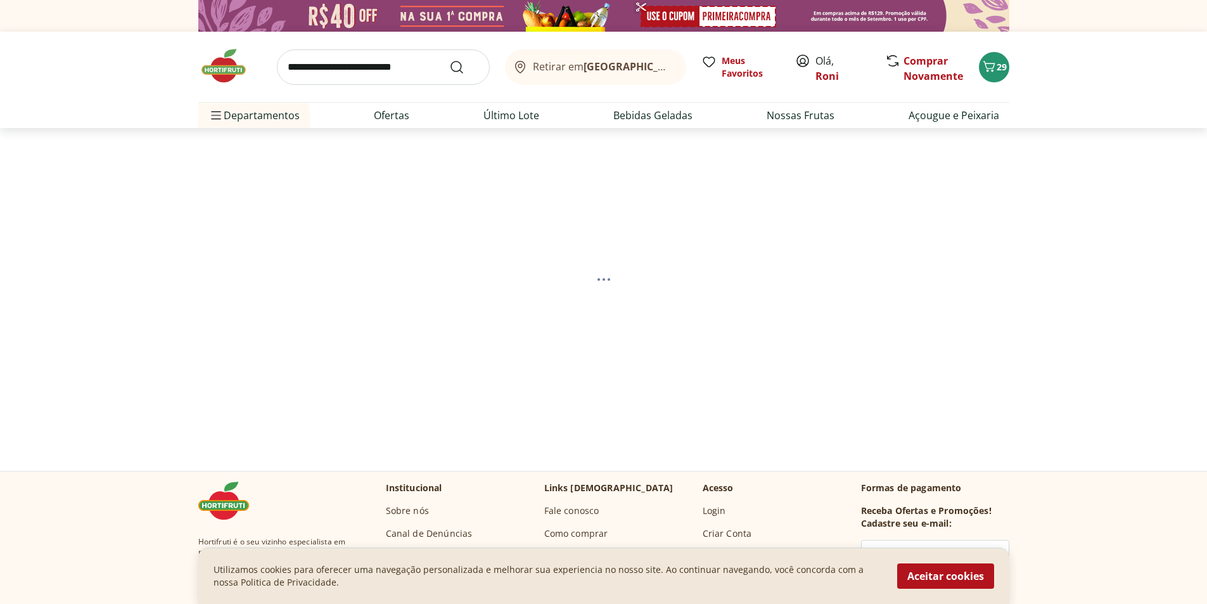
select select "**********"
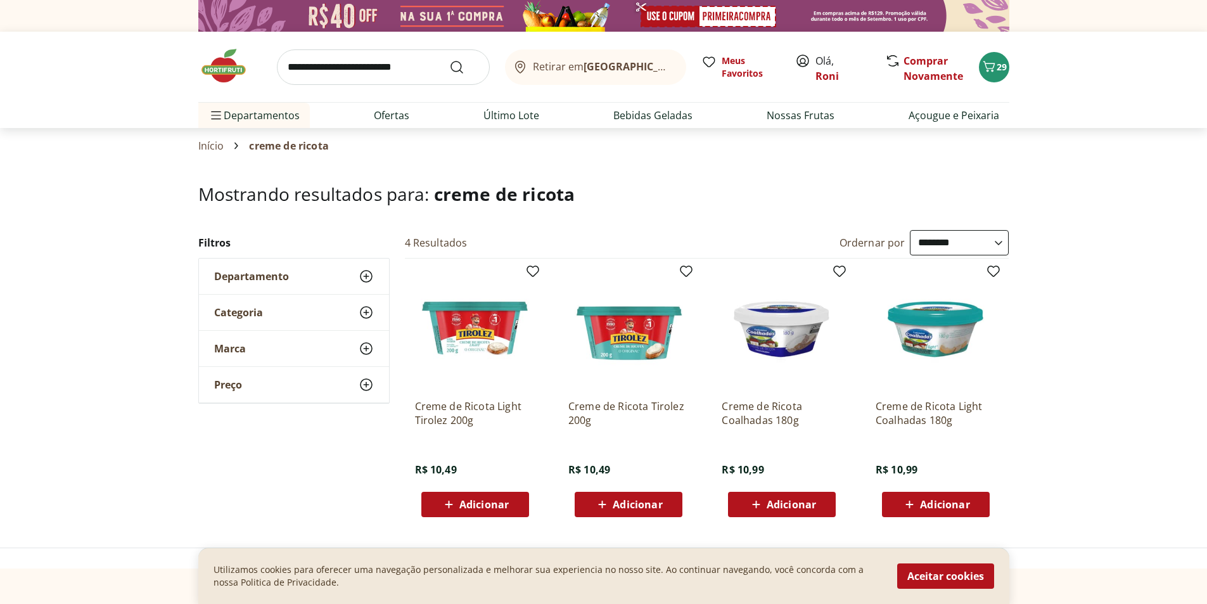
click at [492, 507] on span "Adicionar" at bounding box center [483, 504] width 49 height 10
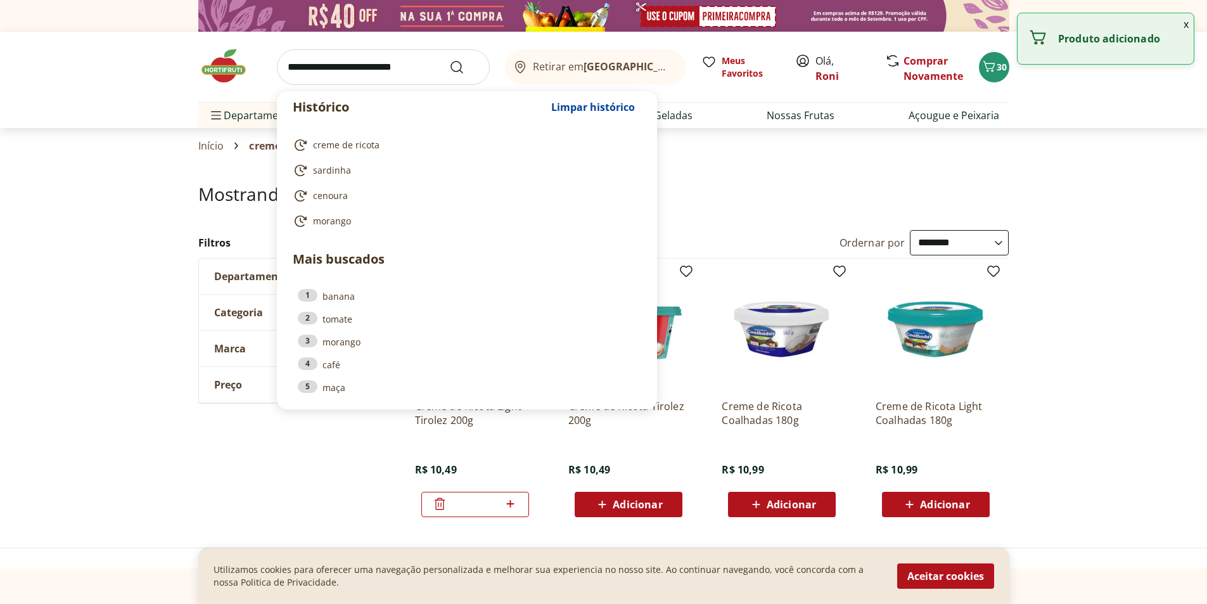
click at [405, 74] on input "search" at bounding box center [383, 66] width 213 height 35
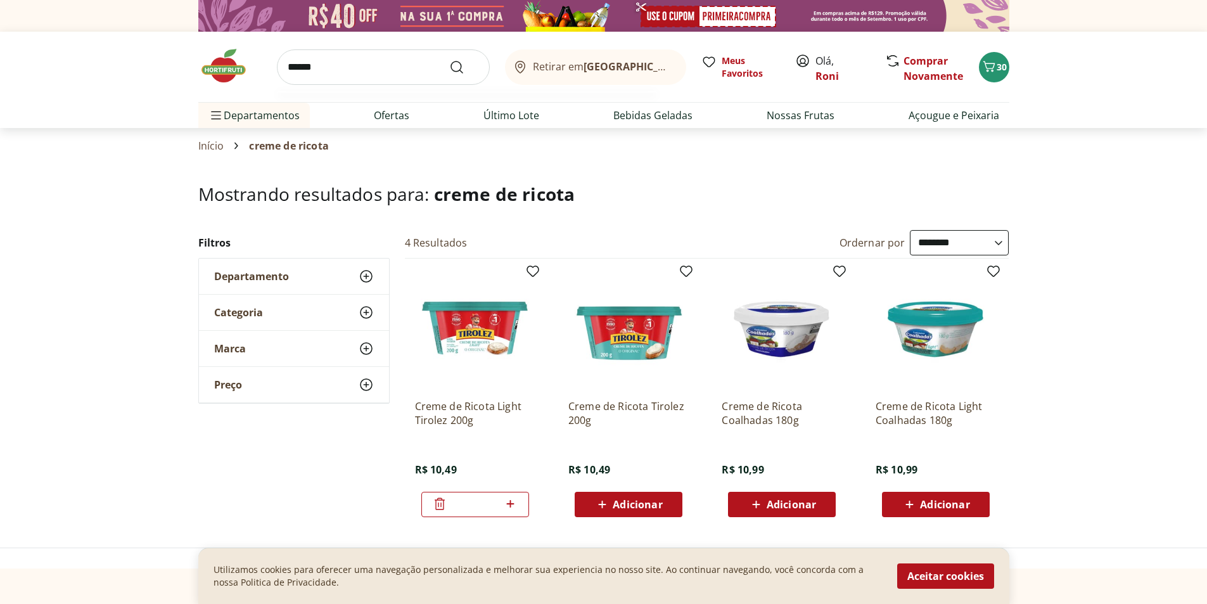
type input "******"
click at [449, 60] on button "Submit Search" at bounding box center [464, 67] width 30 height 15
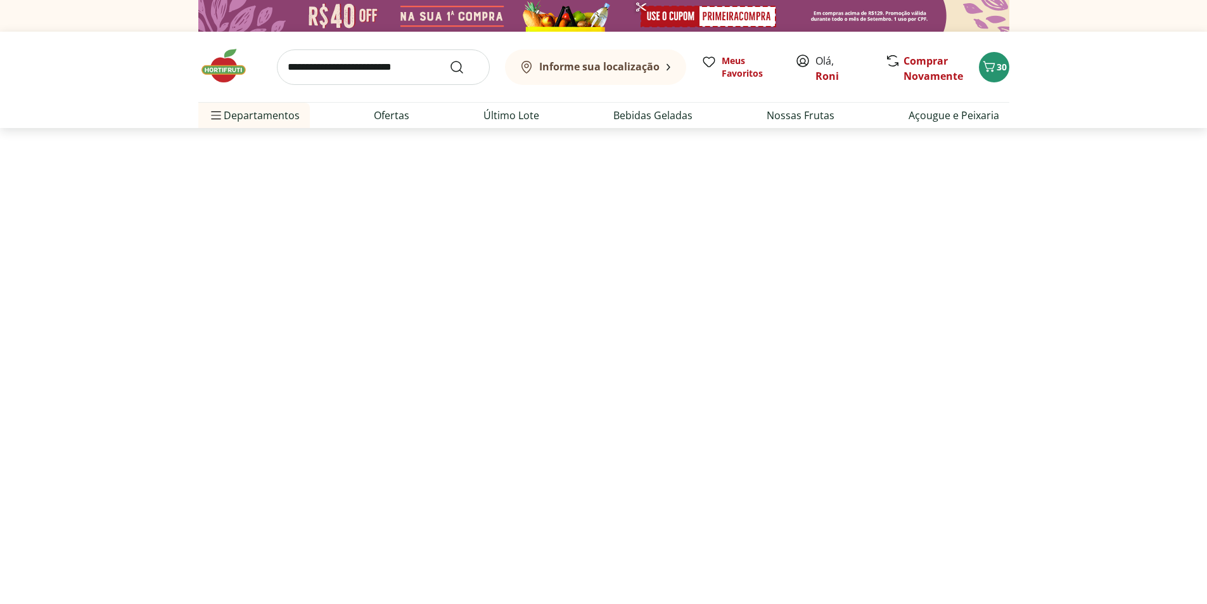
select select "**********"
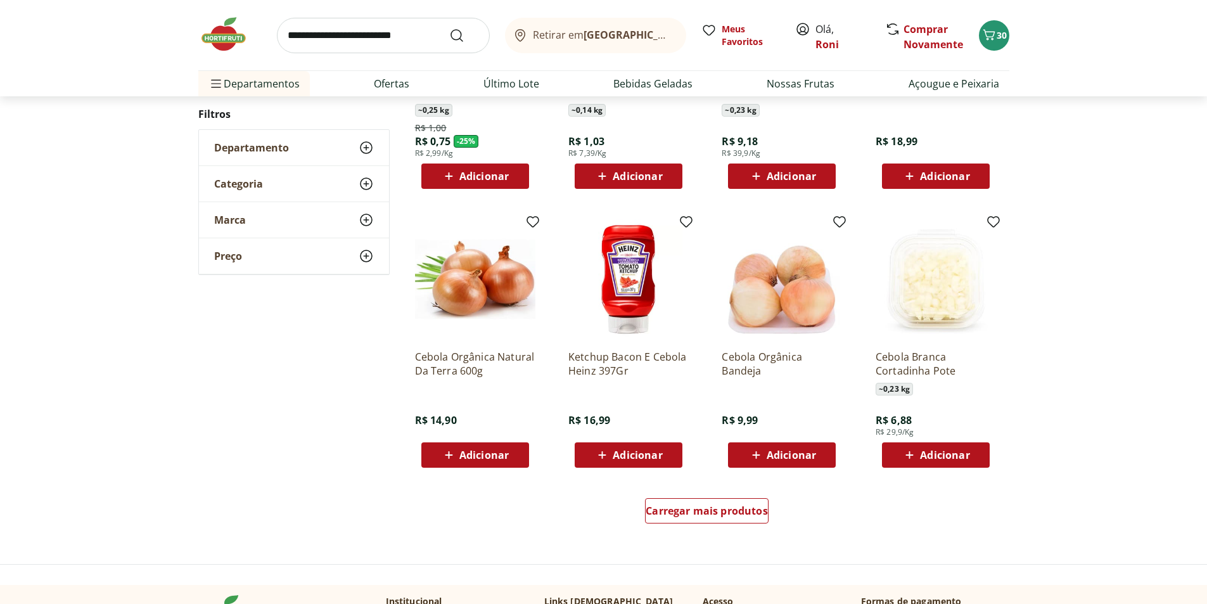
scroll to position [634, 0]
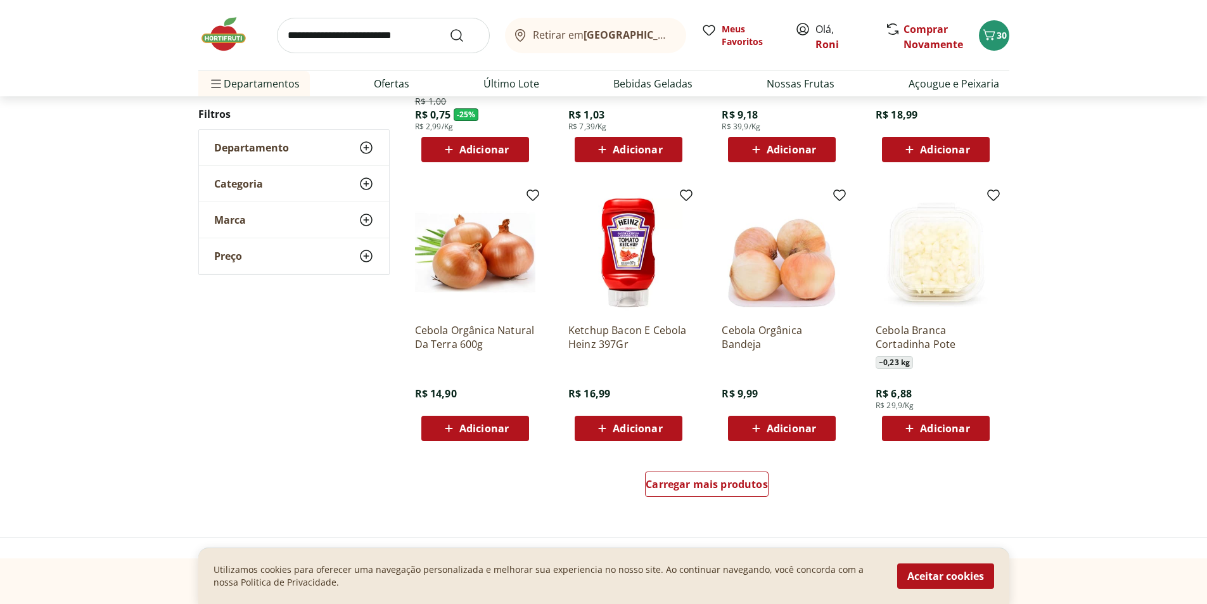
click at [931, 435] on span "Adicionar" at bounding box center [936, 428] width 68 height 15
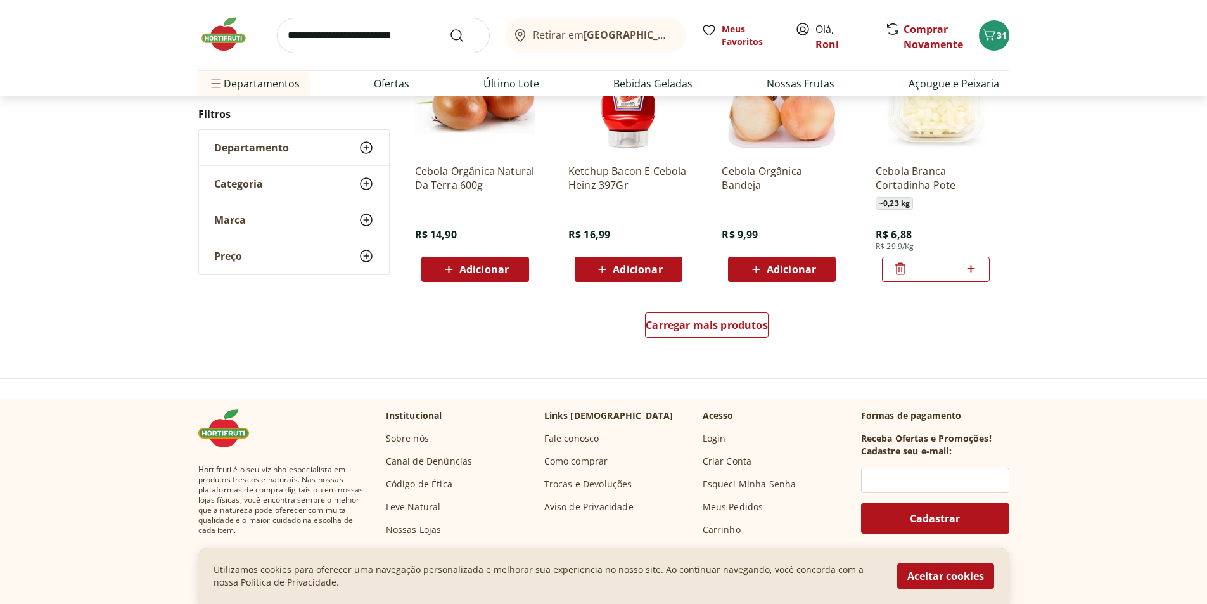
scroll to position [950, 0]
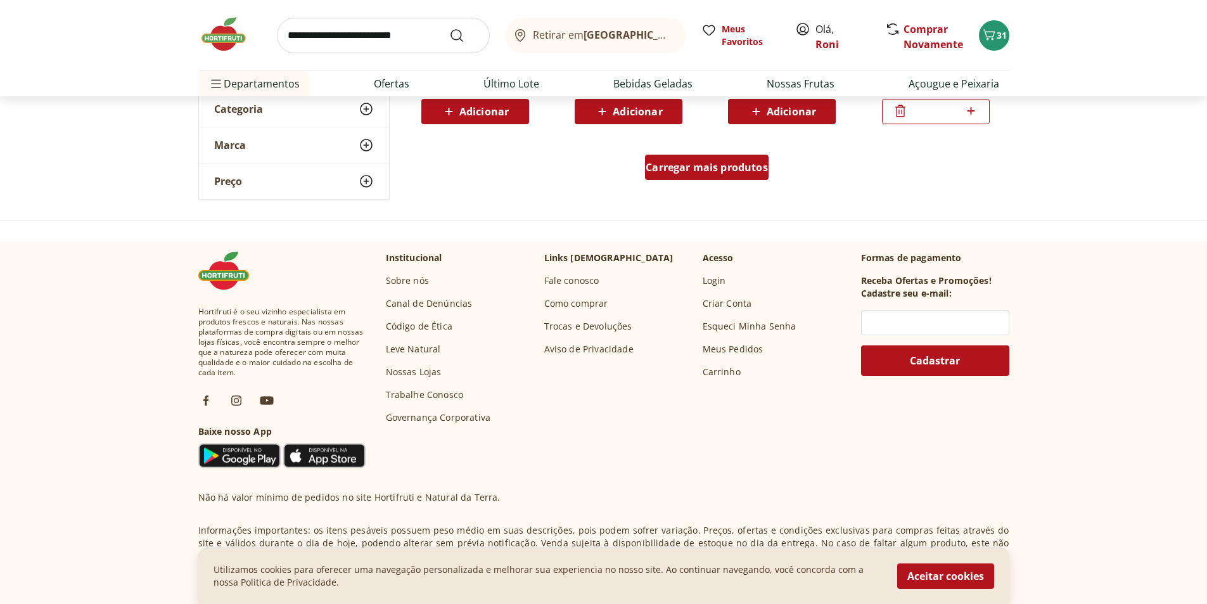
click at [734, 177] on div "Carregar mais produtos" at bounding box center [707, 167] width 124 height 25
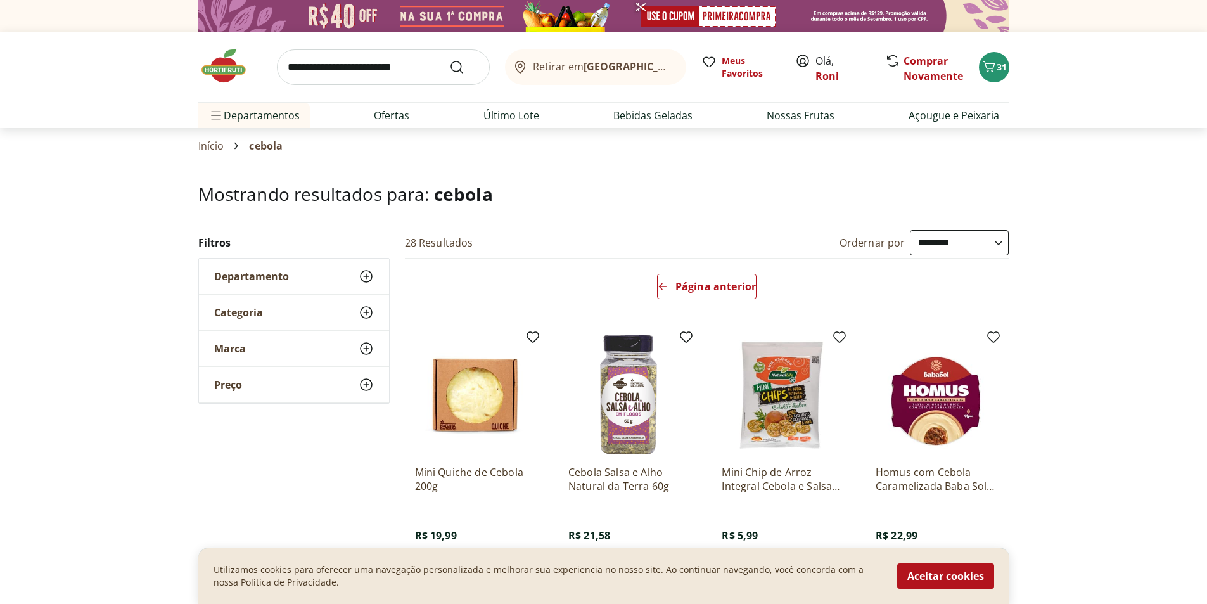
click at [408, 71] on input "search" at bounding box center [383, 66] width 213 height 35
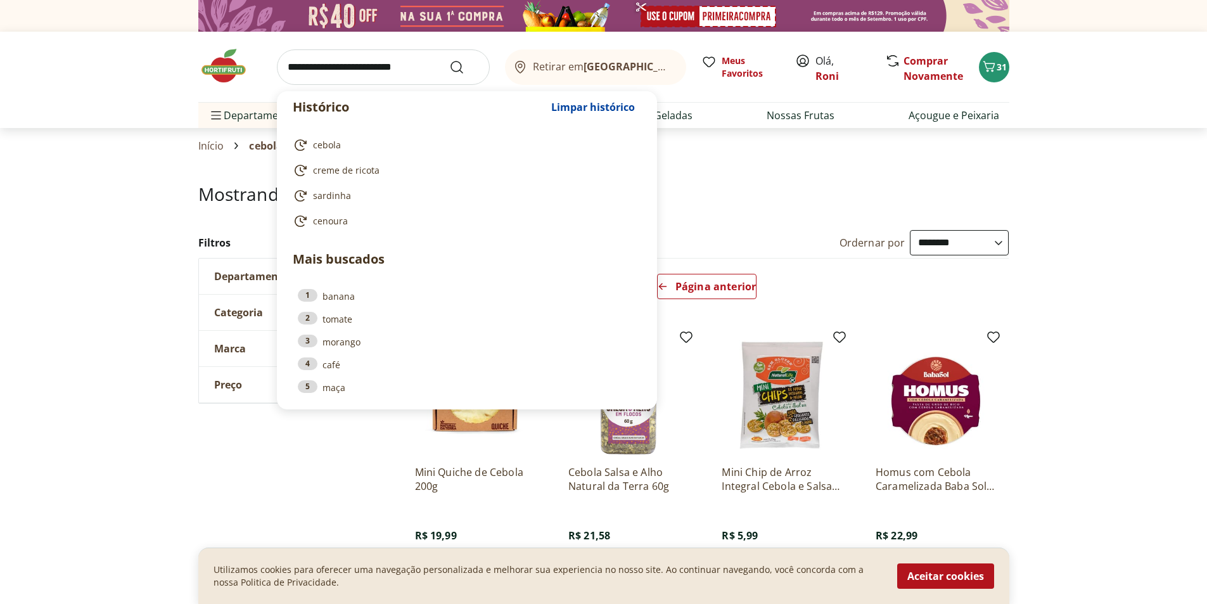
click at [408, 71] on input "search" at bounding box center [383, 66] width 213 height 35
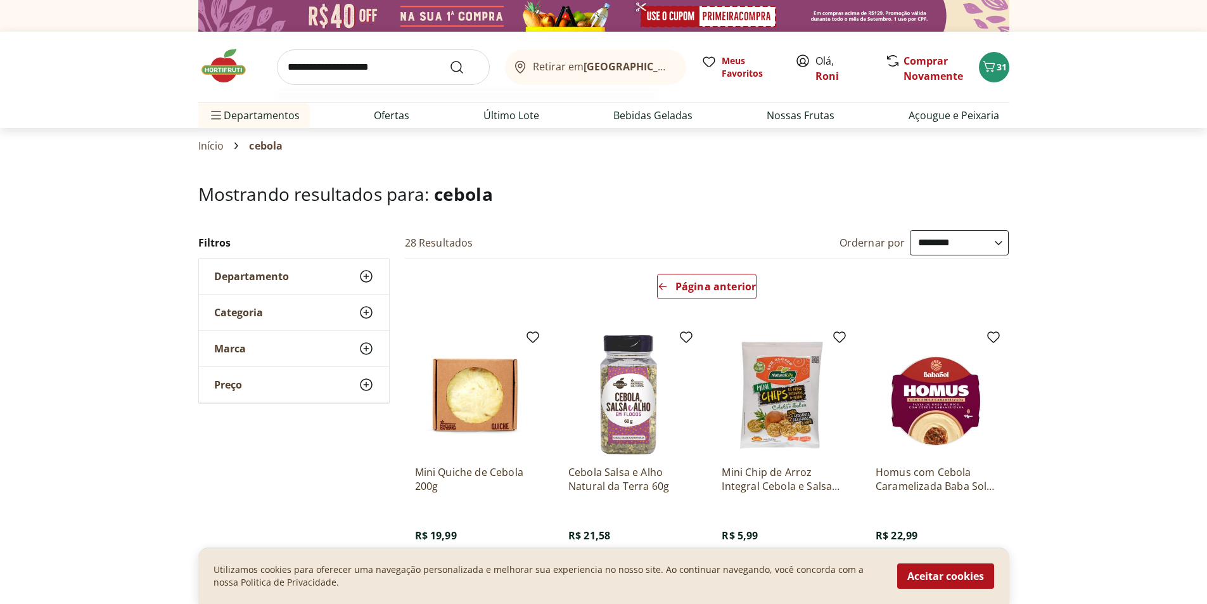
type input "**********"
click at [449, 60] on button "Submit Search" at bounding box center [464, 67] width 30 height 15
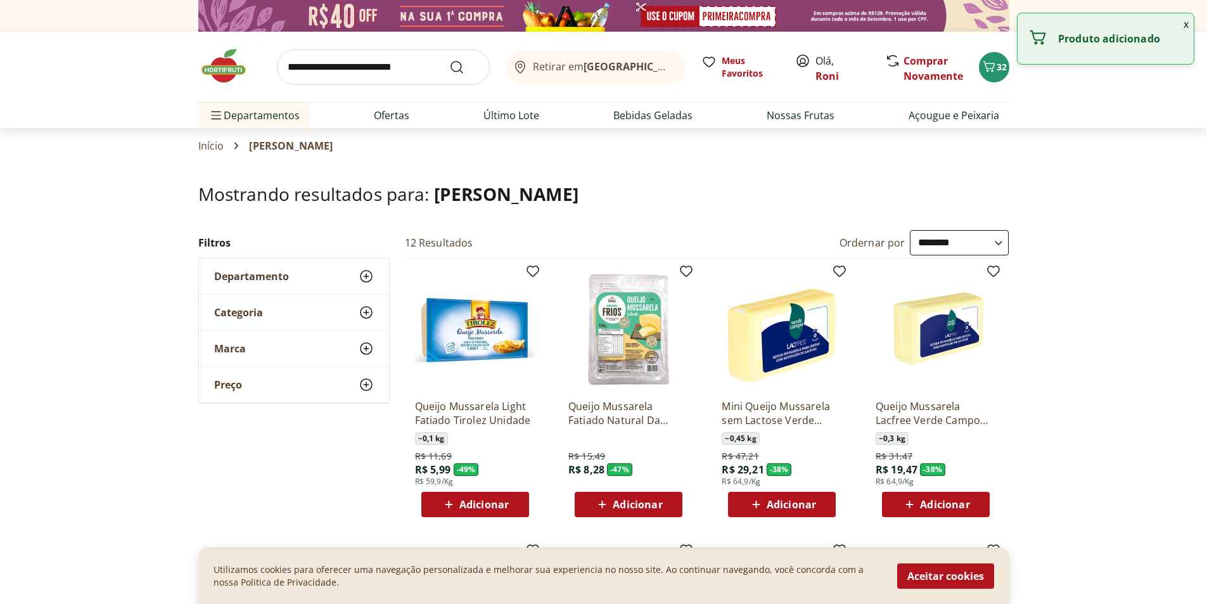
select select "**********"
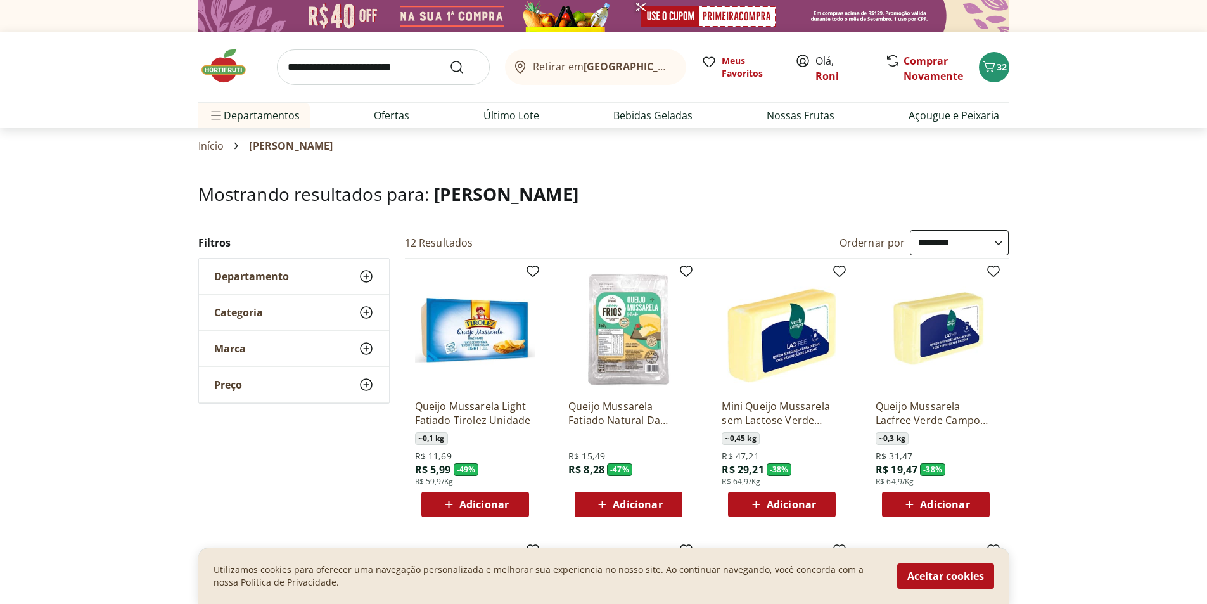
click at [400, 67] on input "search" at bounding box center [383, 66] width 213 height 35
drag, startPoint x: 1139, startPoint y: 351, endPoint x: 1092, endPoint y: 364, distance: 48.1
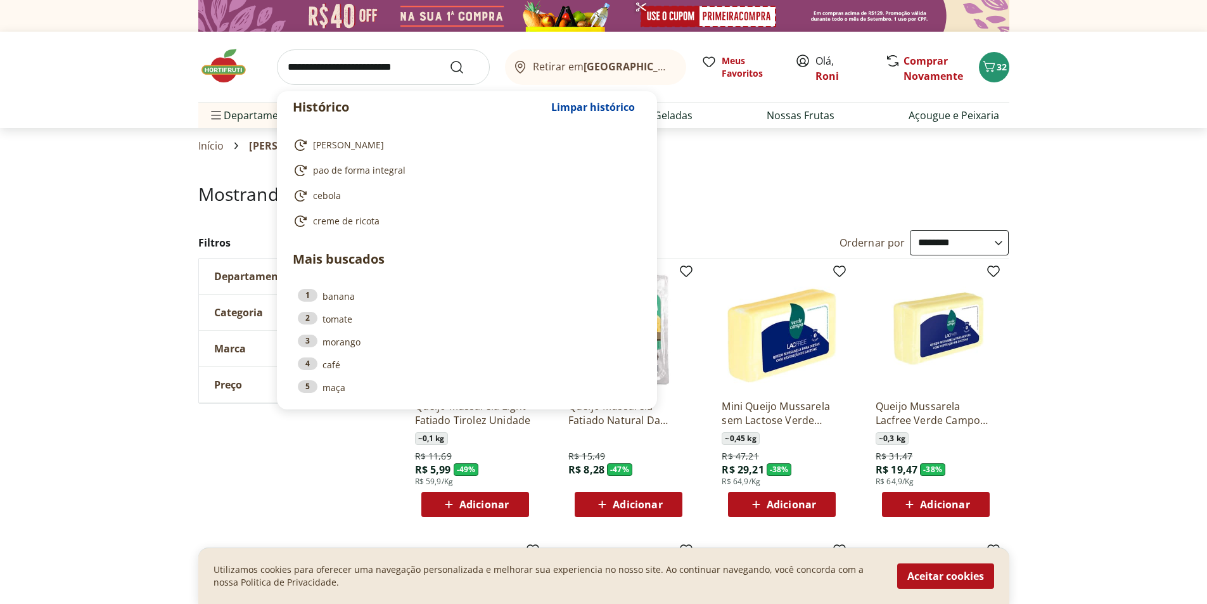
click at [383, 67] on input "search" at bounding box center [383, 66] width 213 height 35
click at [340, 69] on input "search" at bounding box center [383, 66] width 213 height 35
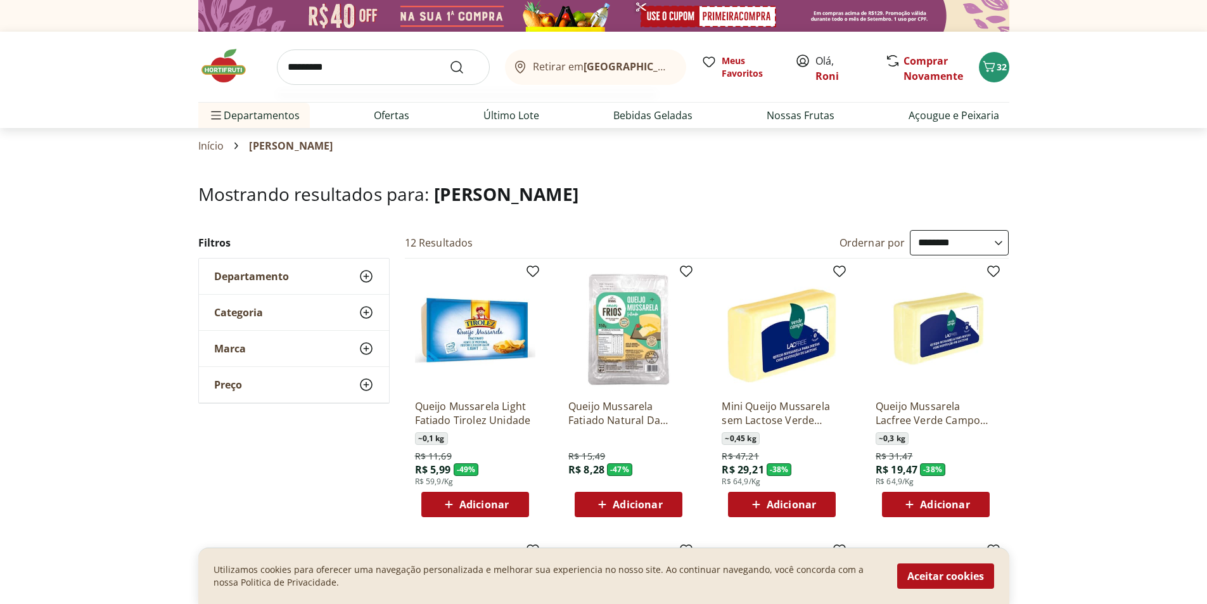
type input "*********"
click at [449, 60] on button "Submit Search" at bounding box center [464, 67] width 30 height 15
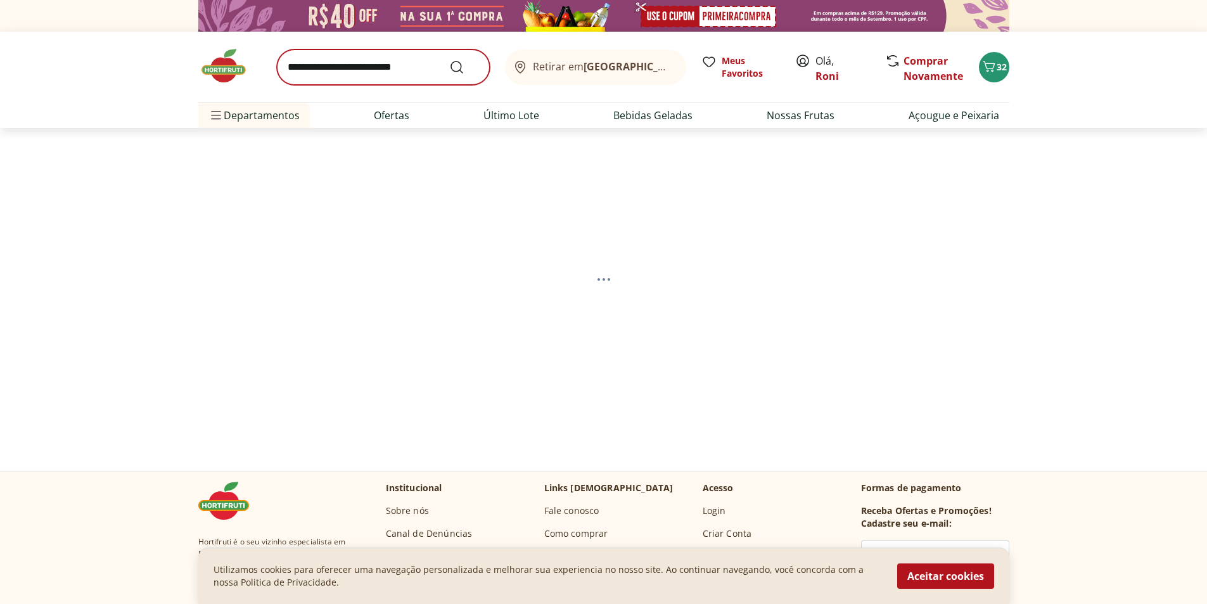
select select "**********"
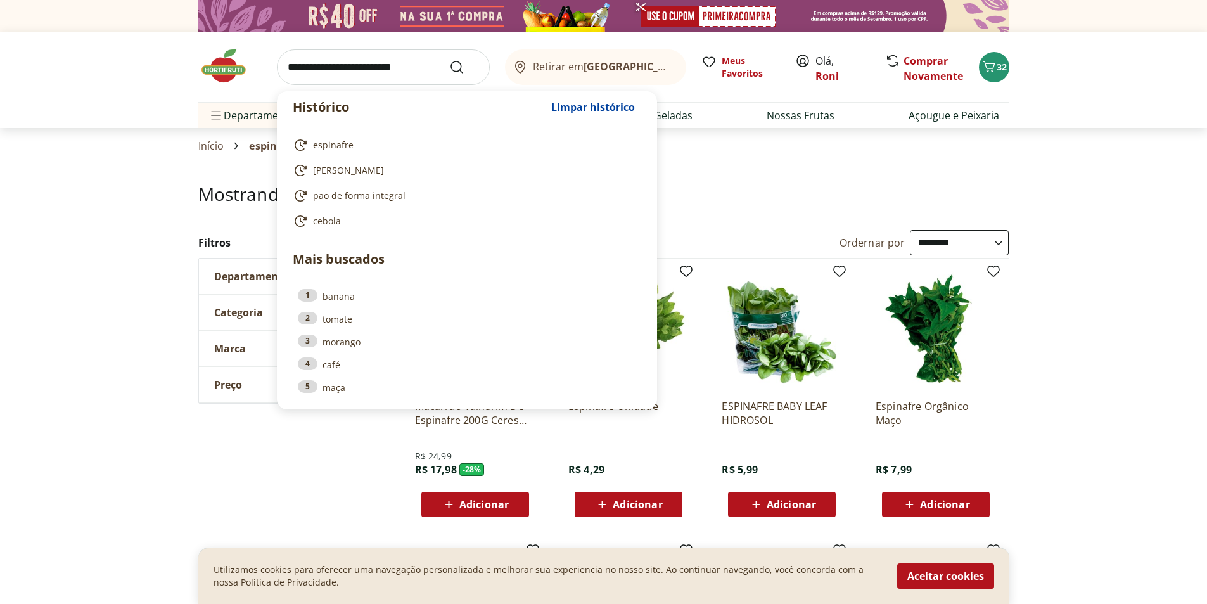
click at [399, 76] on input "search" at bounding box center [383, 66] width 213 height 35
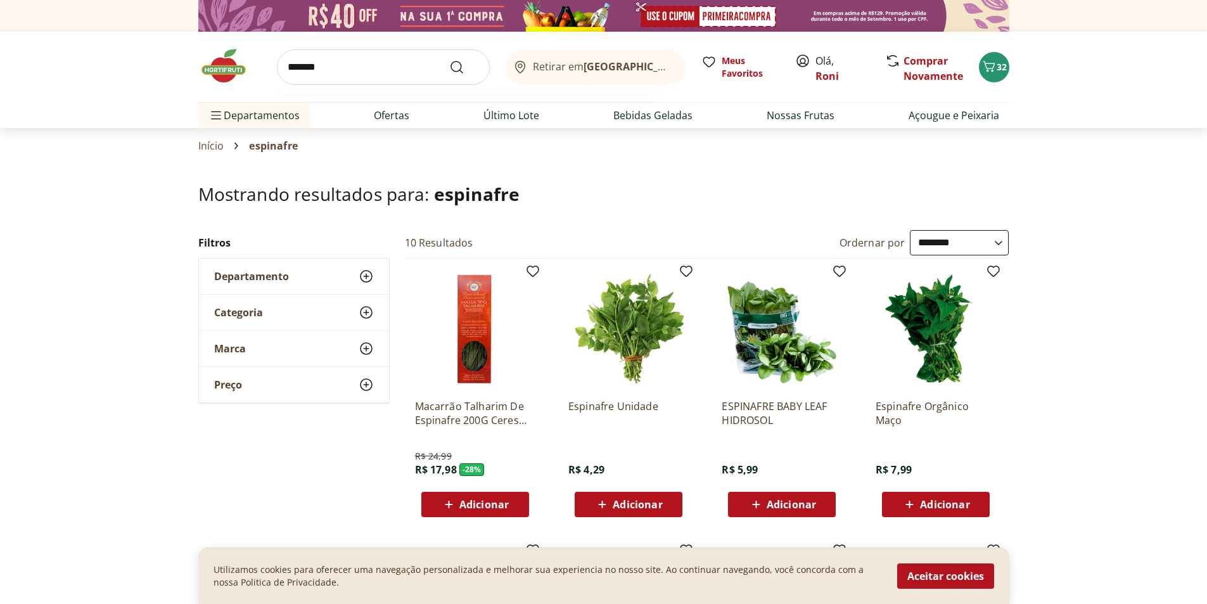
type input "*******"
click at [449, 60] on button "Submit Search" at bounding box center [464, 67] width 30 height 15
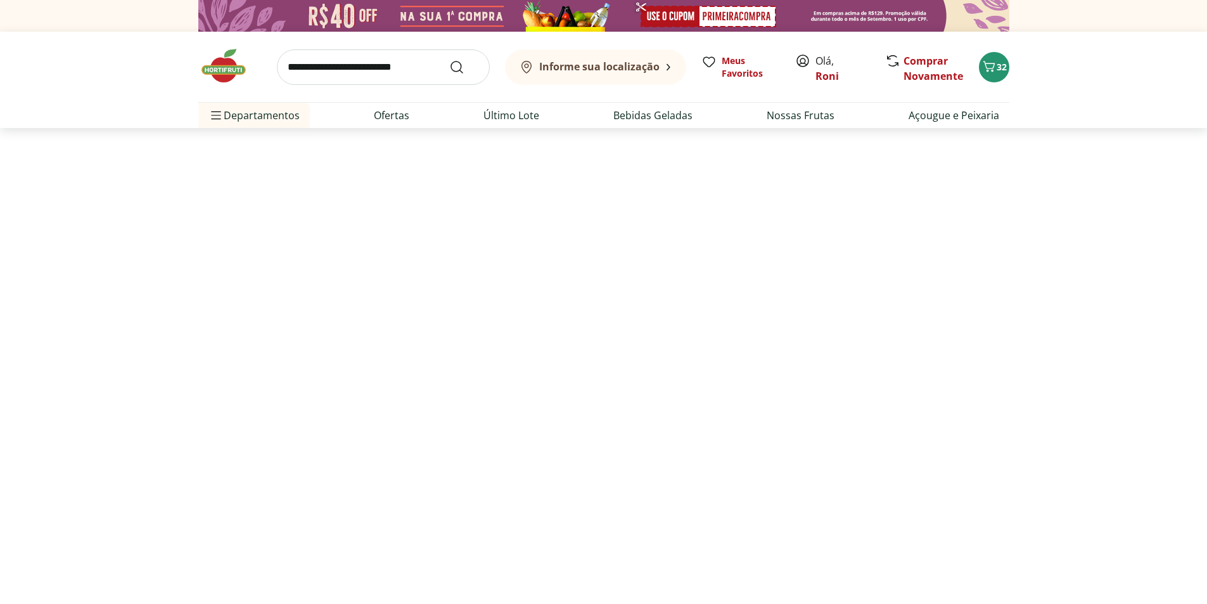
select select "**********"
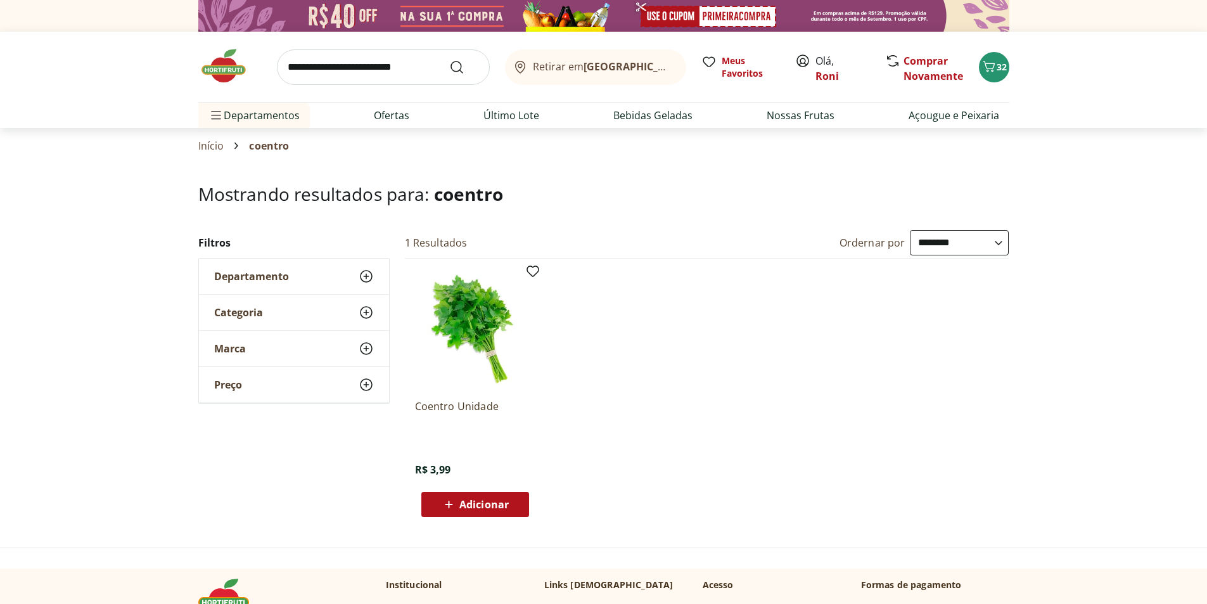
click at [371, 60] on input "search" at bounding box center [383, 66] width 213 height 35
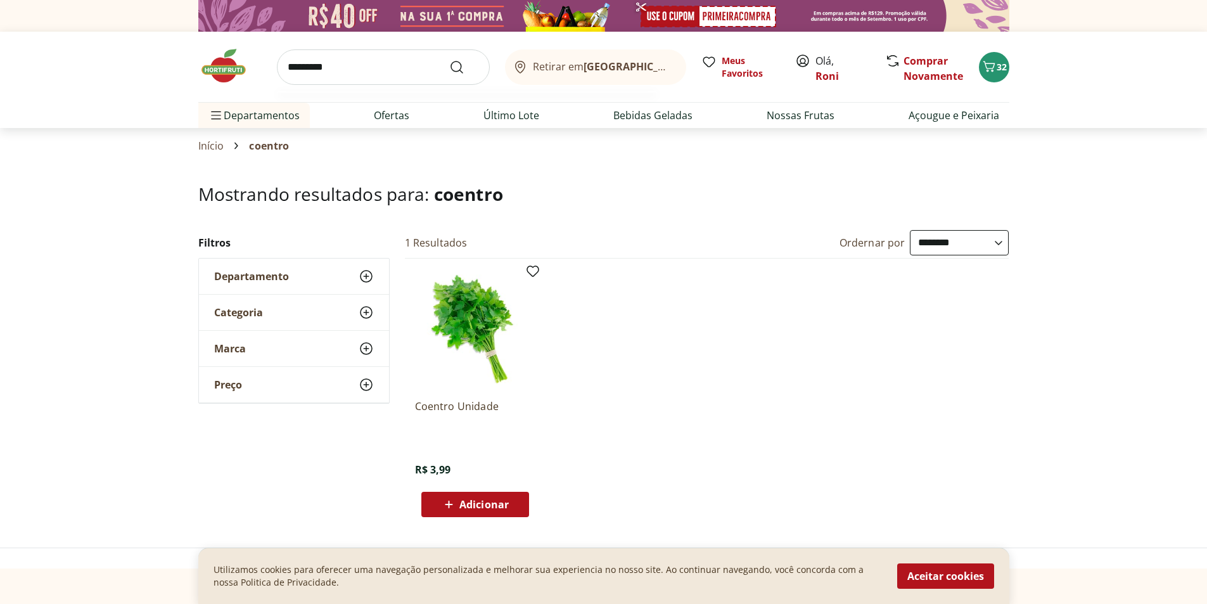
type input "*********"
click at [449, 60] on button "Submit Search" at bounding box center [464, 67] width 30 height 15
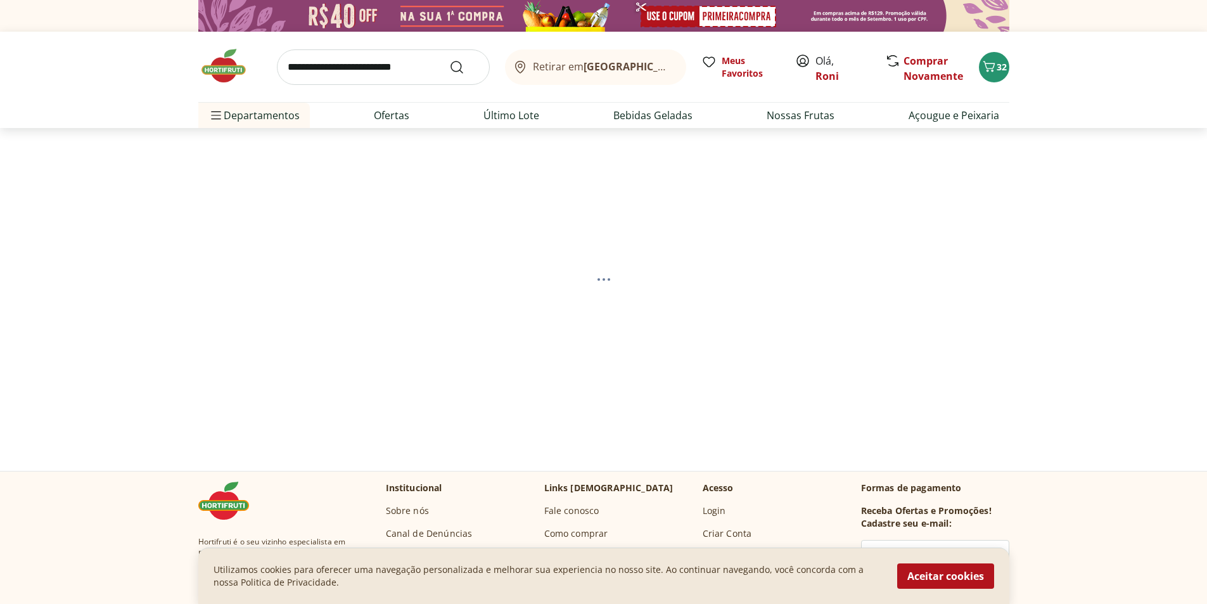
select select "**********"
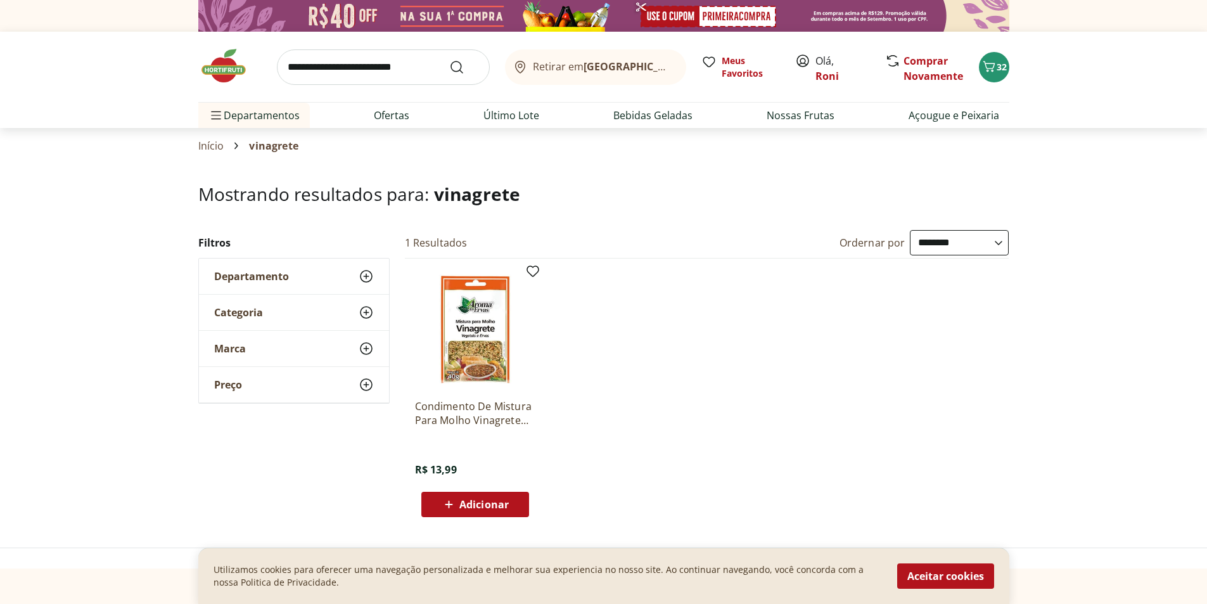
click at [345, 77] on input "search" at bounding box center [383, 66] width 213 height 35
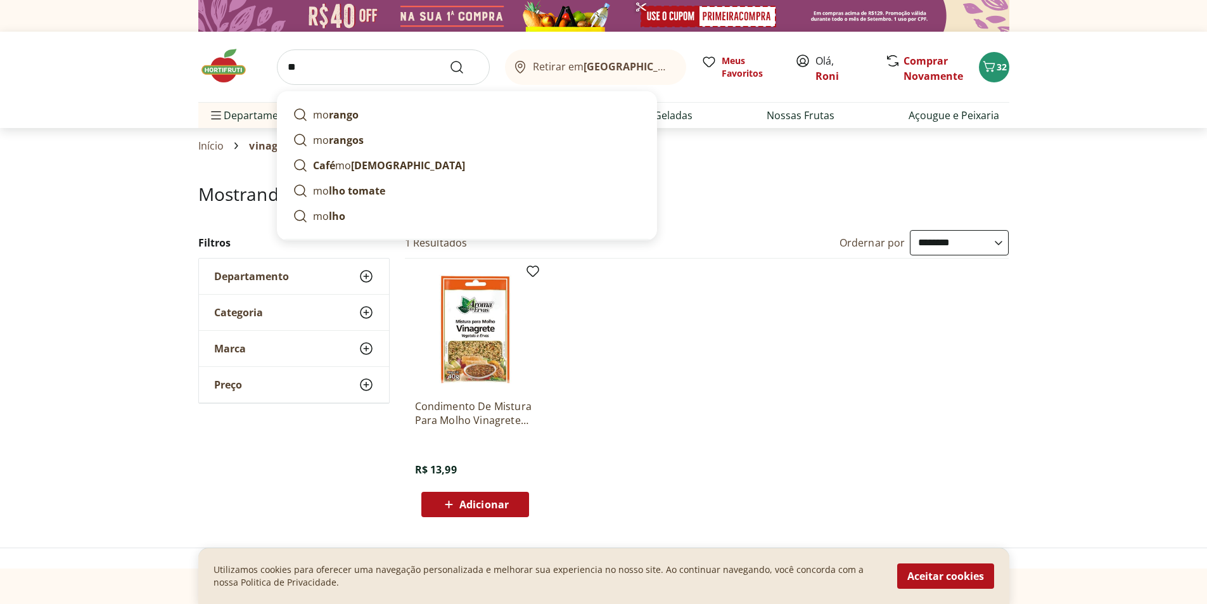
type input "*"
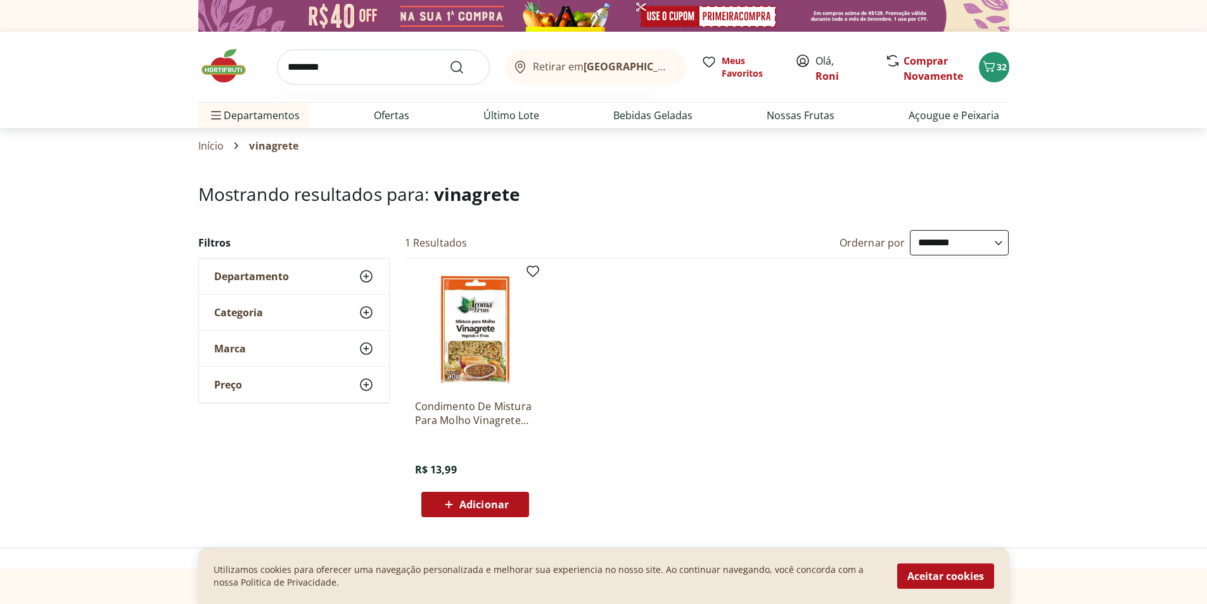
type input "********"
click at [449, 60] on button "Submit Search" at bounding box center [464, 67] width 30 height 15
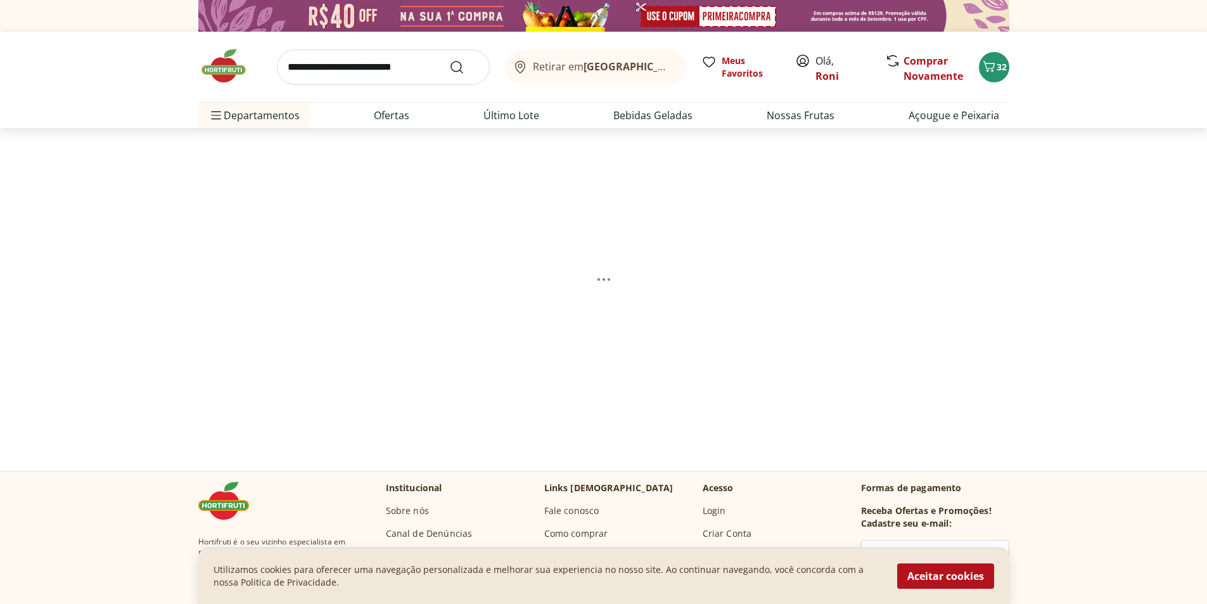
select select "**********"
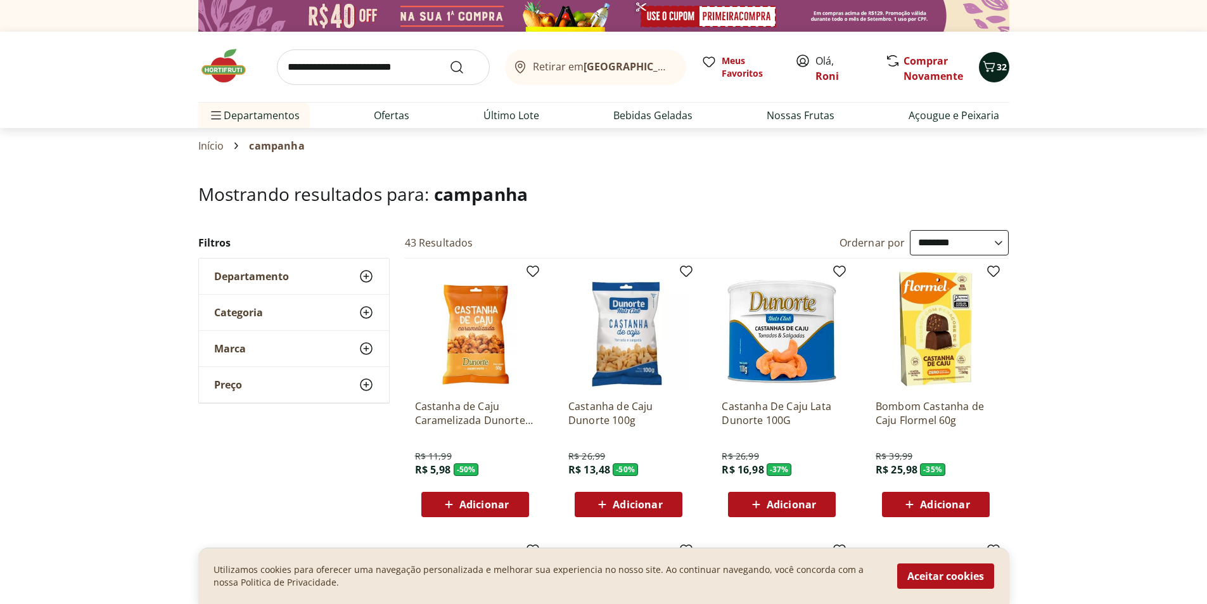
click at [997, 63] on span "32" at bounding box center [1002, 67] width 10 height 12
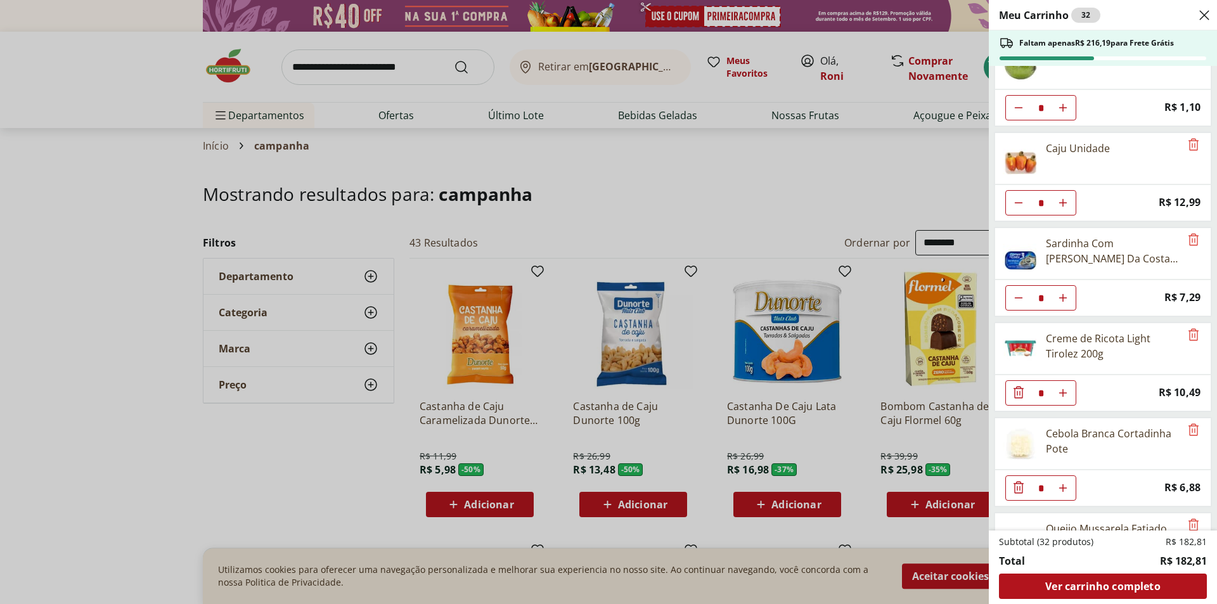
scroll to position [586, 0]
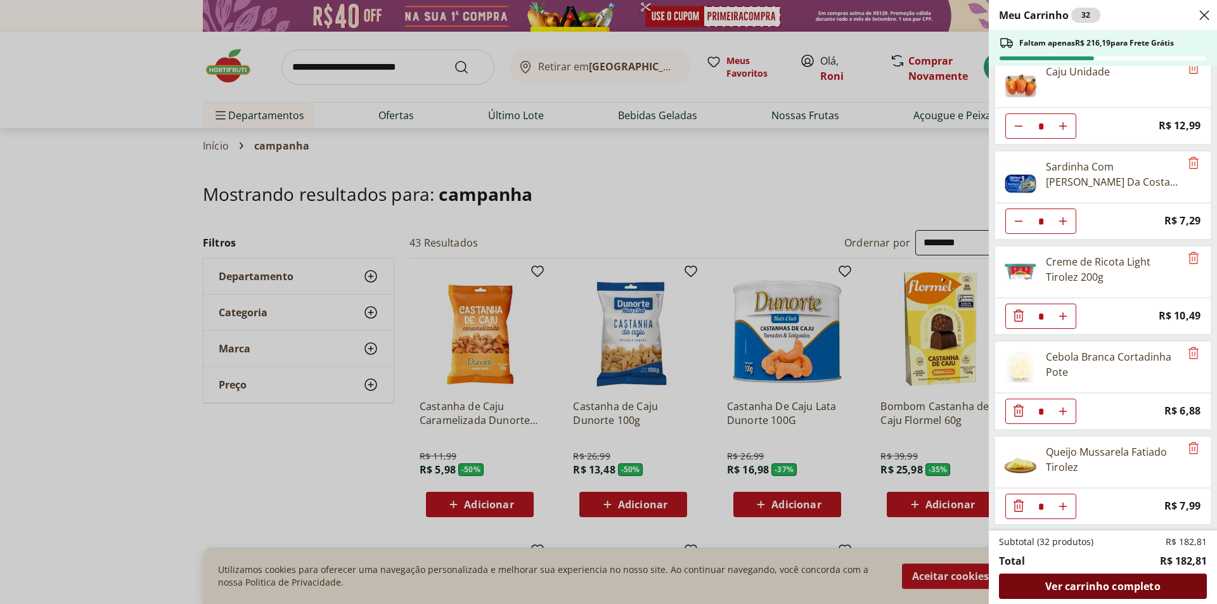
click at [1107, 586] on span "Ver carrinho completo" at bounding box center [1102, 586] width 115 height 10
